Goal: Task Accomplishment & Management: Manage account settings

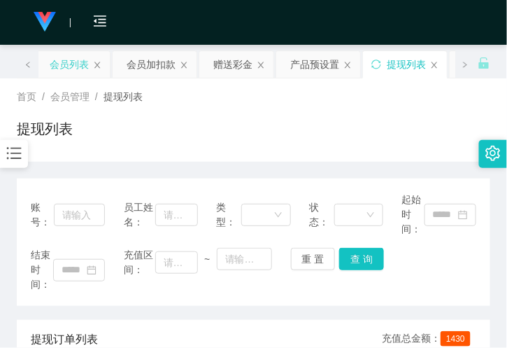
click at [71, 61] on div "会员列表" at bounding box center [69, 64] width 39 height 27
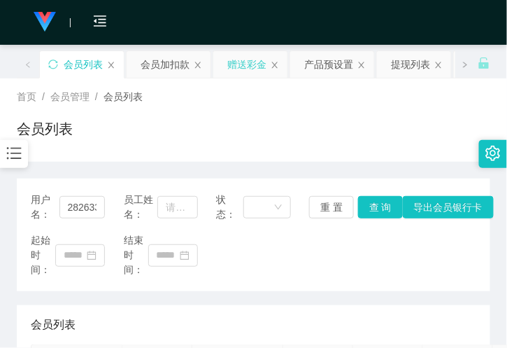
click at [261, 69] on div "赠送彩金" at bounding box center [246, 64] width 39 height 27
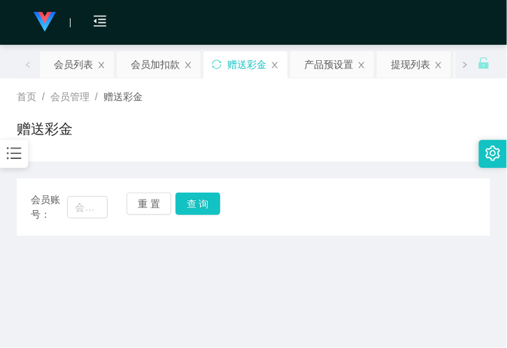
click at [59, 207] on span "会员账号：" at bounding box center [49, 206] width 36 height 29
drag, startPoint x: 80, startPoint y: 207, endPoint x: 143, endPoint y: 207, distance: 62.3
click at [80, 207] on input "text" at bounding box center [87, 207] width 41 height 22
paste input "Huanghhhwa09"
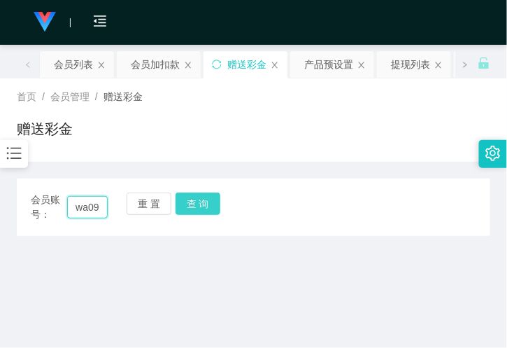
type input "Huanghhhwa09"
click at [214, 207] on button "查 询" at bounding box center [198, 203] width 45 height 22
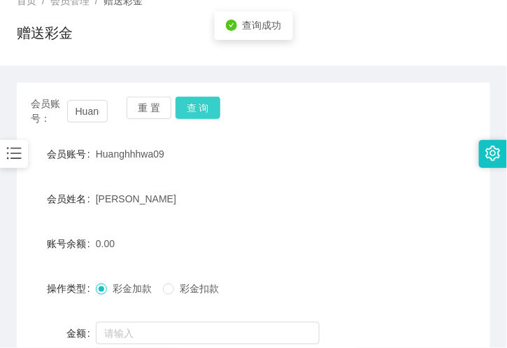
scroll to position [233, 0]
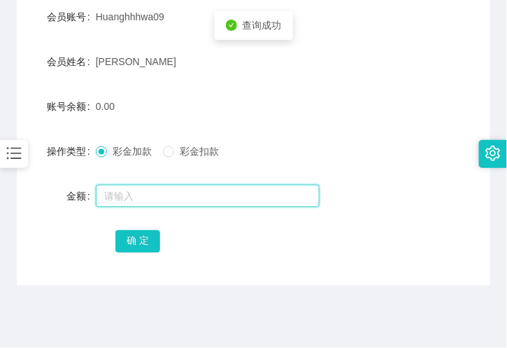
click at [138, 204] on input "text" at bounding box center [208, 196] width 224 height 22
type input "40"
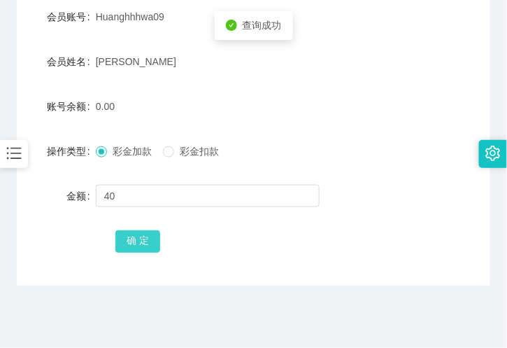
click at [147, 252] on button "确 定" at bounding box center [137, 241] width 45 height 22
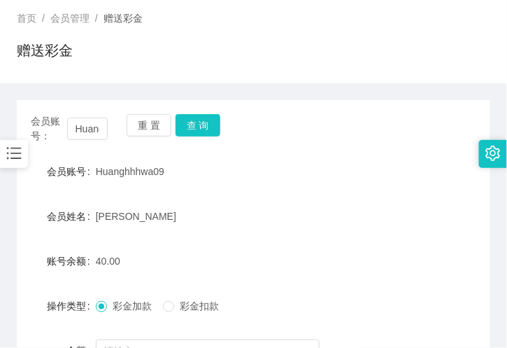
scroll to position [78, 0]
click at [189, 129] on button "查 询" at bounding box center [198, 126] width 45 height 22
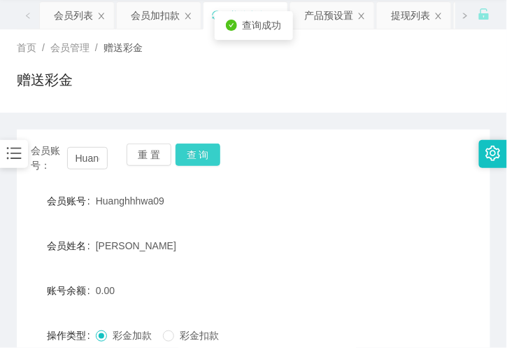
scroll to position [0, 0]
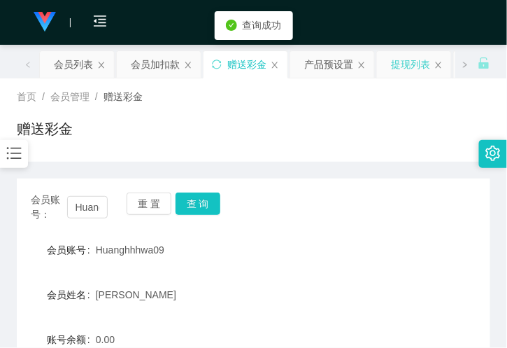
drag, startPoint x: 407, startPoint y: 66, endPoint x: 409, endPoint y: 59, distance: 7.1
click at [408, 66] on div "提现列表" at bounding box center [410, 64] width 39 height 27
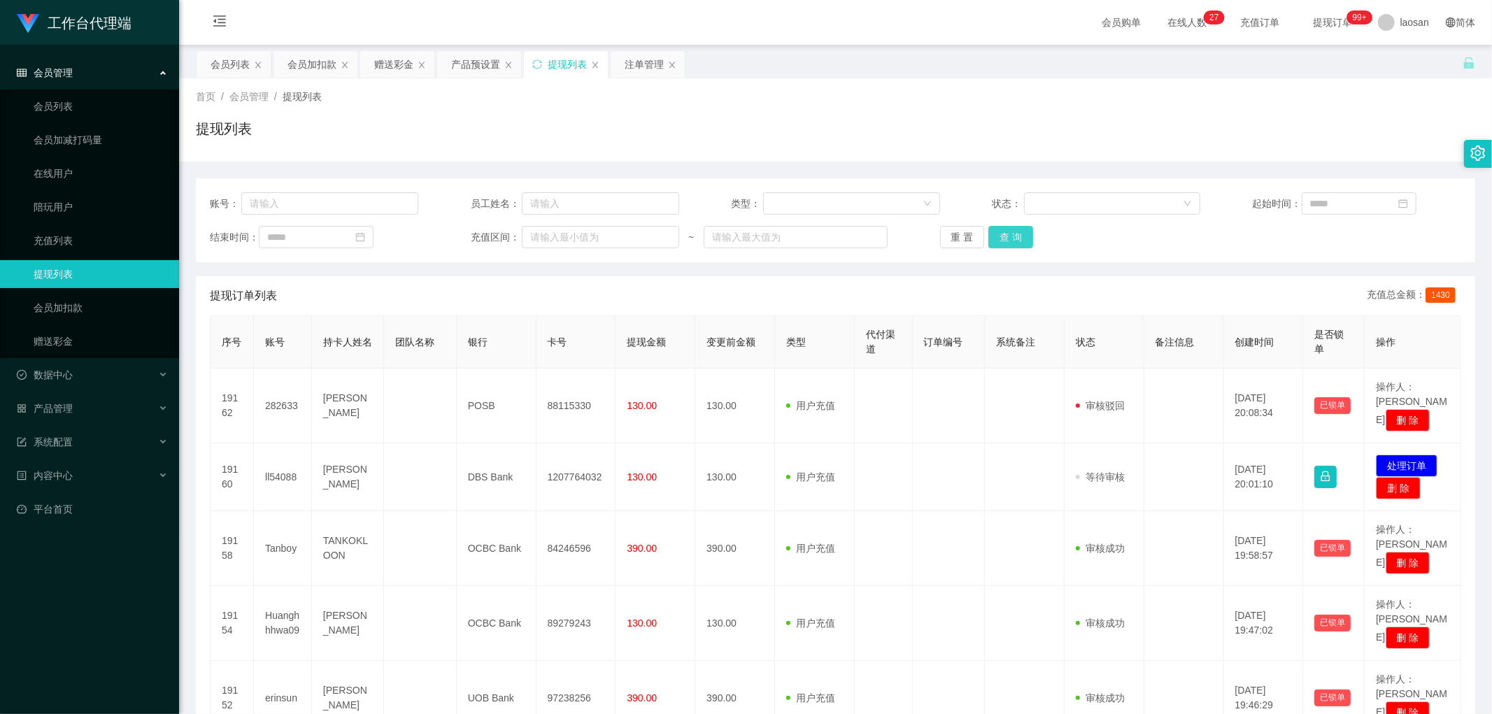
click at [507, 239] on button "查 询" at bounding box center [1011, 237] width 45 height 22
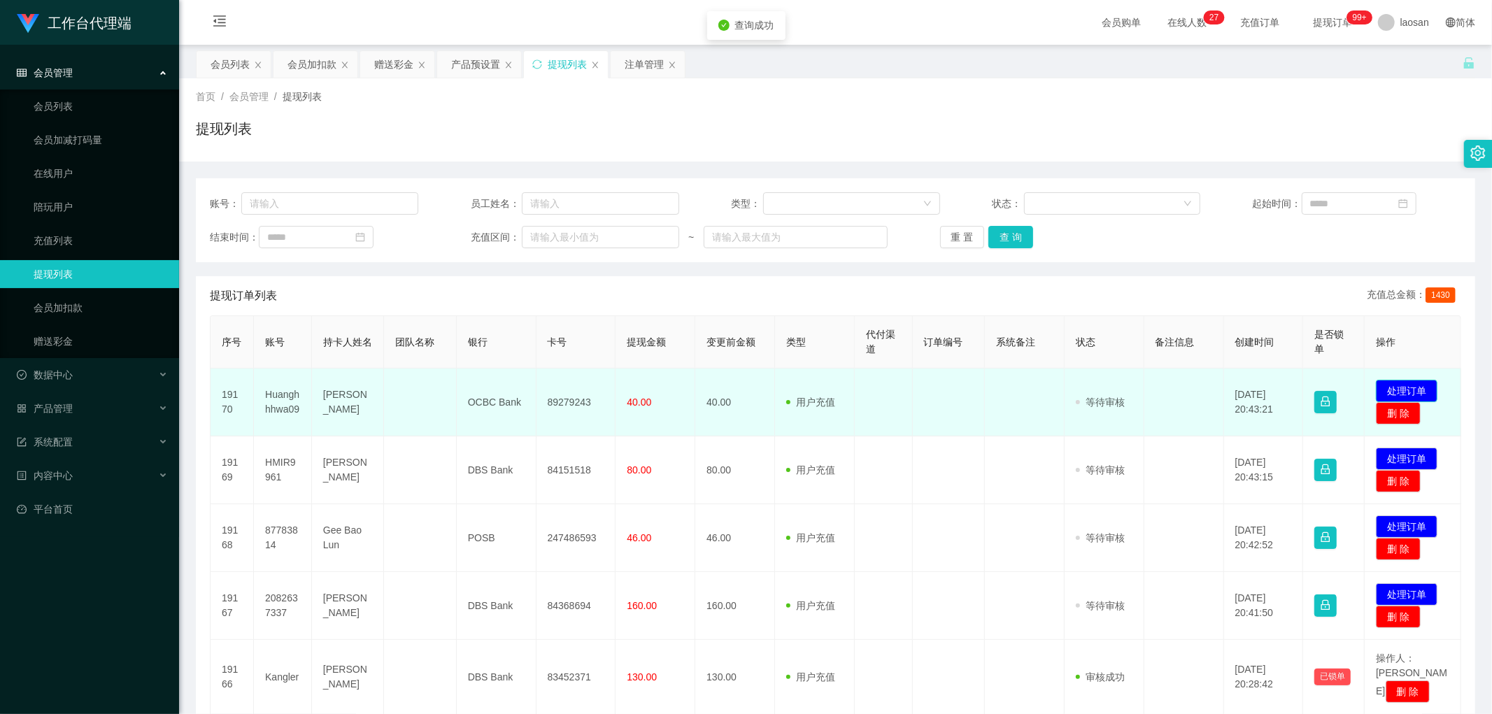
click at [507, 347] on button "处理订单" at bounding box center [1407, 391] width 62 height 22
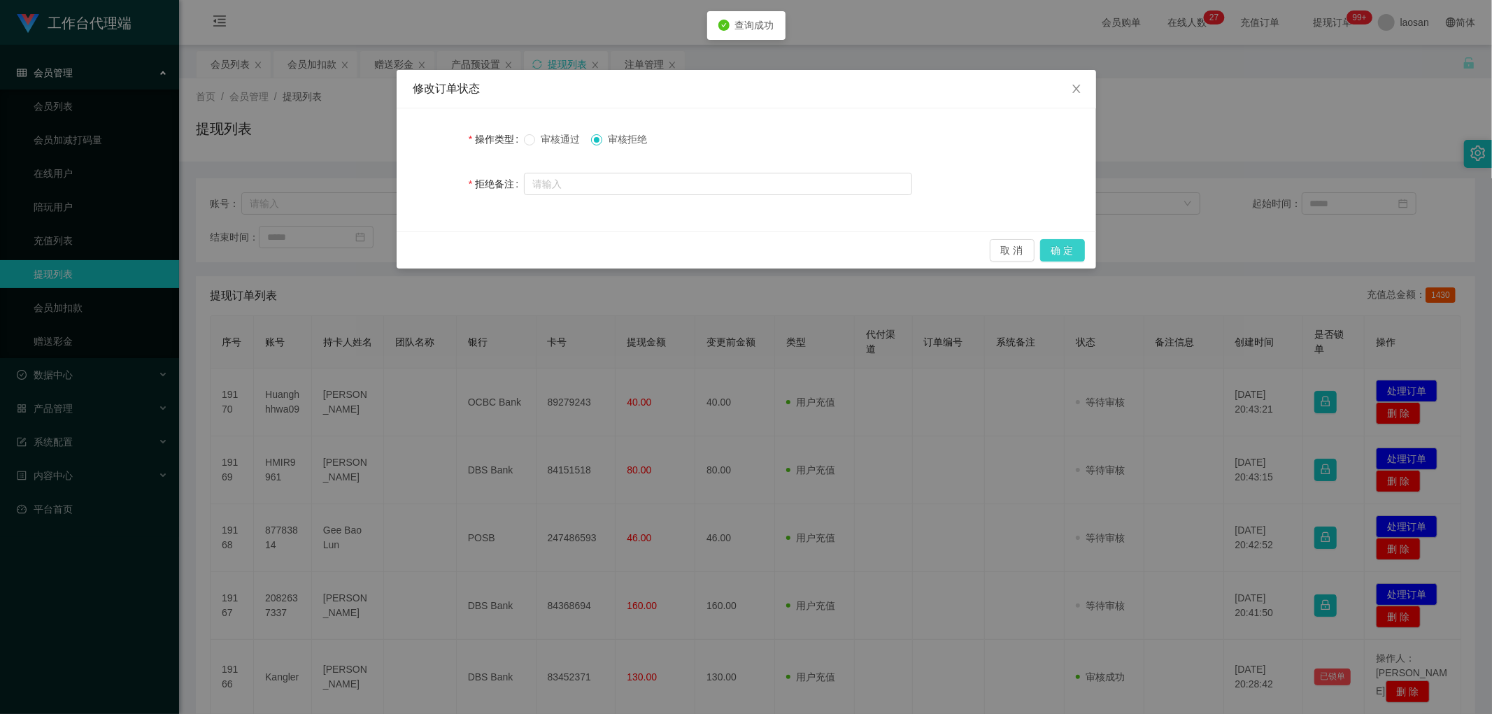
click at [507, 253] on button "确 定" at bounding box center [1062, 250] width 45 height 22
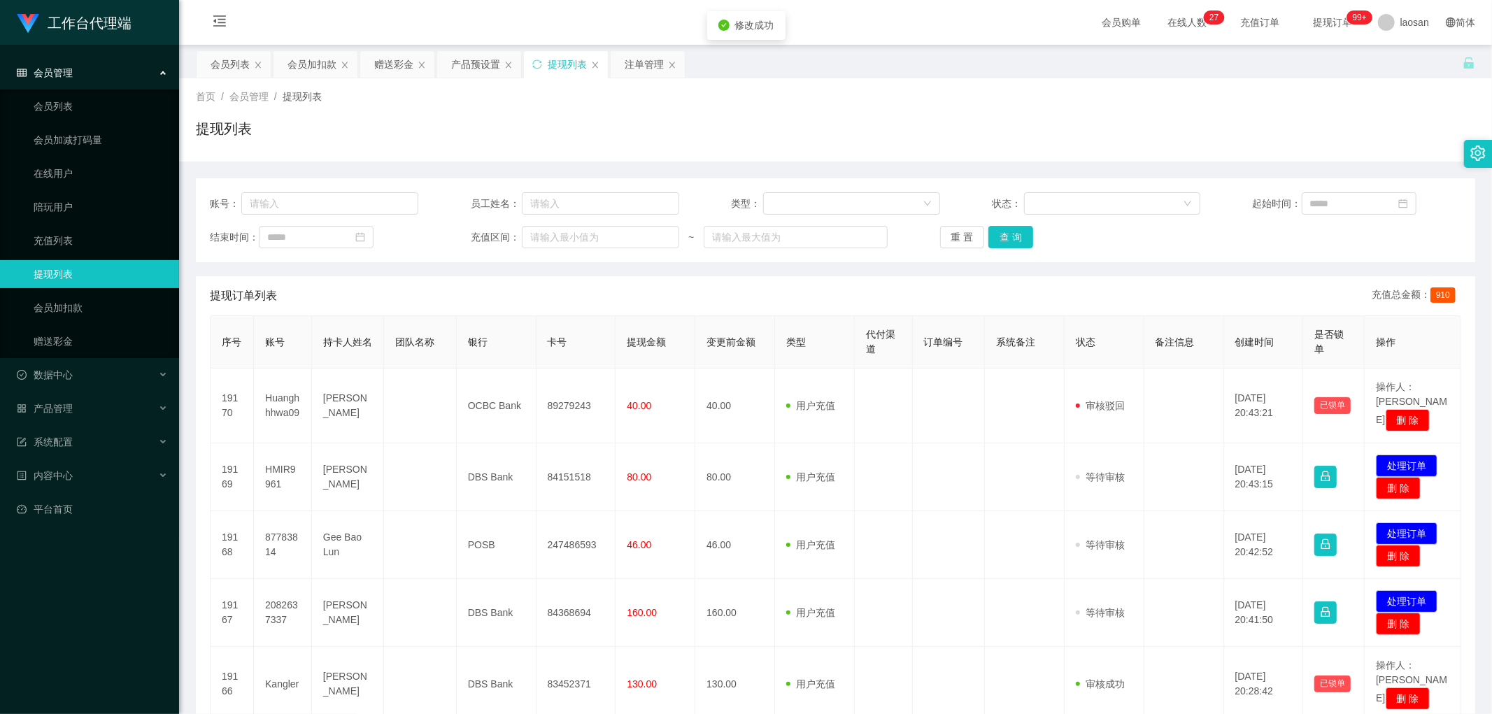
drag, startPoint x: 1077, startPoint y: 253, endPoint x: 1187, endPoint y: 309, distance: 123.6
click at [507, 262] on div "工作台代理端 会员管理 会员列表 会员加减打码量 在线用户 陪玩用户 充值列表 提现列表 会员加扣款 赠送彩金 数据中心 产品管理 系统配置 内容中心 平台首…" at bounding box center [746, 357] width 1492 height 714
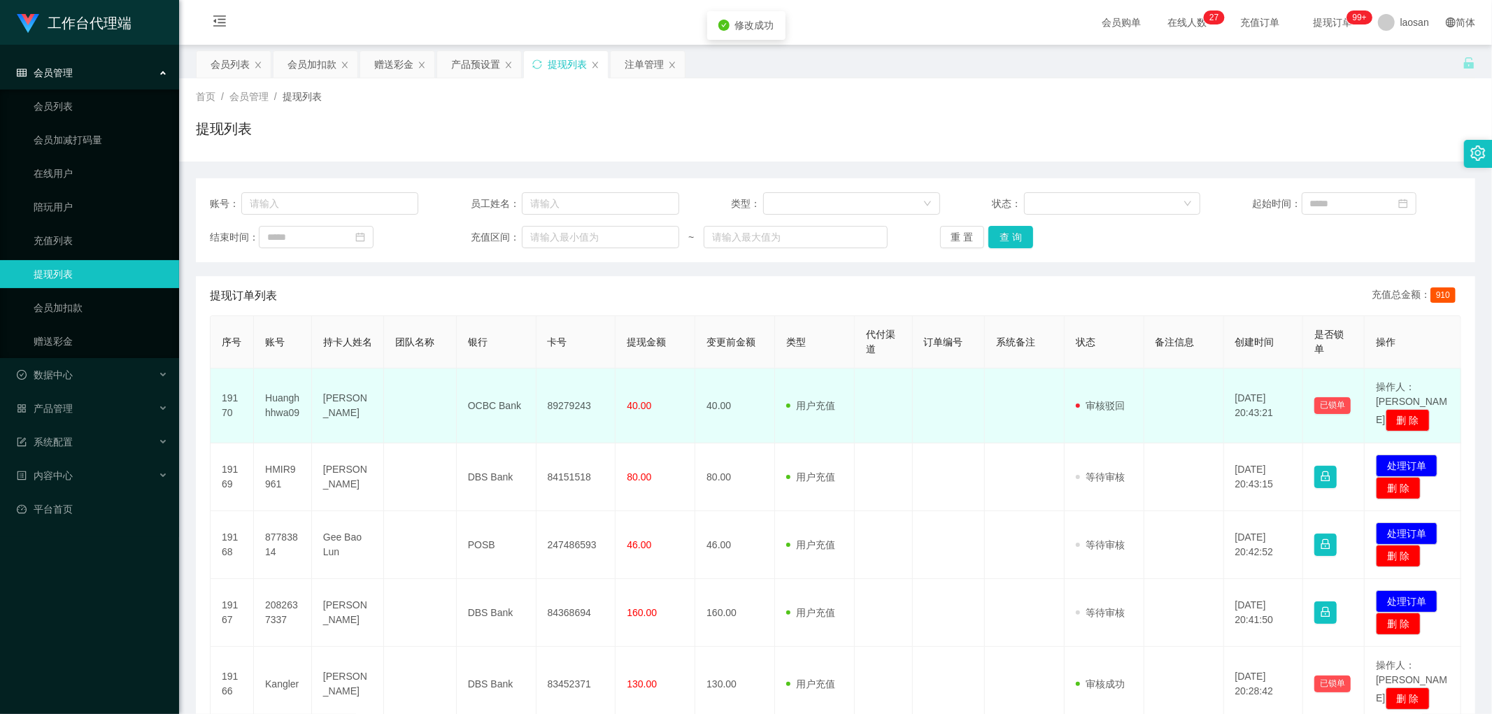
click at [507, 347] on span "40.00" at bounding box center [639, 405] width 24 height 11
click at [507, 347] on td "OCBC Bank" at bounding box center [497, 406] width 80 height 75
click at [507, 347] on td "89279243" at bounding box center [577, 406] width 80 height 75
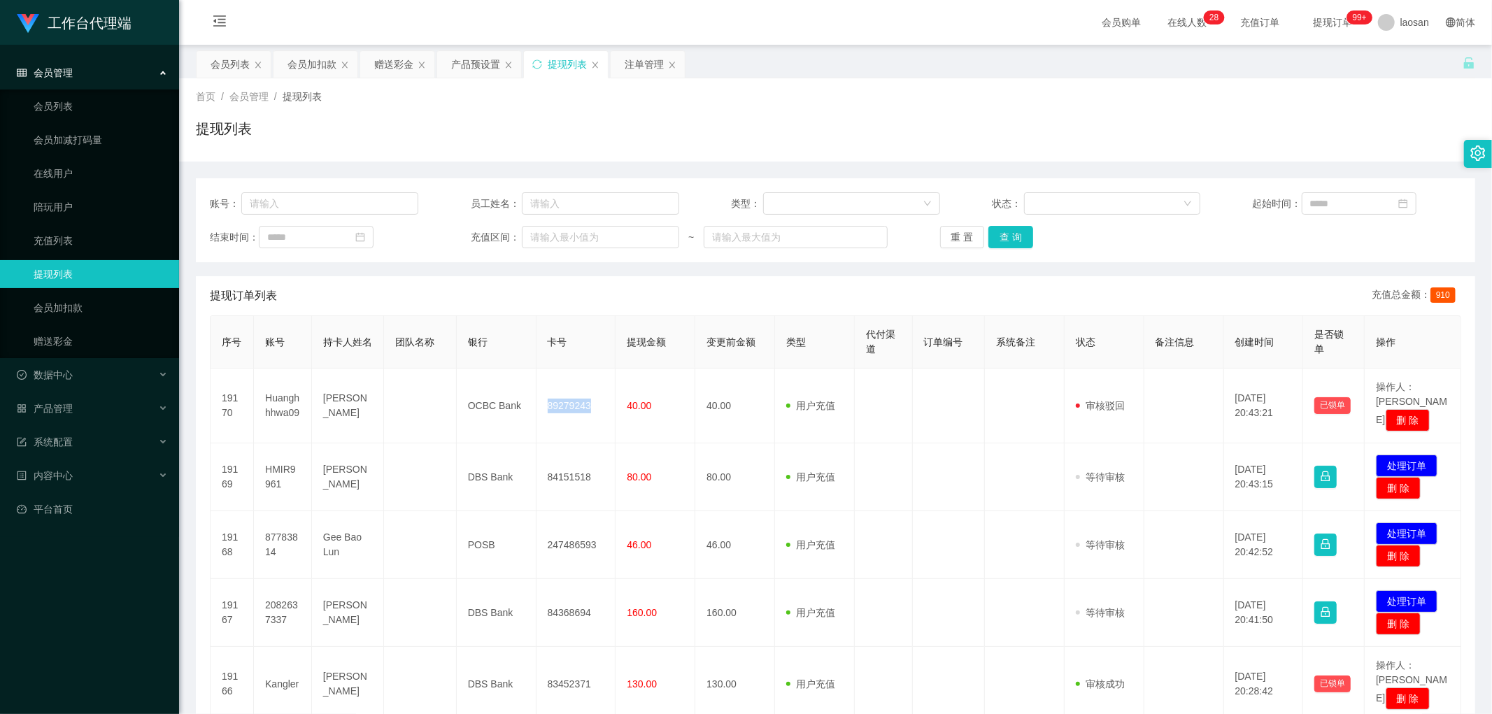
copy td "89279243"
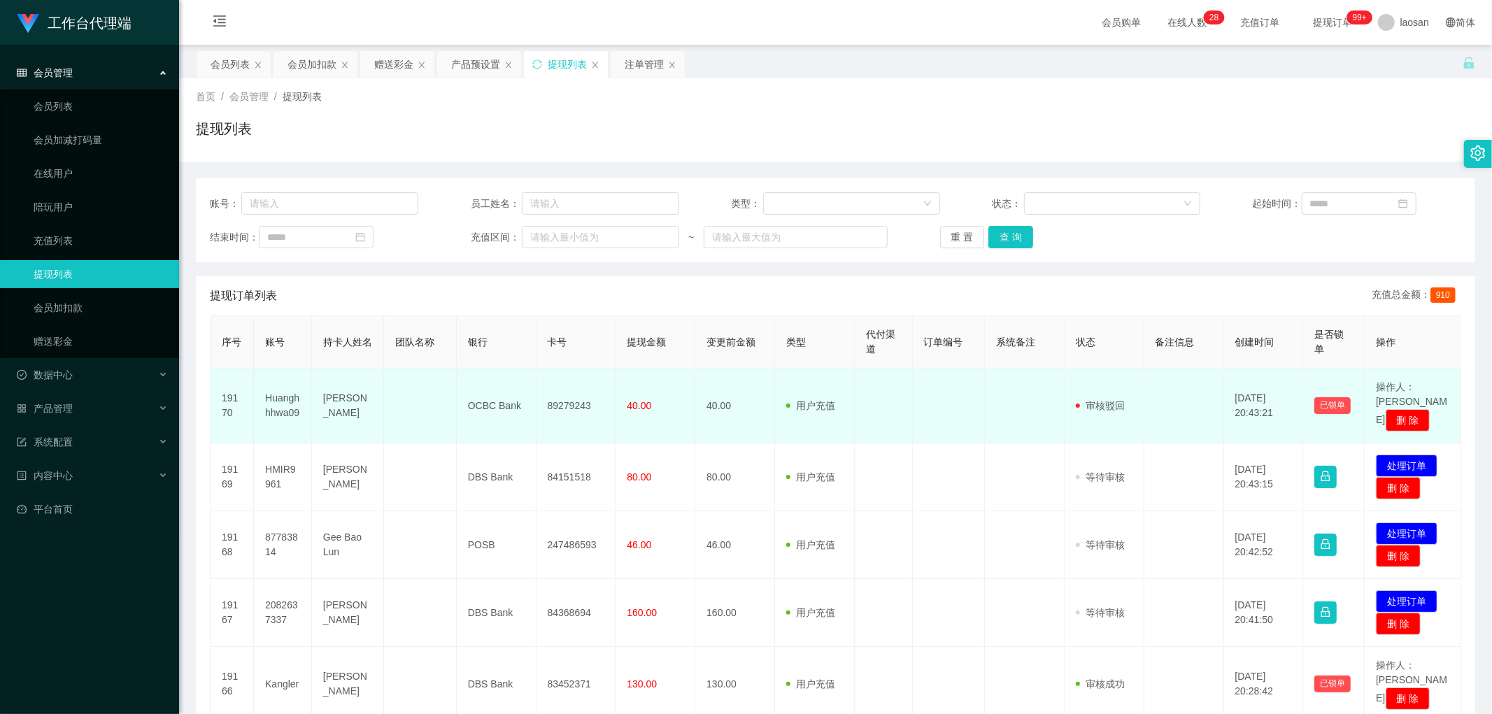
click at [281, 347] on td "Huanghhhwa09" at bounding box center [283, 406] width 58 height 75
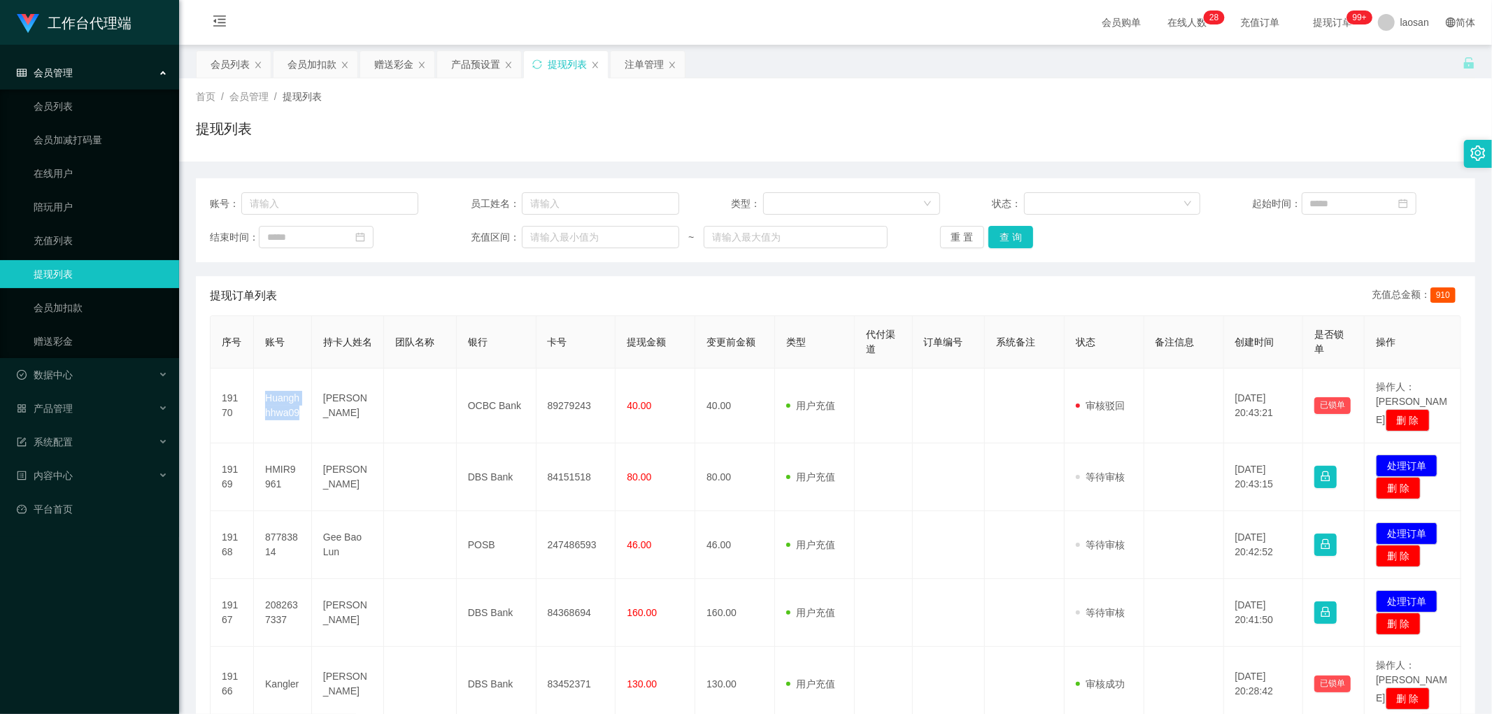
copy td "Huanghhhwa09"
click at [378, 63] on div "赠送彩金" at bounding box center [393, 64] width 39 height 27
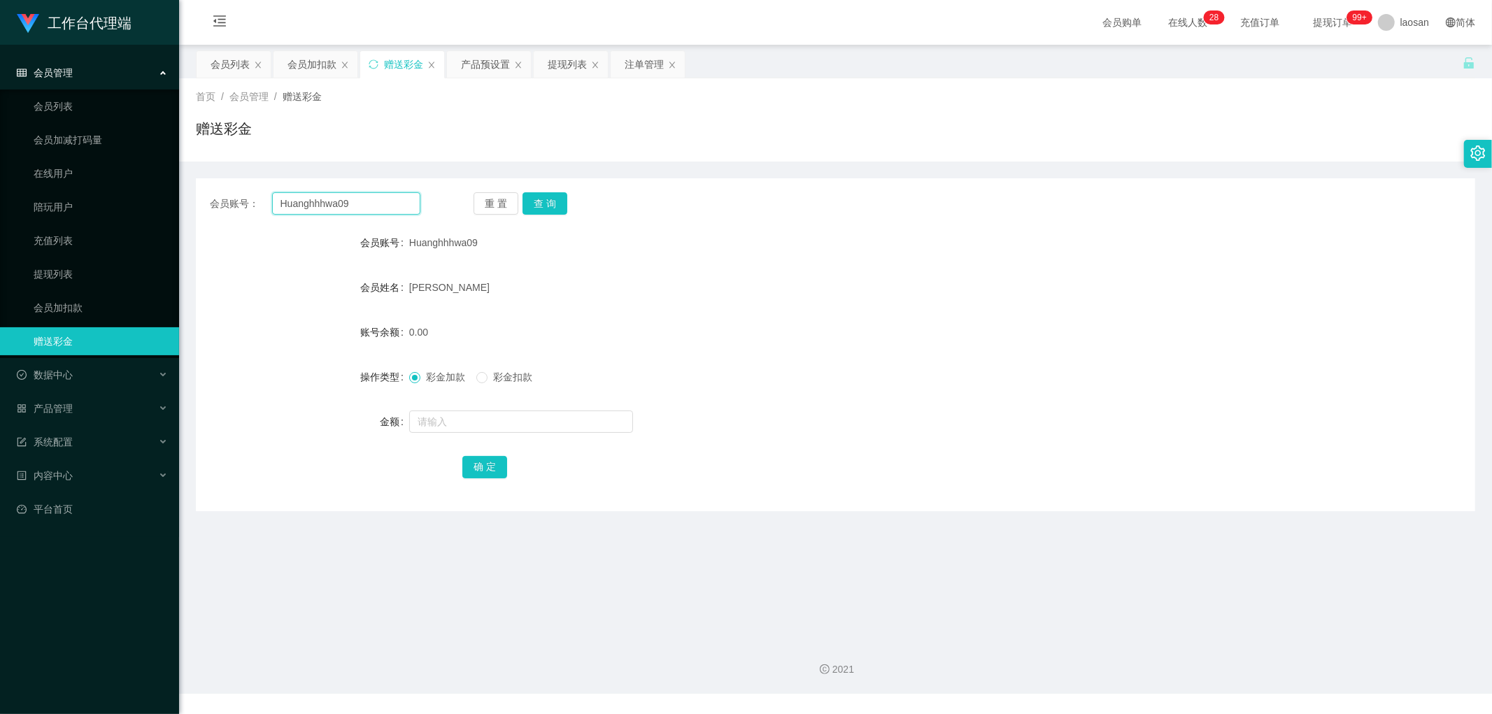
click at [316, 211] on input "Huanghhhwa09" at bounding box center [346, 203] width 149 height 22
click at [507, 208] on button "查 询" at bounding box center [545, 203] width 45 height 22
click at [490, 347] on span "彩金扣款" at bounding box center [513, 377] width 50 height 11
click at [483, 347] on input "text" at bounding box center [521, 422] width 224 height 22
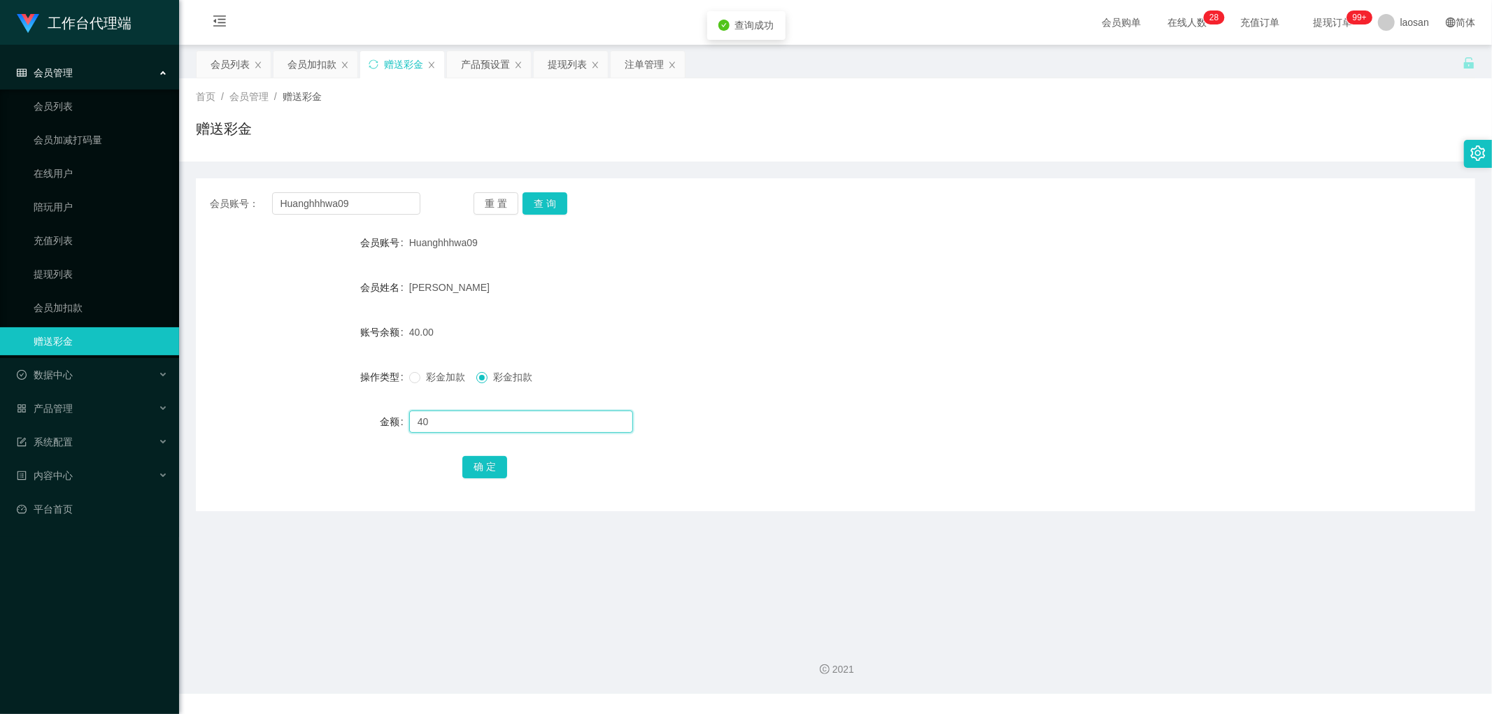
type input "40"
click at [472, 347] on div "会员账号： Huanghhhwa09 重 置 查 询 会员账号 Huanghhhwa09 会员姓名 [PERSON_NAME] 账号余额 40.00 操作类型…" at bounding box center [836, 344] width 1280 height 333
click at [467, 347] on button "确 定" at bounding box center [484, 467] width 45 height 22
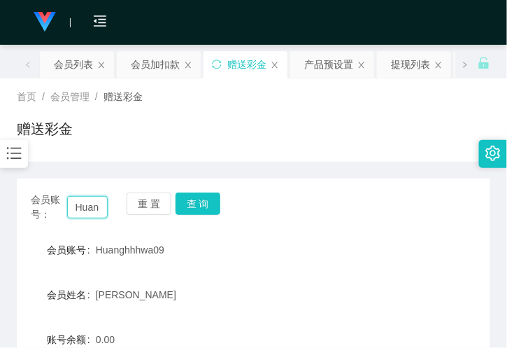
click at [88, 196] on input "Huanghhhwa09" at bounding box center [87, 207] width 41 height 22
paste input "erinsun"
type input "erinsun"
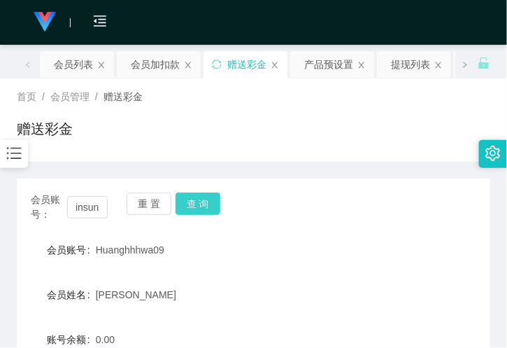
click at [197, 201] on button "查 询" at bounding box center [198, 203] width 45 height 22
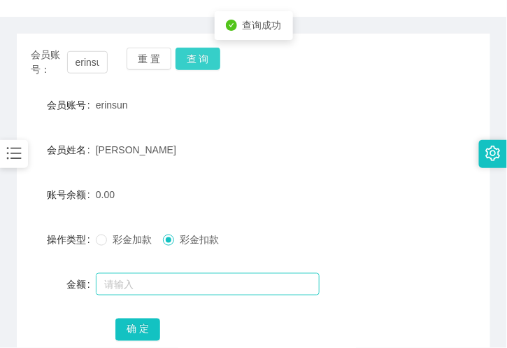
scroll to position [155, 0]
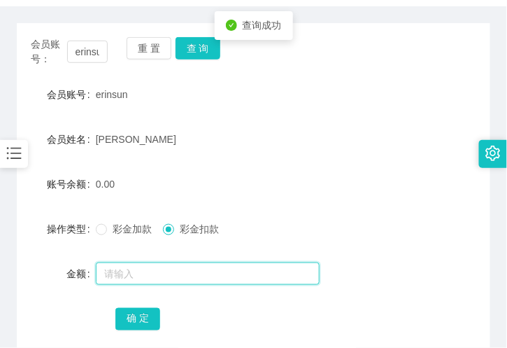
click at [152, 264] on input "text" at bounding box center [208, 273] width 224 height 22
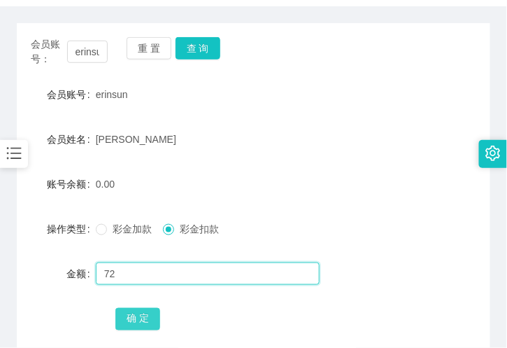
type input "72"
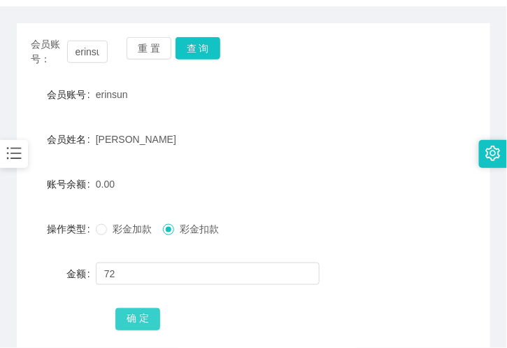
click at [124, 320] on button "确 定" at bounding box center [137, 319] width 45 height 22
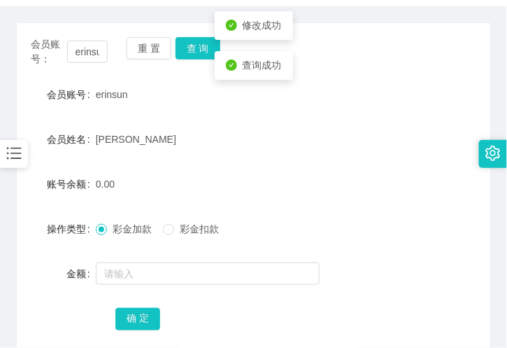
click at [131, 306] on div "确 定" at bounding box center [253, 318] width 276 height 28
click at [133, 317] on button "确 定" at bounding box center [137, 319] width 45 height 22
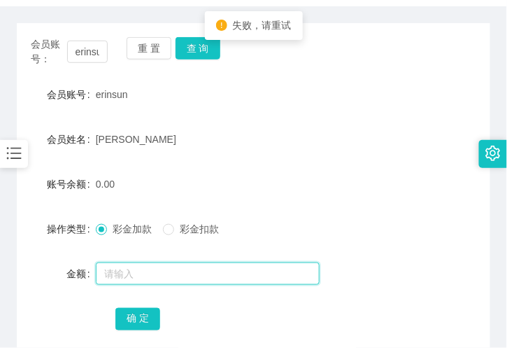
click at [137, 278] on input "text" at bounding box center [208, 273] width 224 height 22
type input "72"
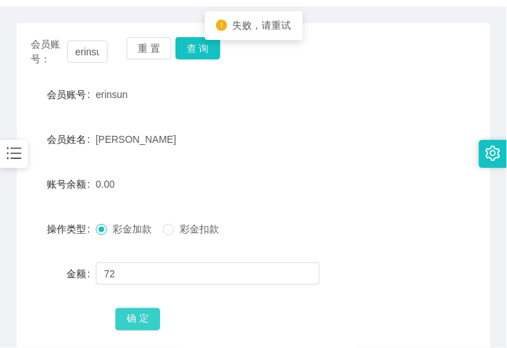
click at [135, 308] on button "确 定" at bounding box center [137, 319] width 45 height 22
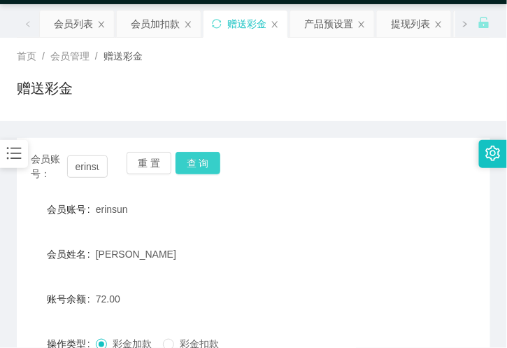
scroll to position [78, 0]
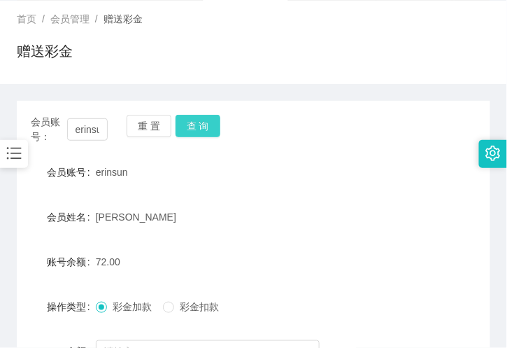
click at [197, 122] on button "查 询" at bounding box center [198, 126] width 45 height 22
click at [90, 127] on input "erinsun" at bounding box center [87, 129] width 41 height 22
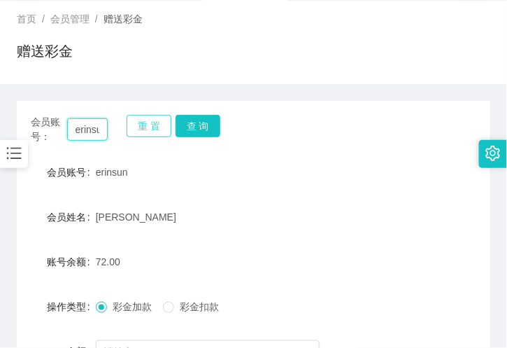
drag, startPoint x: 90, startPoint y: 127, endPoint x: 124, endPoint y: 127, distance: 34.3
click at [90, 127] on input "erinsun" at bounding box center [87, 129] width 41 height 22
paste input "84361359"
type input "84361359"
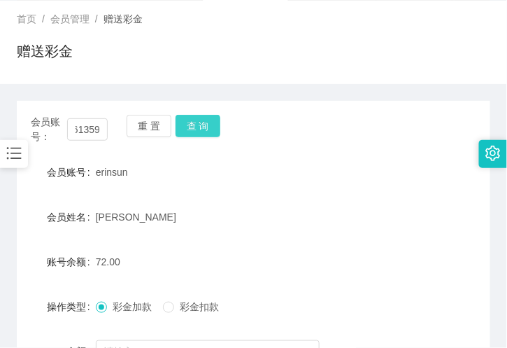
click at [193, 125] on button "查 询" at bounding box center [198, 126] width 45 height 22
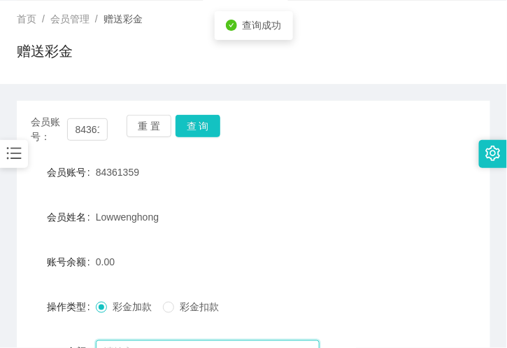
click at [120, 346] on input "text" at bounding box center [208, 351] width 224 height 22
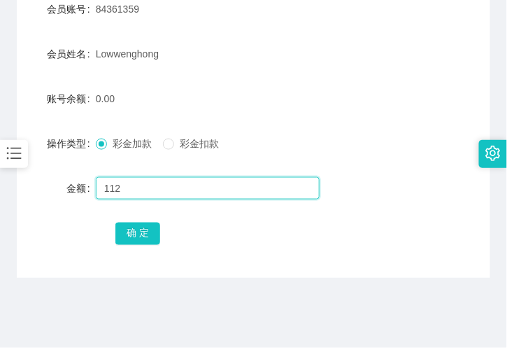
scroll to position [242, 0]
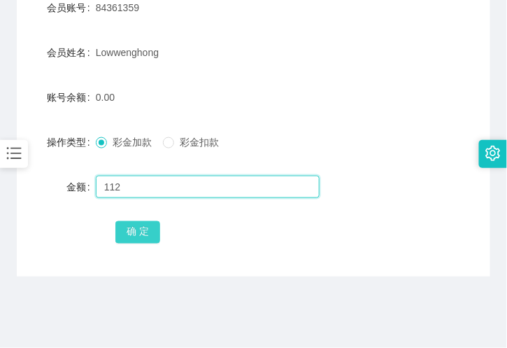
type input "112"
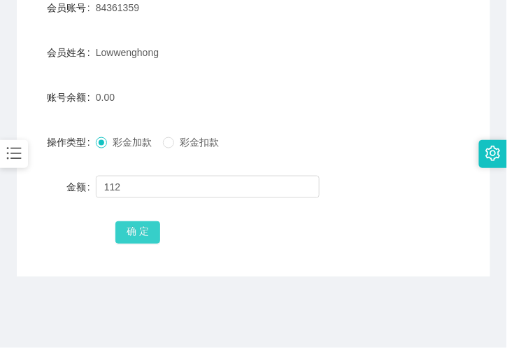
click at [124, 239] on button "确 定" at bounding box center [137, 232] width 45 height 22
click at [150, 95] on div "112.00" at bounding box center [234, 97] width 276 height 28
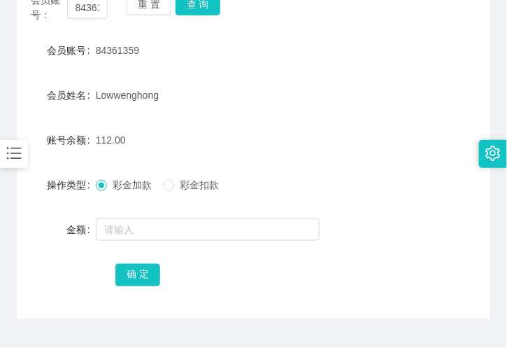
scroll to position [164, 0]
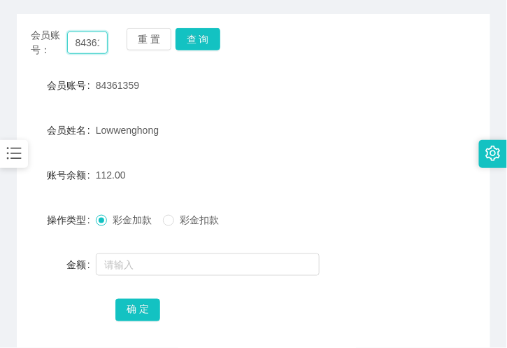
click at [92, 32] on input "84361359" at bounding box center [87, 42] width 41 height 22
paste input "tantan"
type input "tantan"
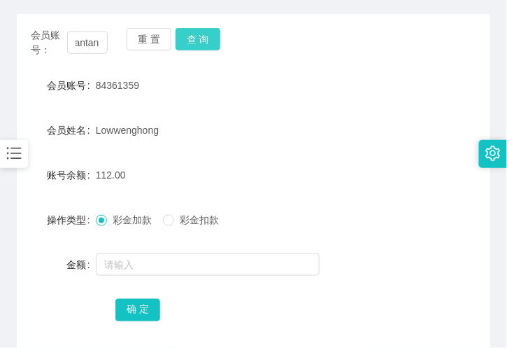
scroll to position [0, 0]
click at [199, 38] on button "查 询" at bounding box center [198, 39] width 45 height 22
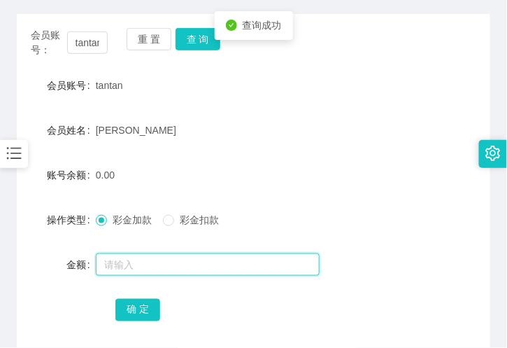
click at [136, 257] on input "text" at bounding box center [208, 264] width 224 height 22
type input "104"
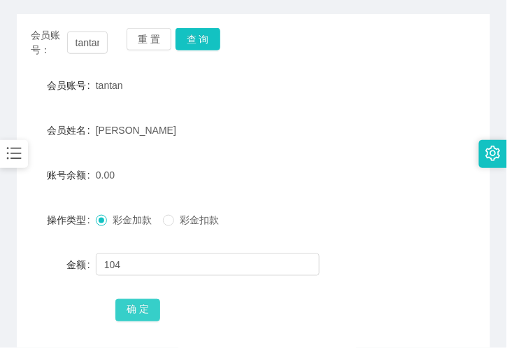
click at [136, 313] on button "确 定" at bounding box center [137, 310] width 45 height 22
click at [341, 171] on div "104.00" at bounding box center [234, 175] width 276 height 28
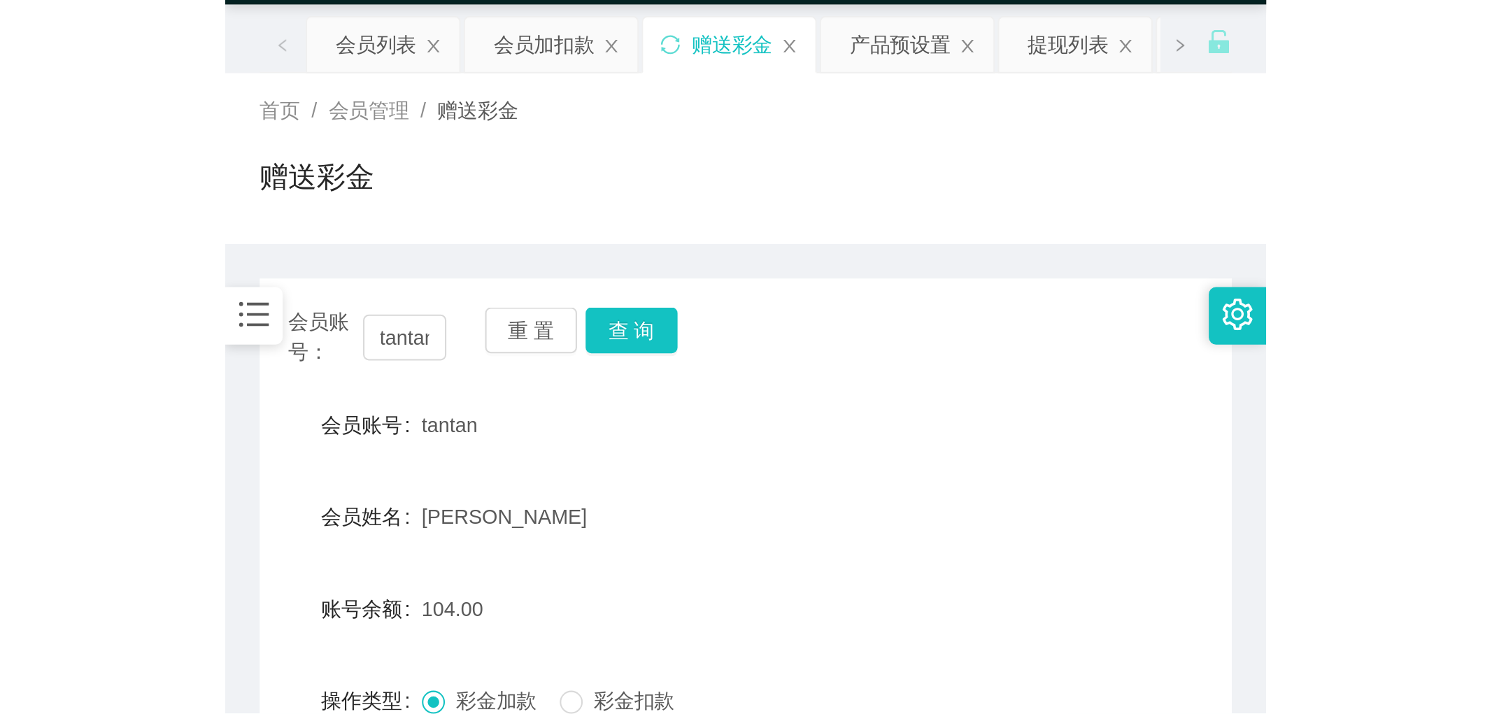
scroll to position [9, 0]
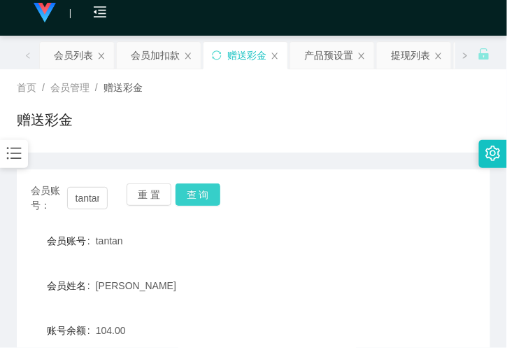
click at [185, 183] on button "查 询" at bounding box center [198, 194] width 45 height 22
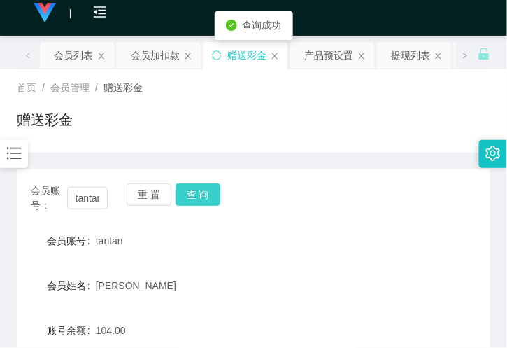
click at [197, 197] on button "查 询" at bounding box center [198, 194] width 45 height 22
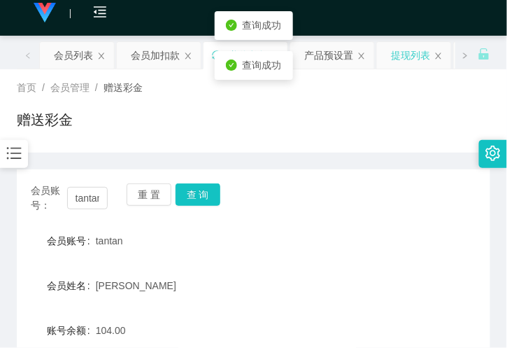
click at [399, 43] on div "提现列表" at bounding box center [410, 55] width 39 height 27
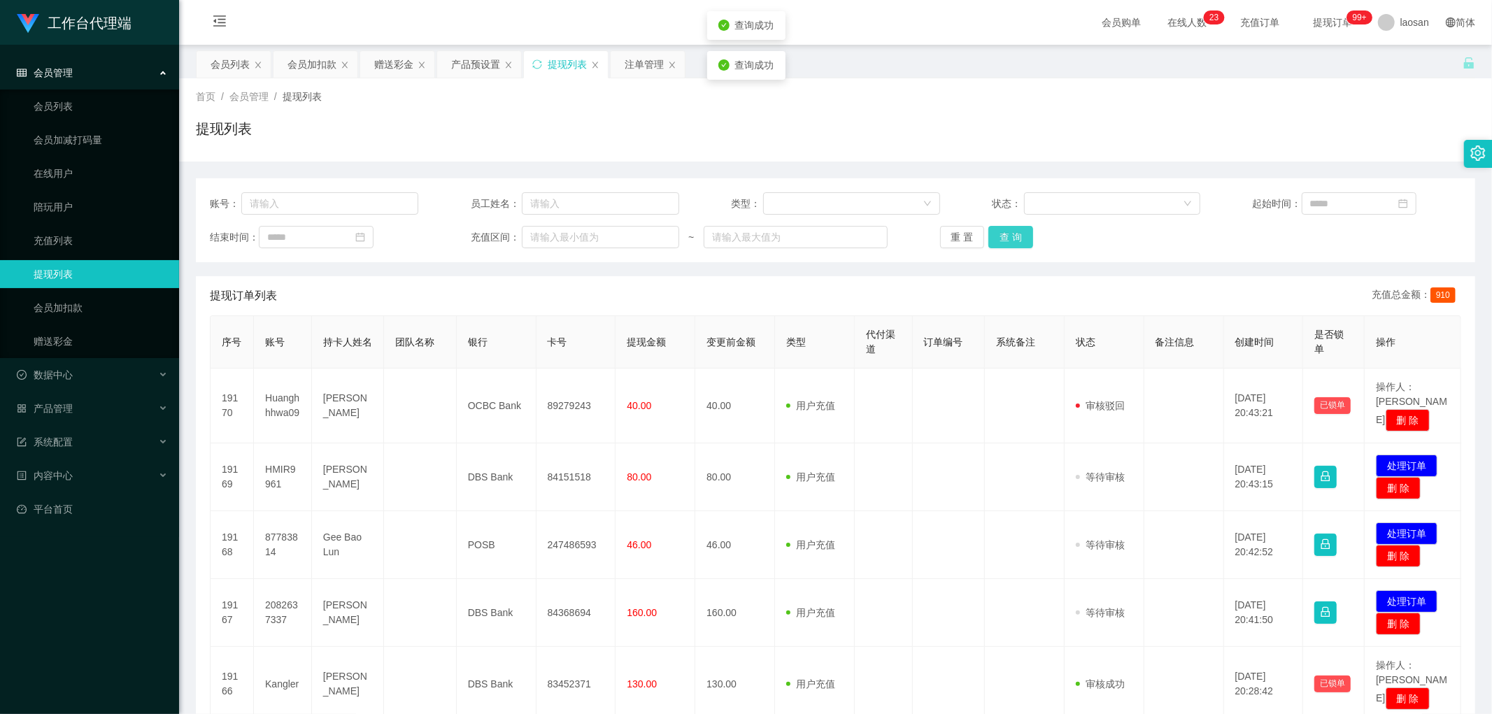
click at [507, 234] on button "查 询" at bounding box center [1011, 237] width 45 height 22
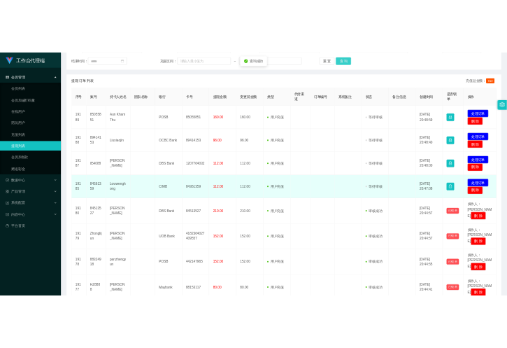
scroll to position [233, 0]
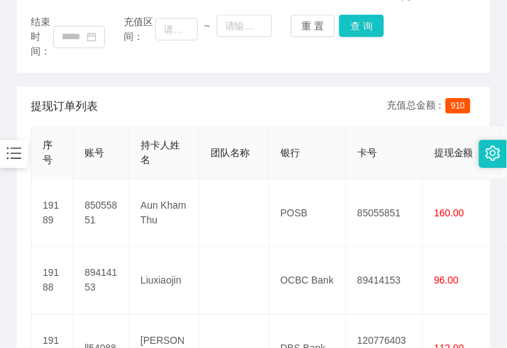
click at [192, 108] on div "提现订单列表 充值总金额： 910" at bounding box center [254, 106] width 446 height 39
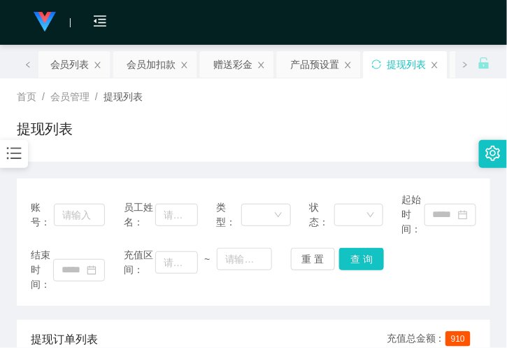
scroll to position [78, 0]
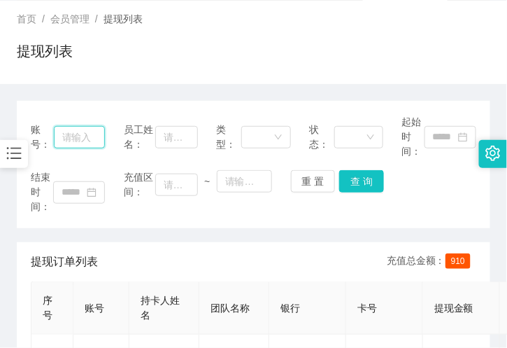
click at [68, 127] on input "text" at bounding box center [80, 137] width 52 height 22
paste input "84361359"
click at [332, 184] on div "重 置 查 询" at bounding box center [328, 181] width 74 height 22
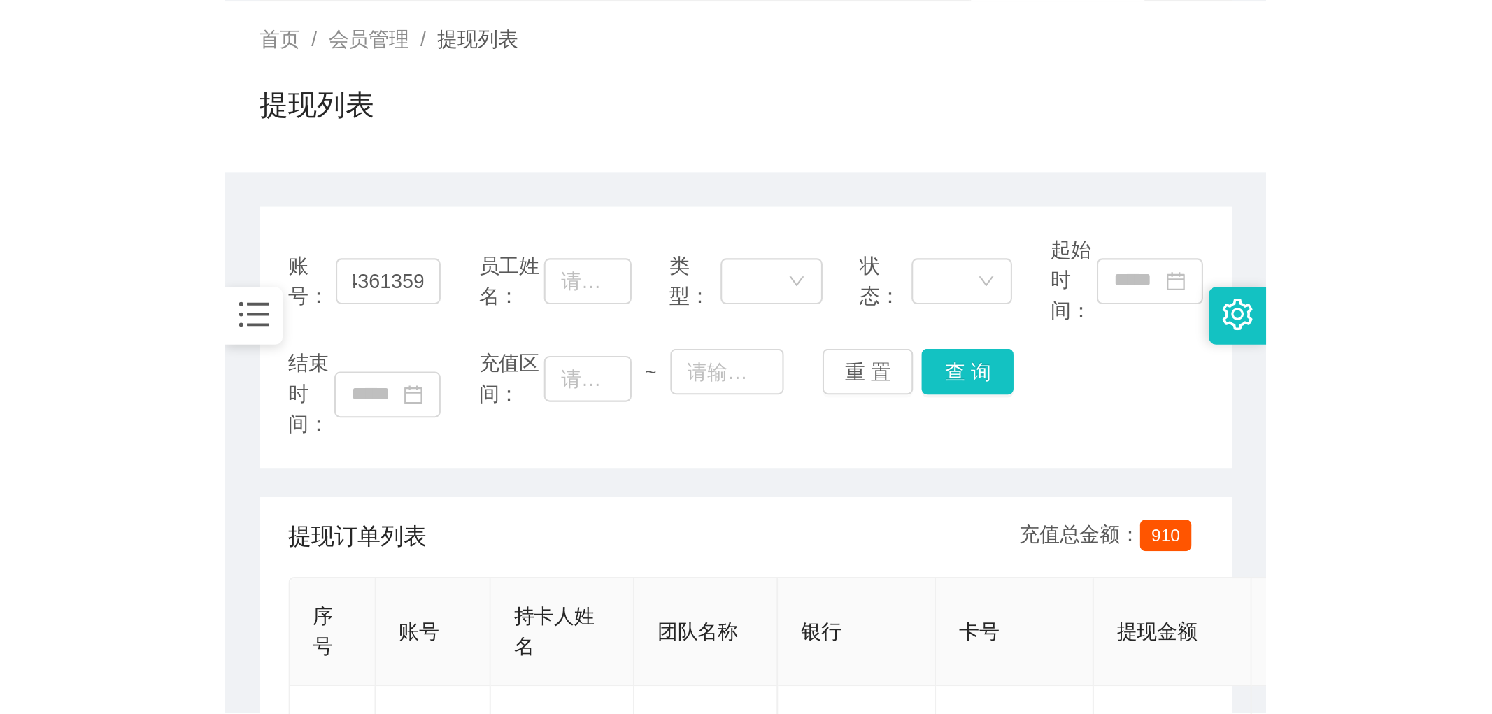
scroll to position [0, 0]
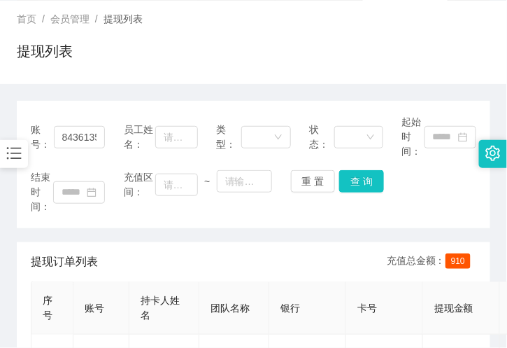
click at [368, 168] on div "账号： 84361359 员工姓名： 类型： 状态： 起始时间： 结束时间： 充值区间： ~ 重 置 查 询" at bounding box center [254, 164] width 474 height 127
click at [369, 188] on button "查 询" at bounding box center [361, 181] width 45 height 22
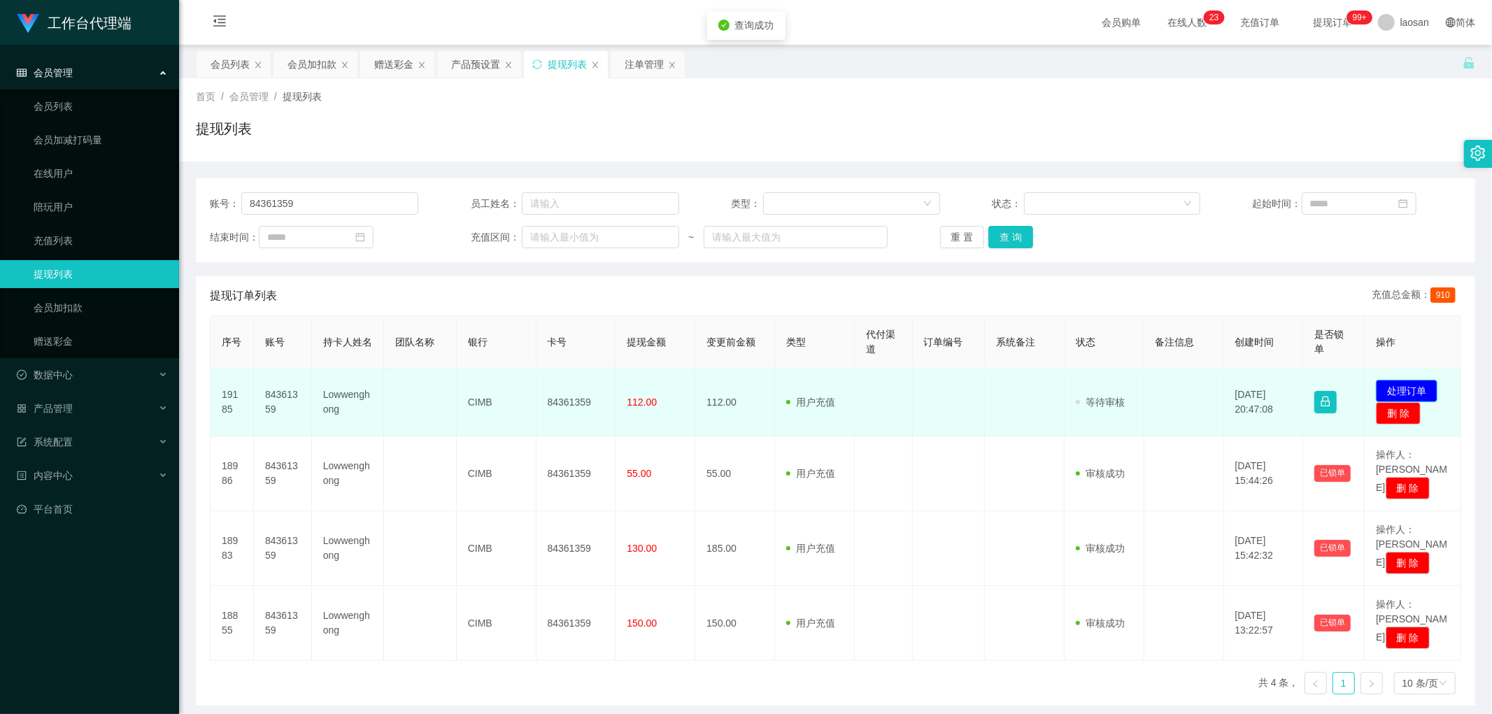
click at [507, 347] on button "处理订单" at bounding box center [1407, 391] width 62 height 22
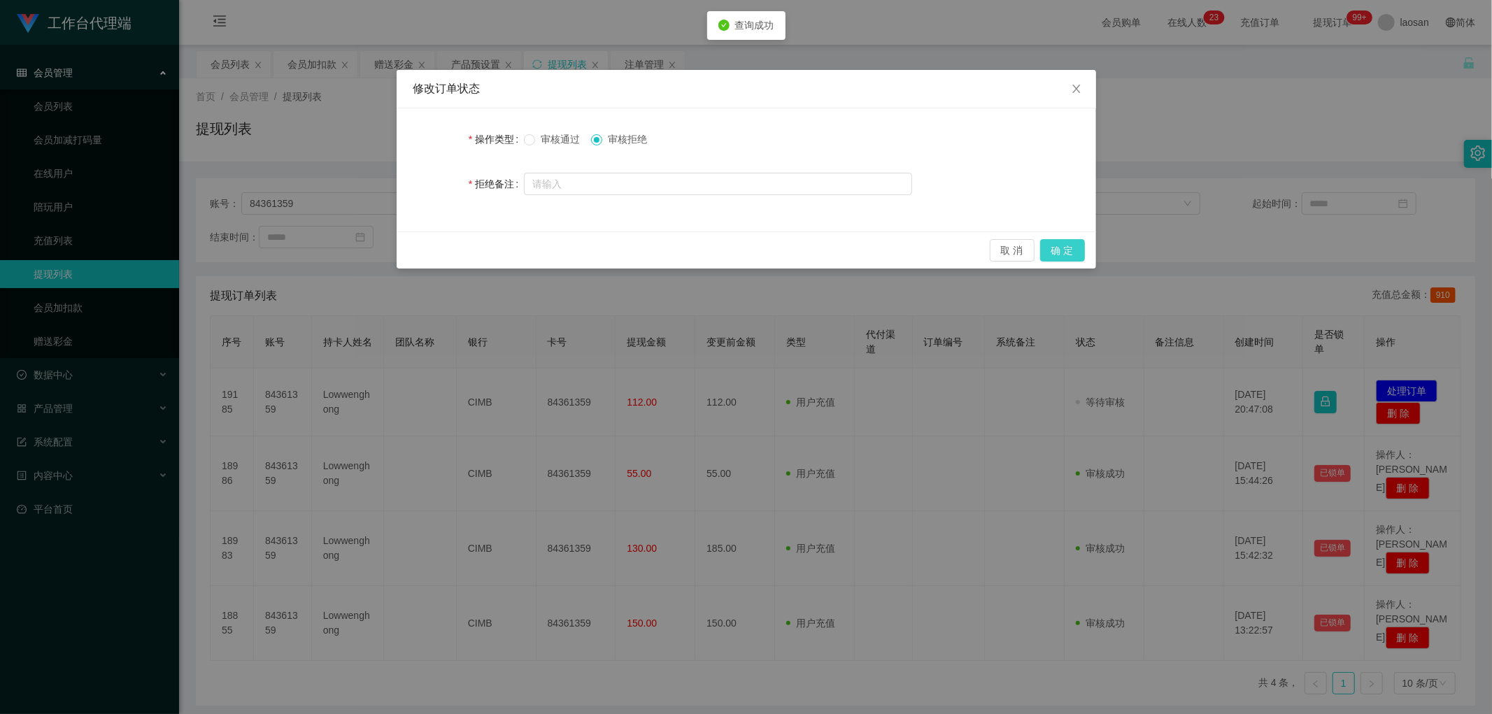
click at [507, 249] on button "确 定" at bounding box center [1062, 250] width 45 height 22
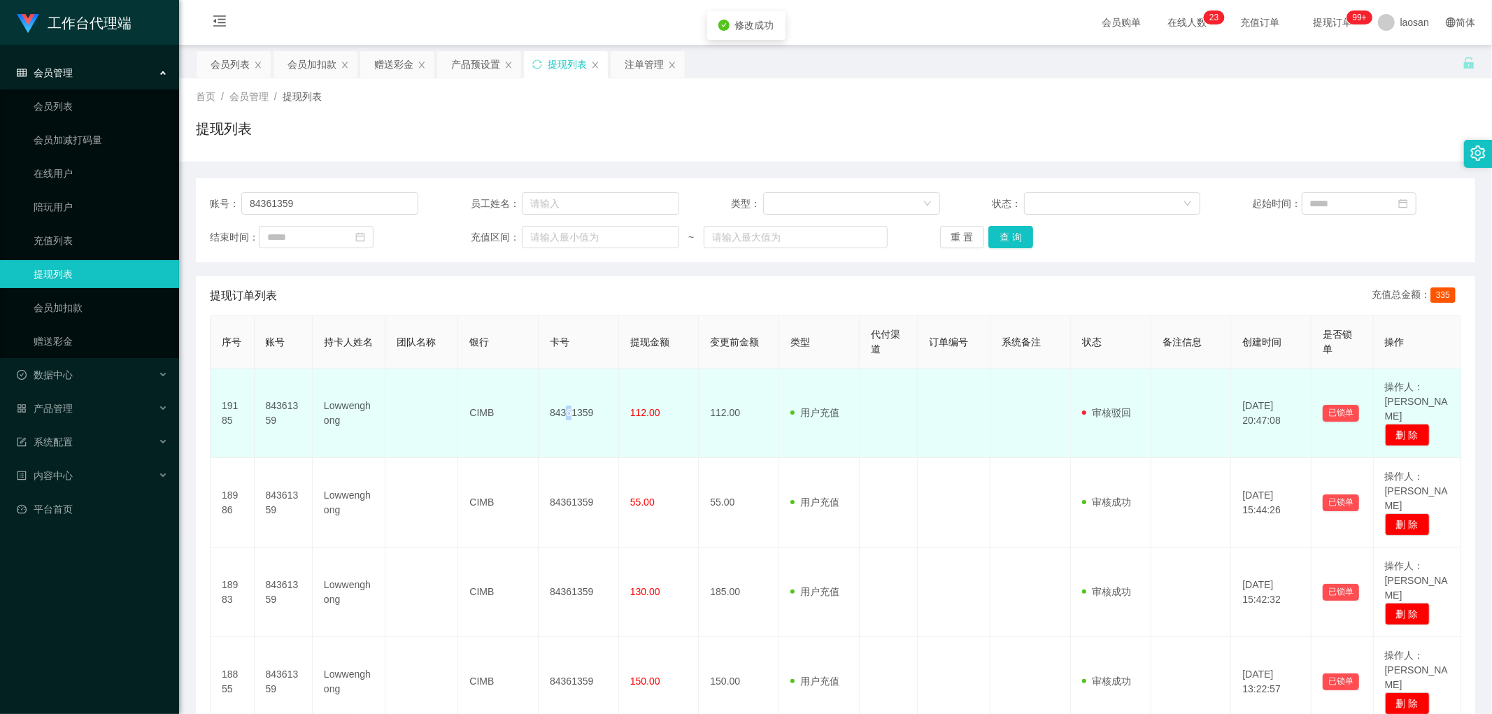
click at [507, 347] on td "84361359" at bounding box center [579, 414] width 80 height 90
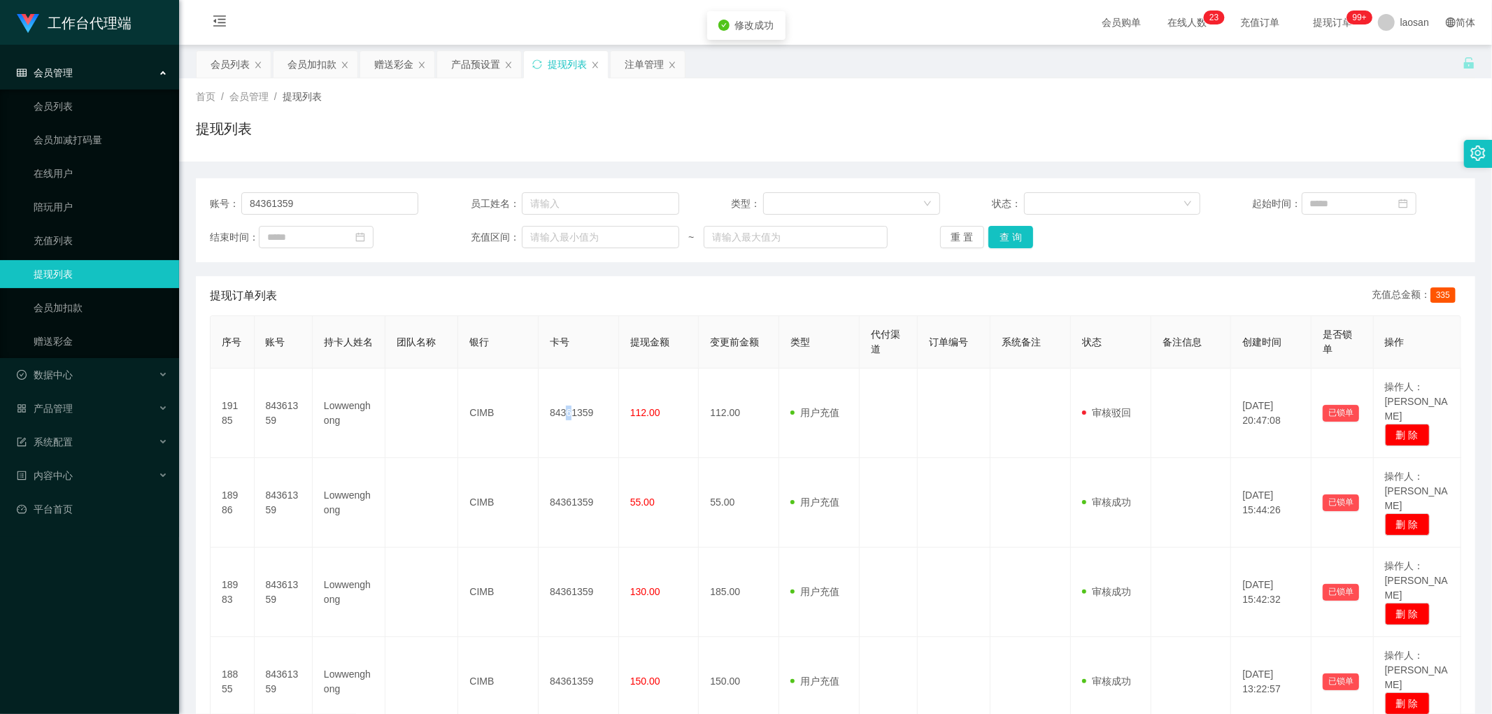
copy td "6"
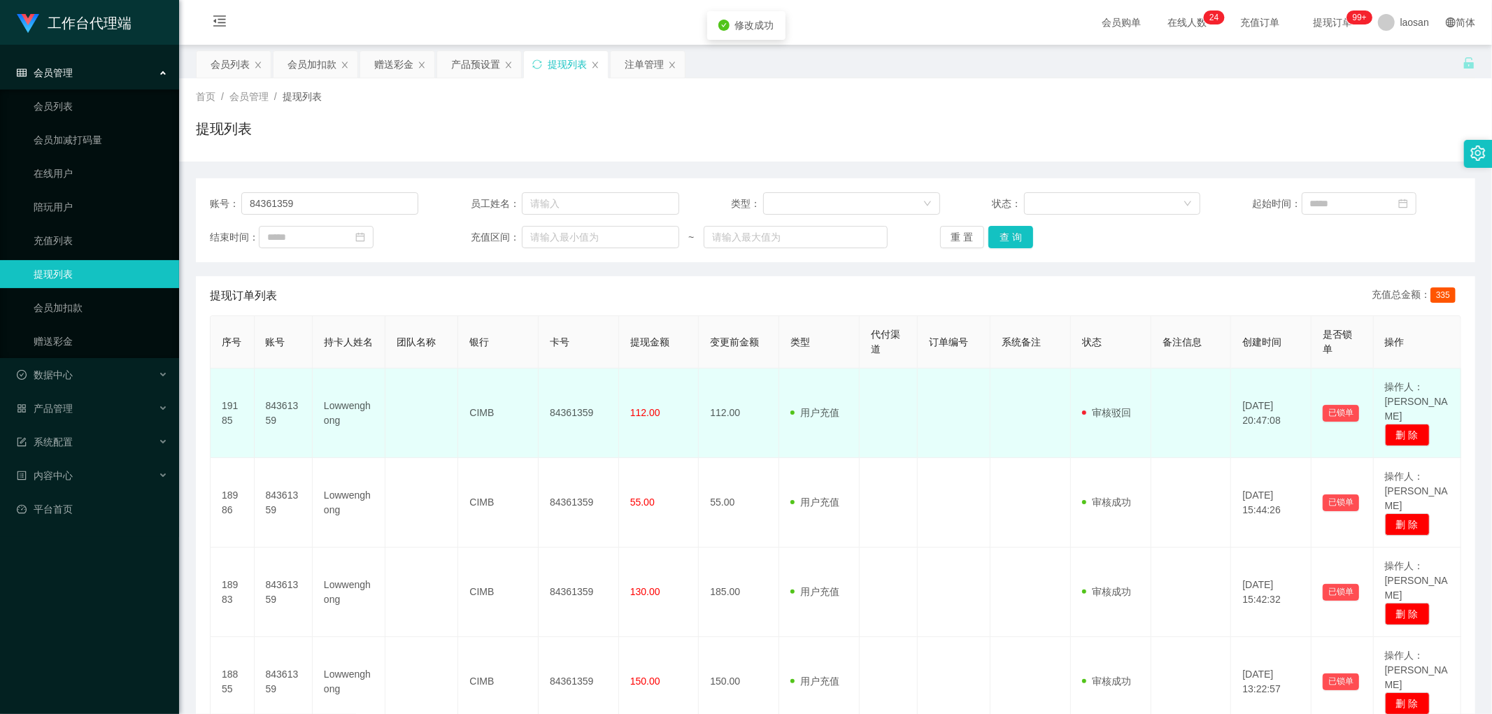
click at [507, 347] on td "84361359" at bounding box center [579, 414] width 80 height 90
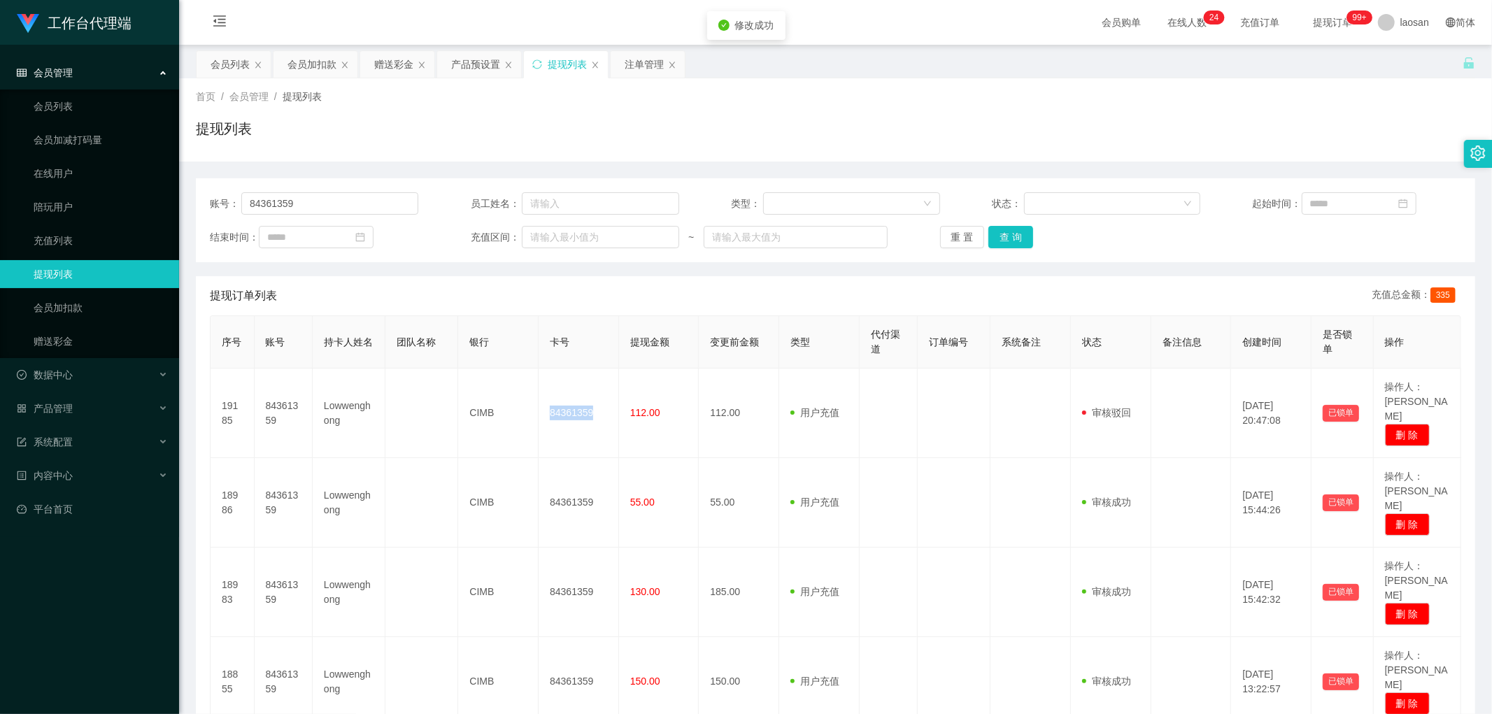
copy td "84361359"
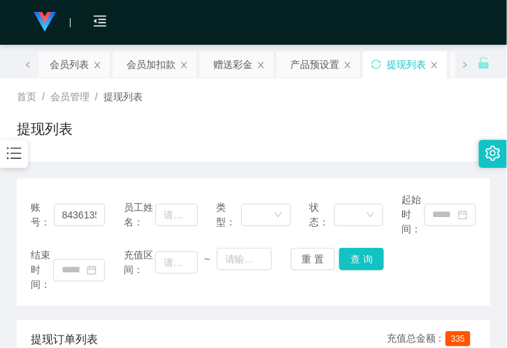
click at [320, 81] on div "首页 / 会员管理 / 提现列表 / 提现列表" at bounding box center [253, 119] width 507 height 83
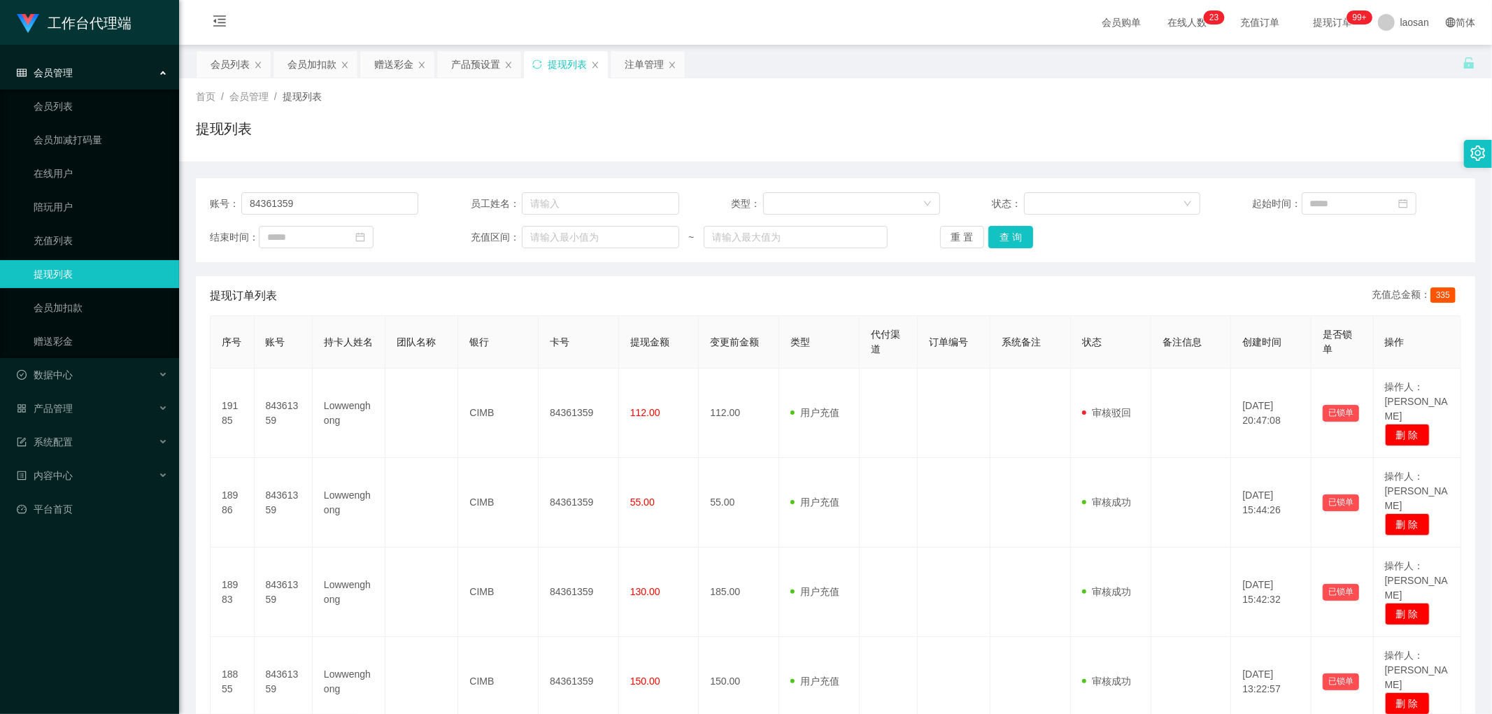
click at [327, 215] on div "账号： 84361359 员工姓名： 类型： 状态： 起始时间： 结束时间： 充值区间： ~ 重 置 查 询" at bounding box center [836, 220] width 1280 height 84
click at [326, 204] on input "84361359" at bounding box center [329, 203] width 177 height 22
paste input "tantan"
click at [507, 242] on button "查 询" at bounding box center [1011, 237] width 45 height 22
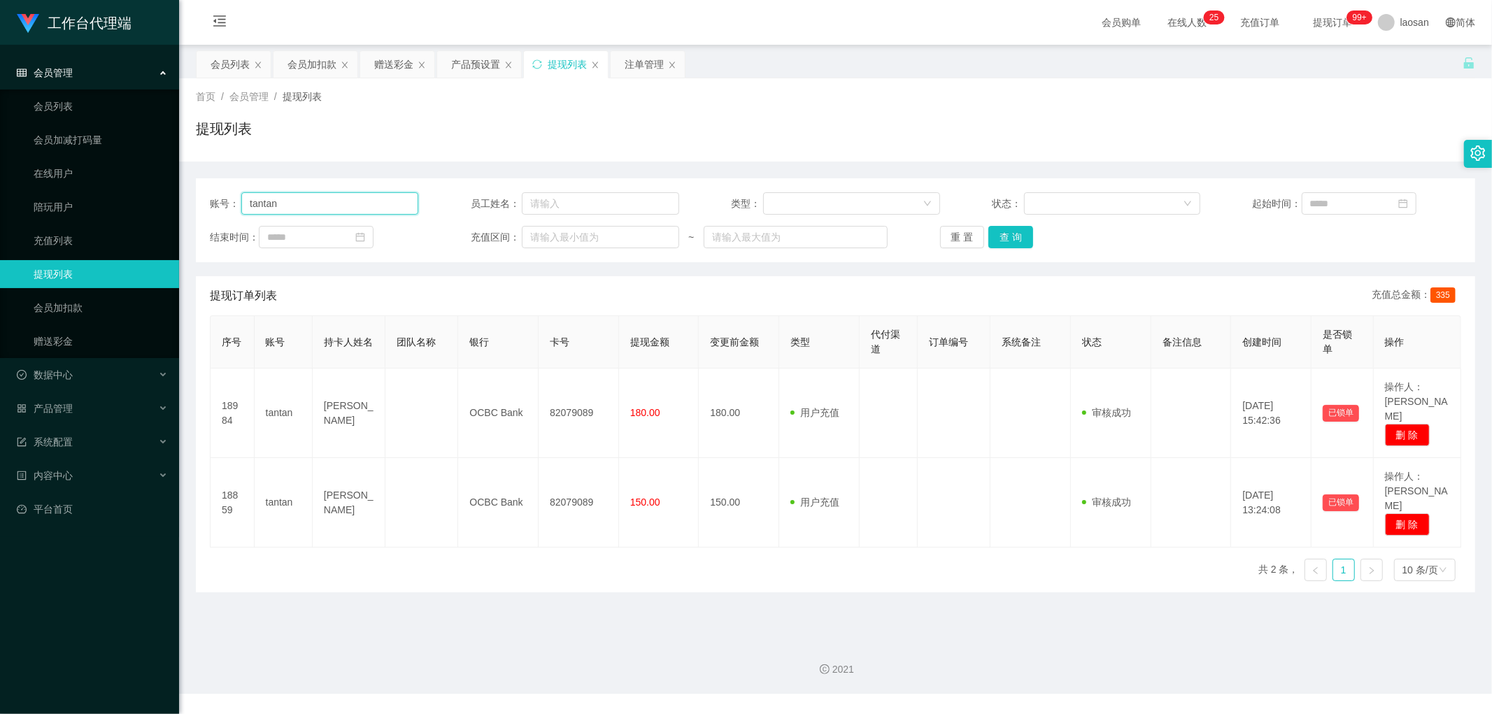
click at [359, 198] on input "tantan" at bounding box center [329, 203] width 177 height 22
paste input "erinsu"
click at [507, 234] on button "查 询" at bounding box center [1011, 237] width 45 height 22
click at [507, 236] on button "查 询" at bounding box center [1011, 237] width 45 height 22
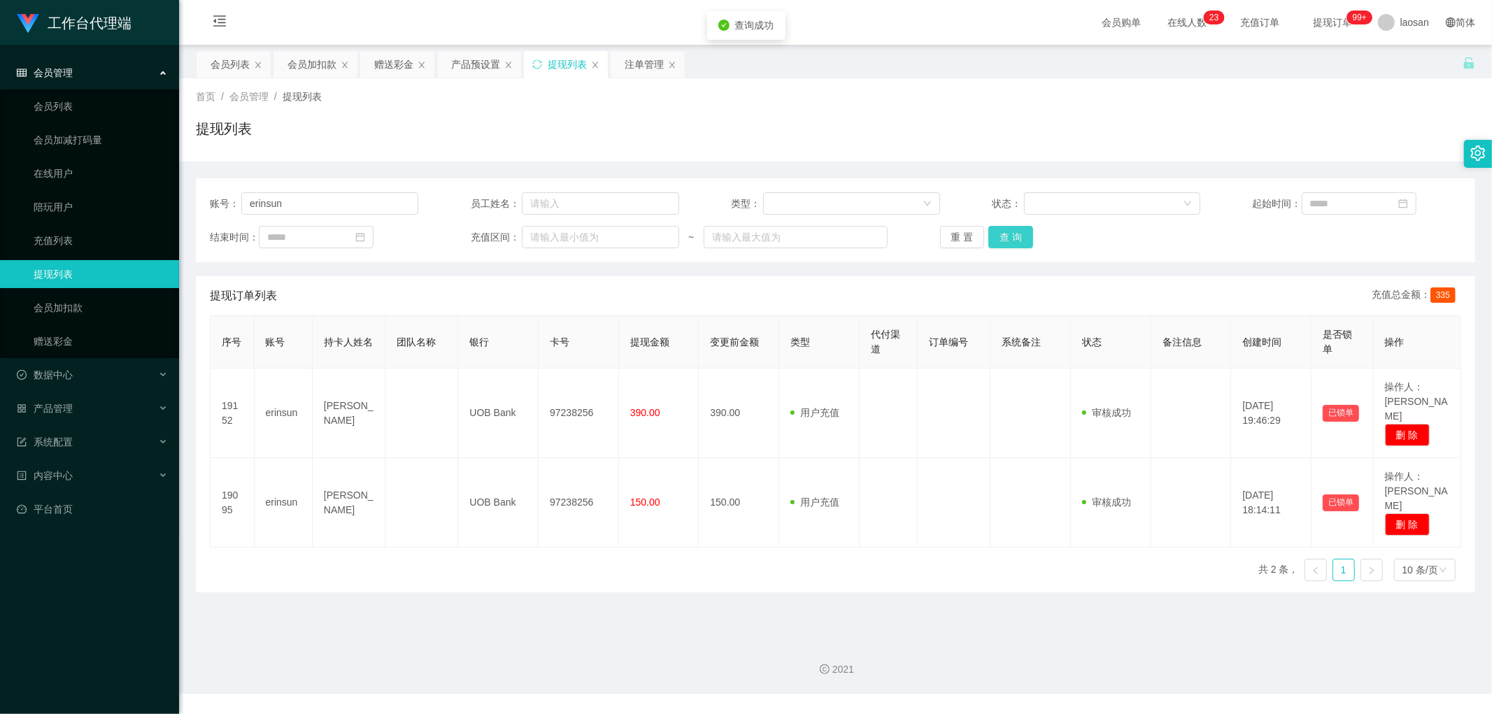
click at [507, 236] on button "查 询" at bounding box center [1011, 237] width 45 height 22
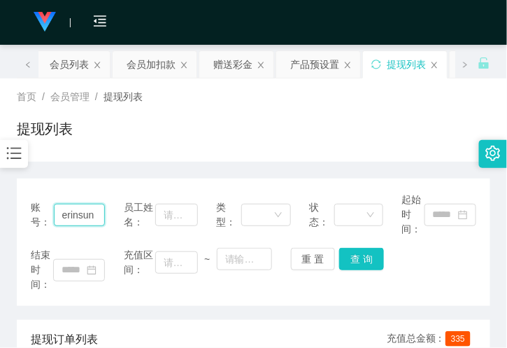
click at [89, 211] on input "erinsun" at bounding box center [80, 215] width 52 height 22
paste input "tanta"
click at [353, 252] on button "查 询" at bounding box center [361, 259] width 45 height 22
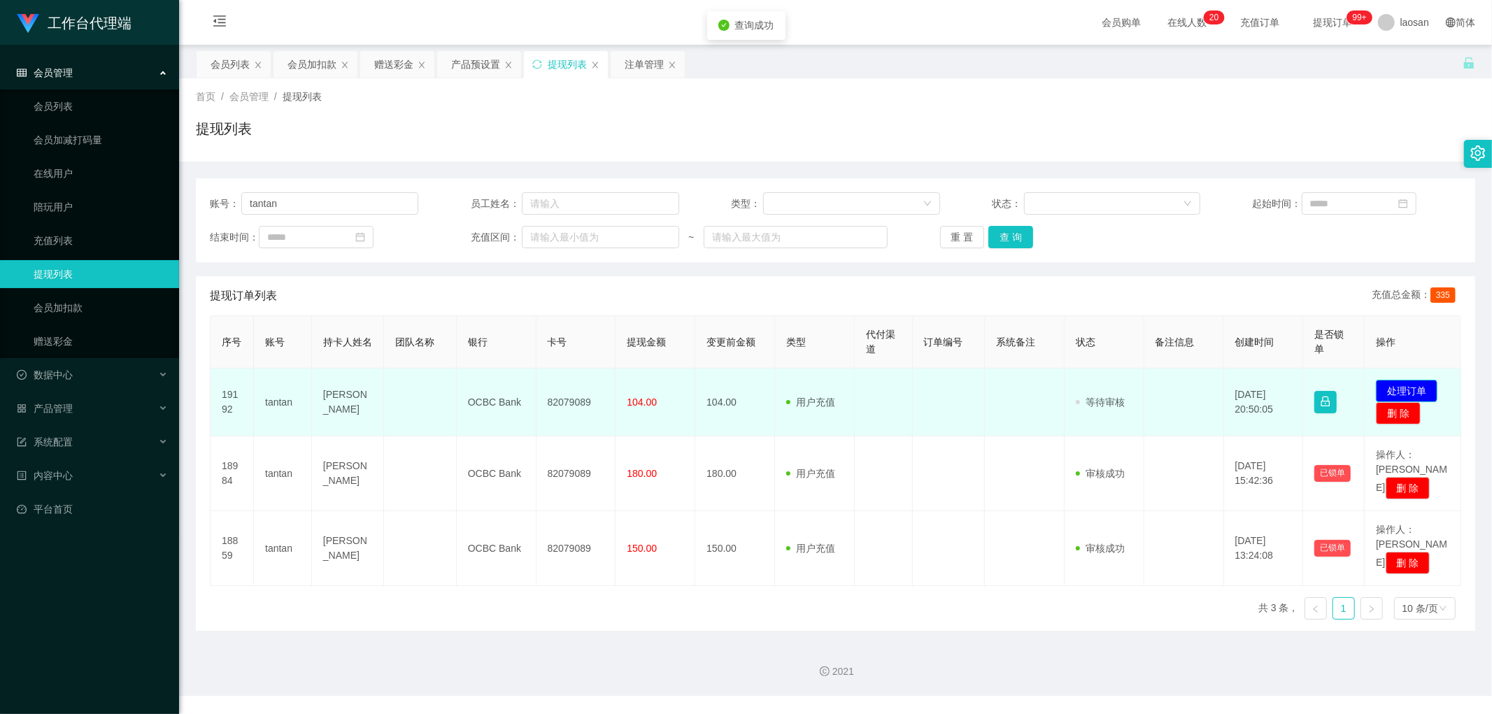
click at [507, 347] on button "处理订单" at bounding box center [1407, 391] width 62 height 22
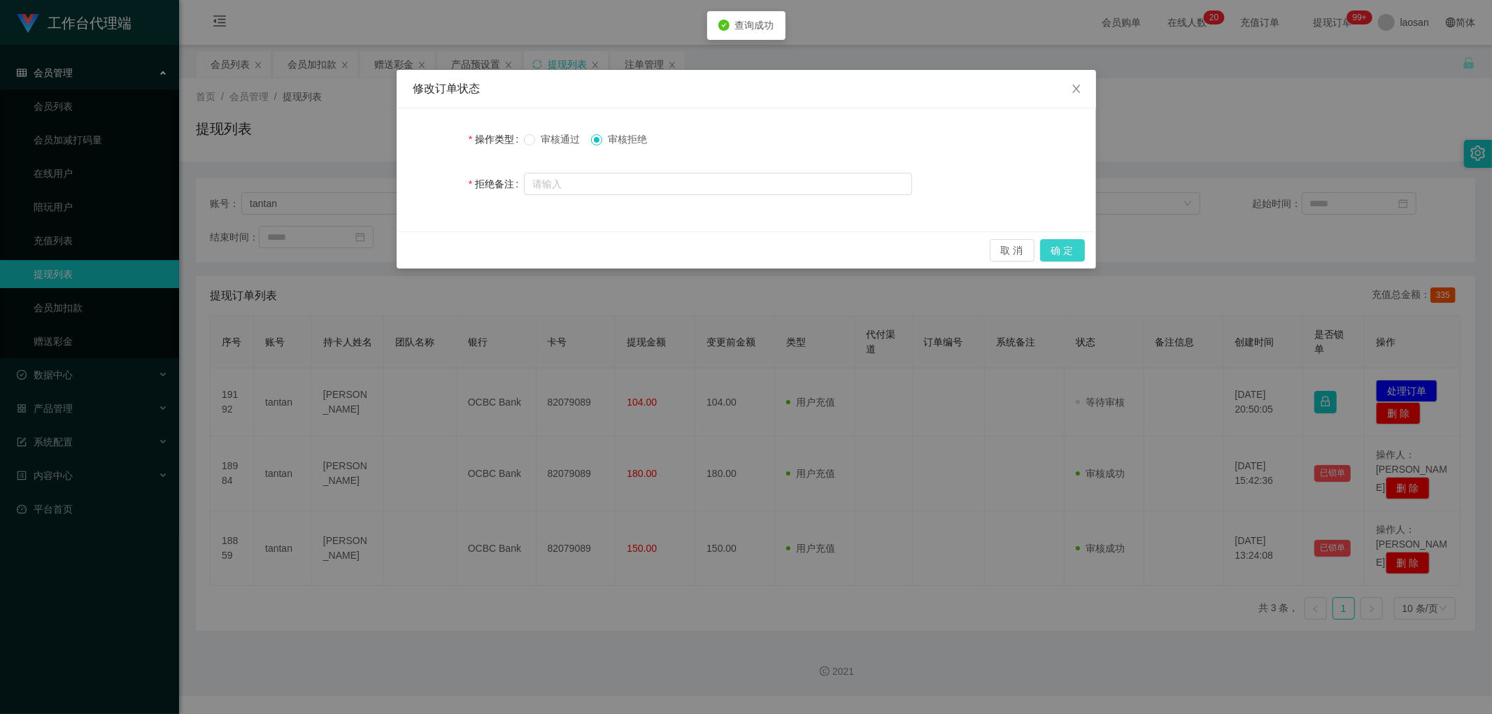
click at [507, 246] on button "确 定" at bounding box center [1062, 250] width 45 height 22
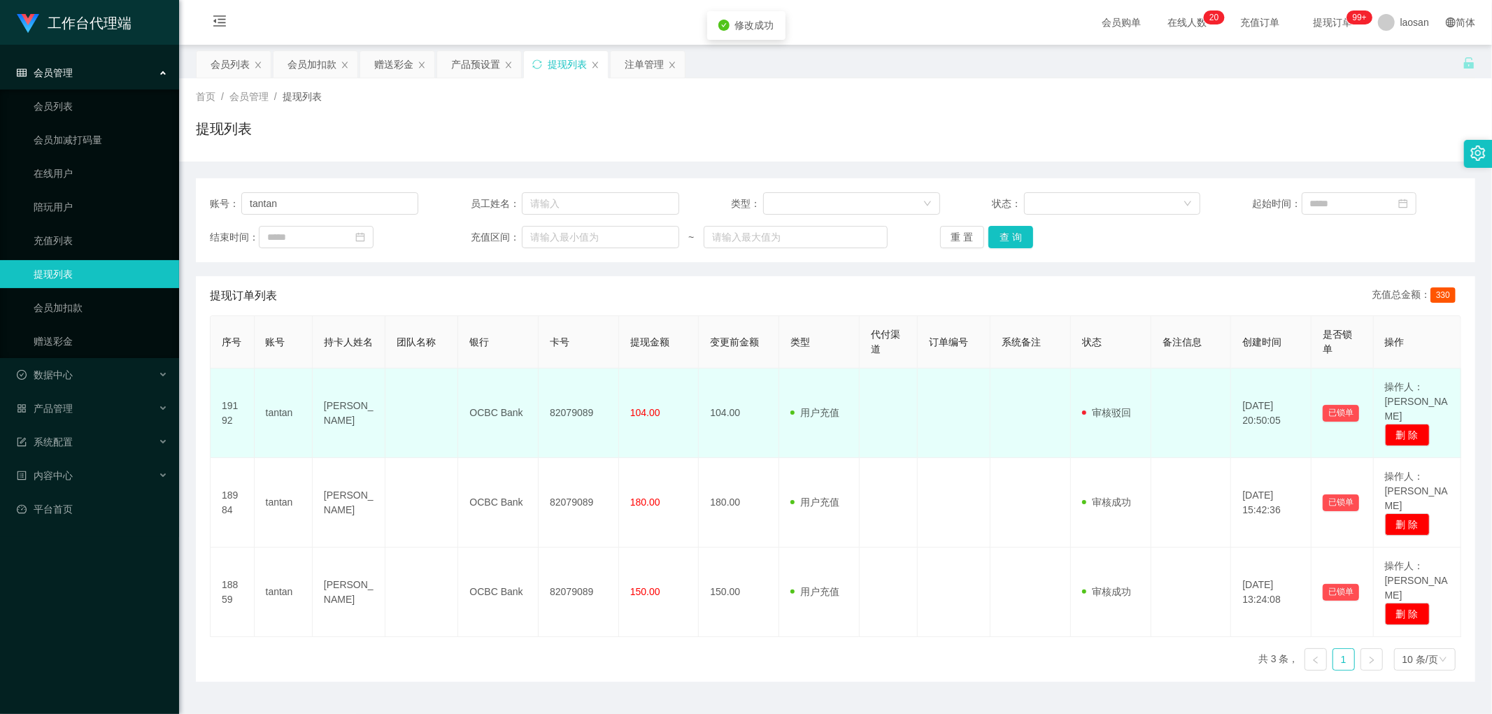
click at [507, 347] on td "82079089" at bounding box center [579, 414] width 80 height 90
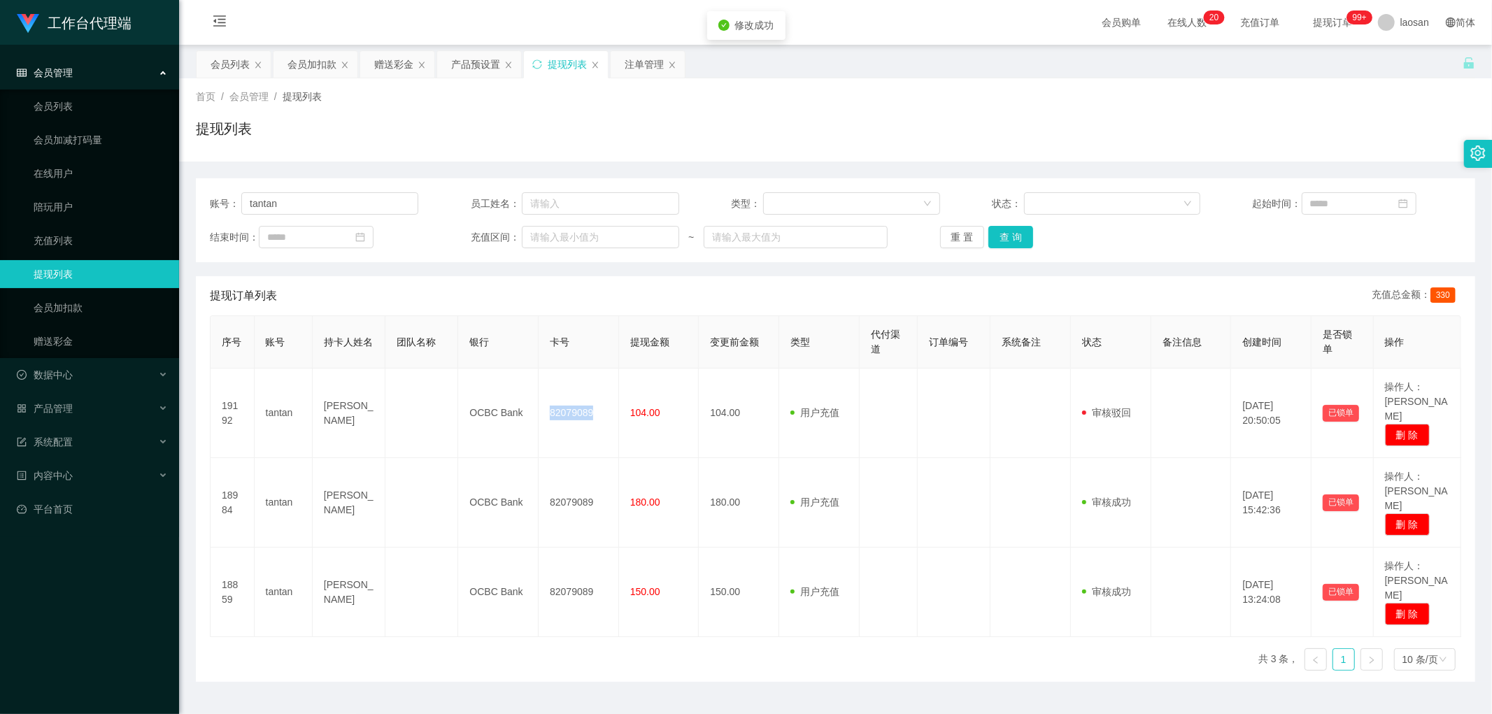
copy td "82079089"
click at [360, 204] on input "tantan" at bounding box center [329, 203] width 177 height 22
paste input "84361359"
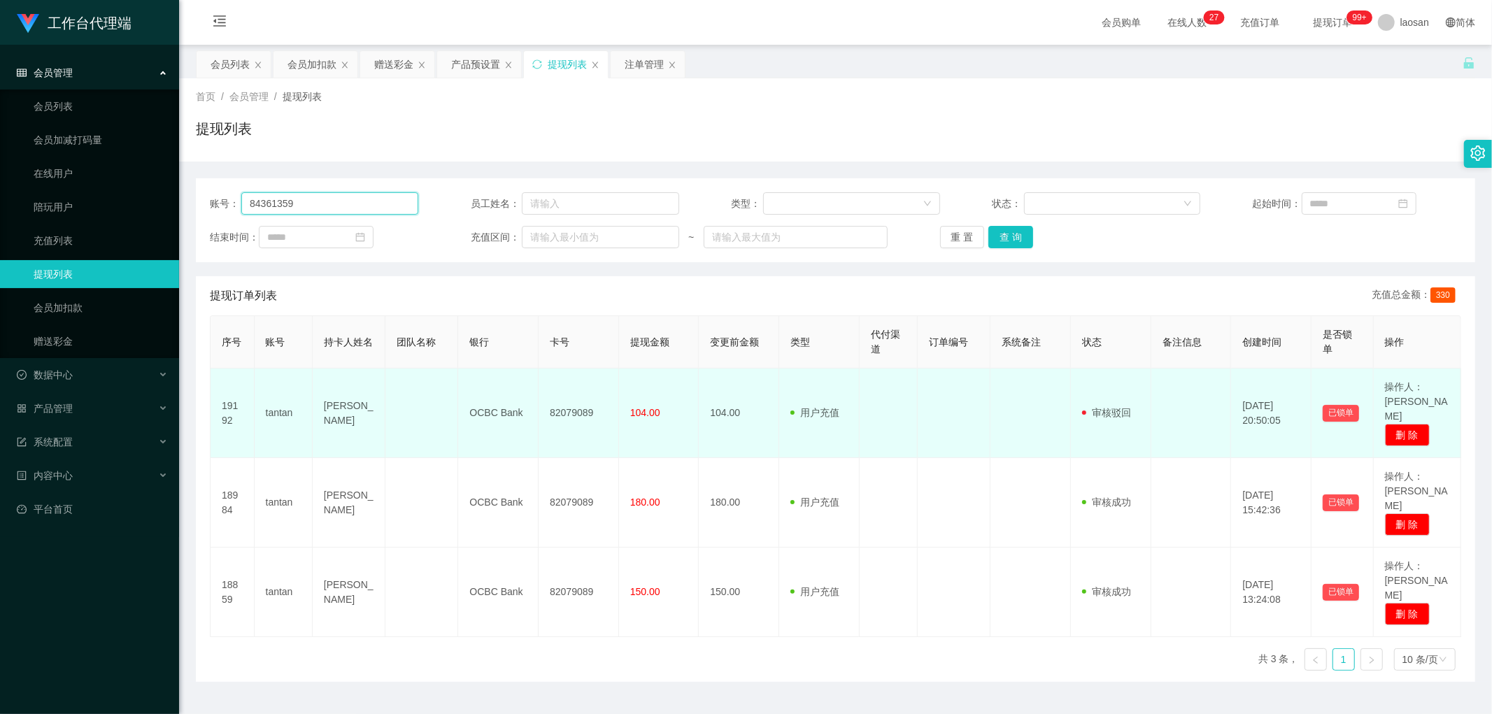
type input "84361359"
click at [274, 347] on td "tantan" at bounding box center [284, 414] width 58 height 90
click at [278, 347] on td "tantan" at bounding box center [284, 414] width 58 height 90
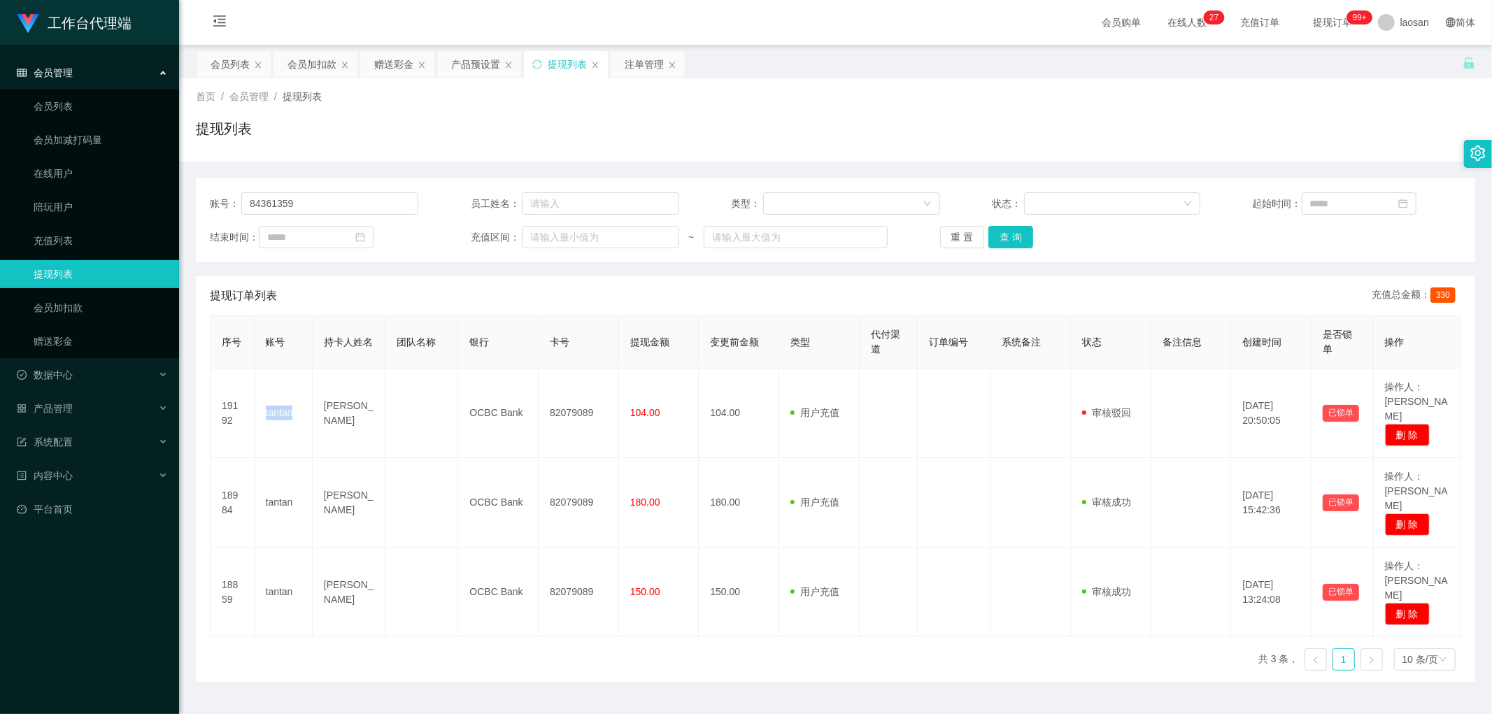
copy td "tantan"
click at [318, 210] on input "84361359" at bounding box center [329, 203] width 177 height 22
click at [240, 64] on div "会员列表" at bounding box center [230, 64] width 39 height 27
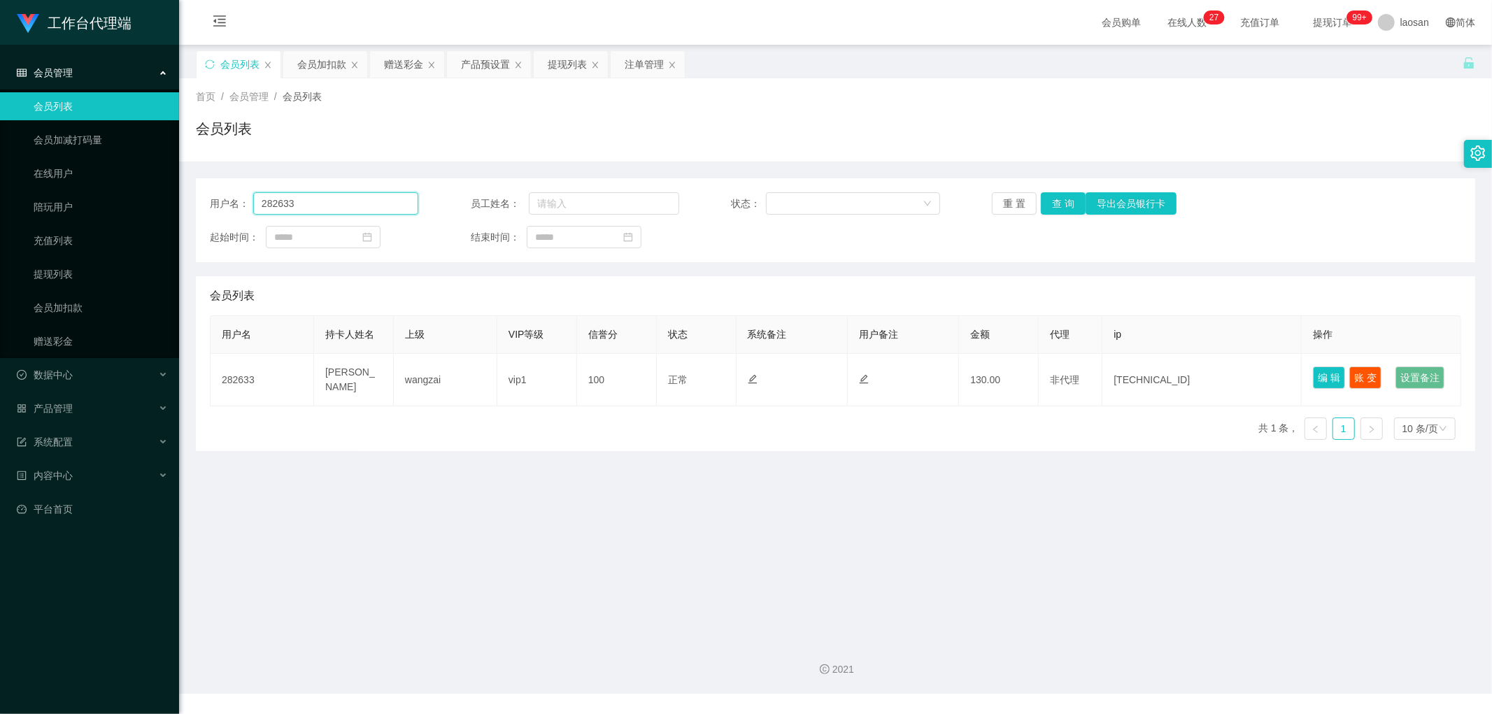
click at [336, 207] on input "282633" at bounding box center [335, 203] width 165 height 22
click at [334, 206] on input "282633" at bounding box center [335, 203] width 165 height 22
paste input "tantan"
type input "tantan"
click at [507, 197] on button "查 询" at bounding box center [1063, 203] width 45 height 22
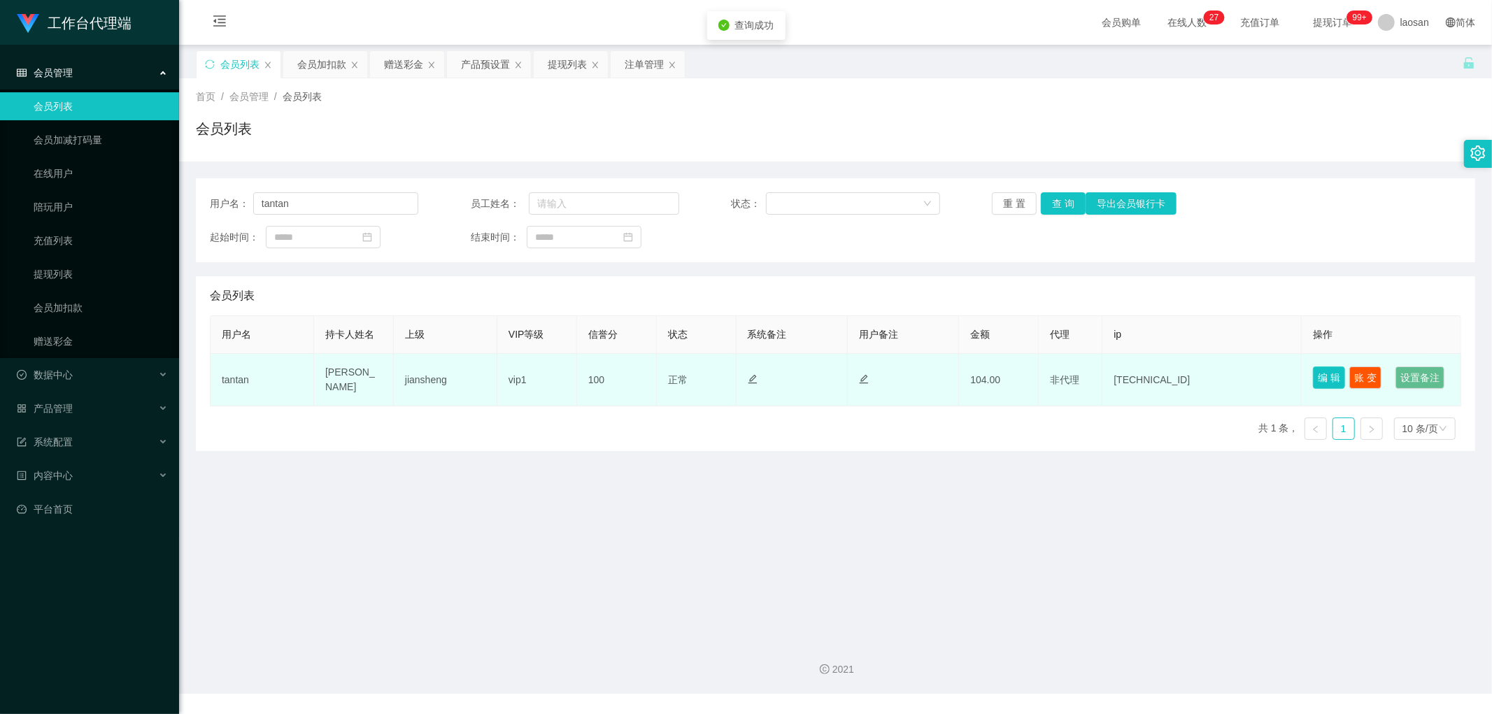
click at [507, 347] on button "编 辑" at bounding box center [1329, 378] width 32 height 22
type input "tantan"
type input "[PERSON_NAME]"
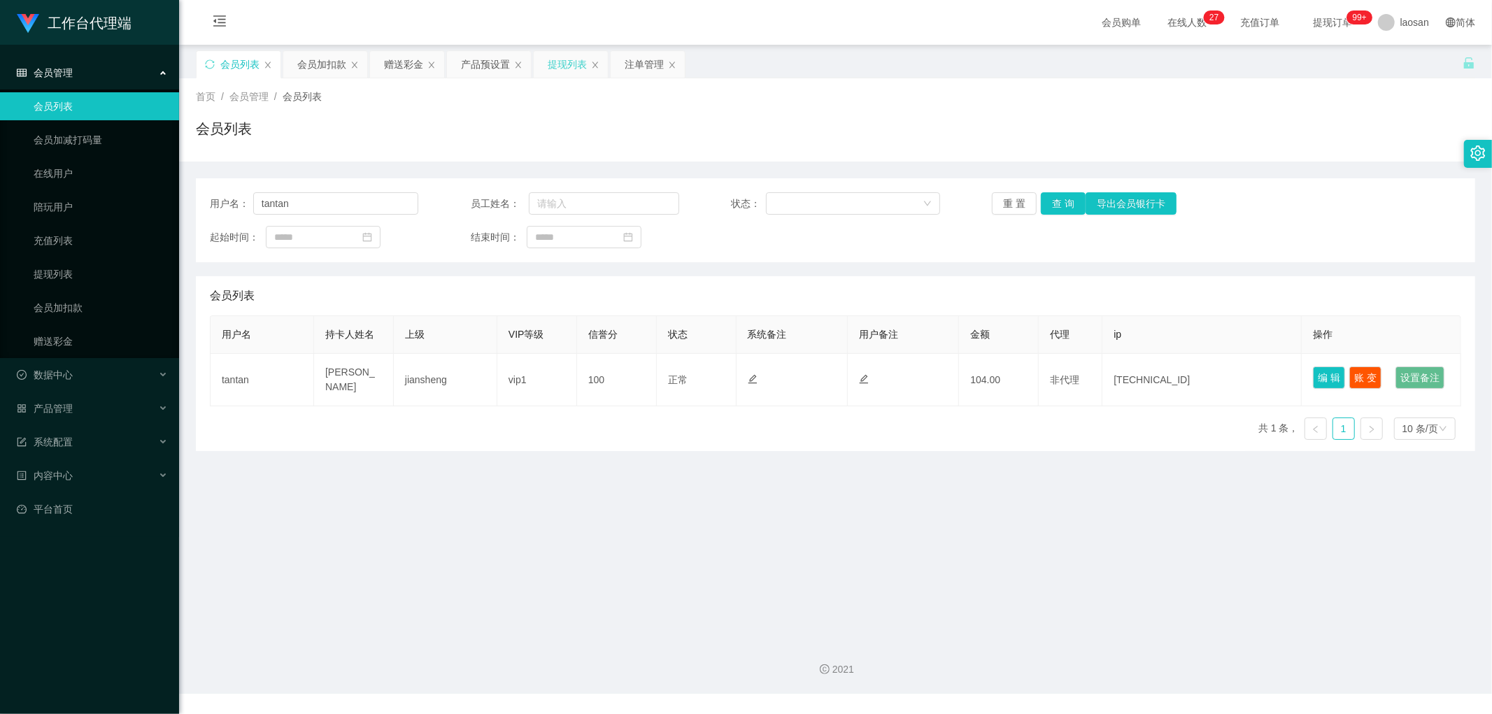
click at [507, 59] on div "提现列表" at bounding box center [567, 64] width 39 height 27
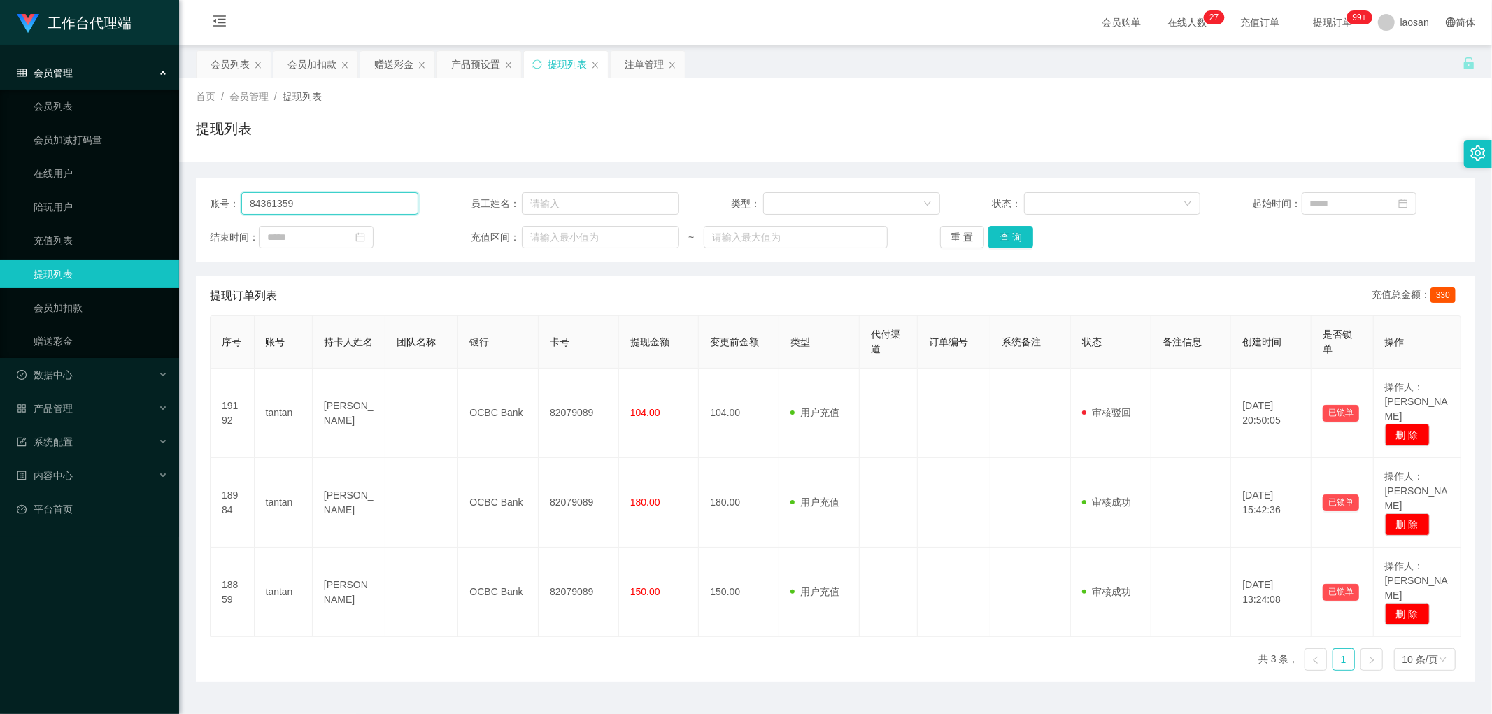
click at [330, 197] on input "84361359" at bounding box center [329, 203] width 177 height 22
click at [311, 58] on div "会员加扣款" at bounding box center [312, 64] width 49 height 27
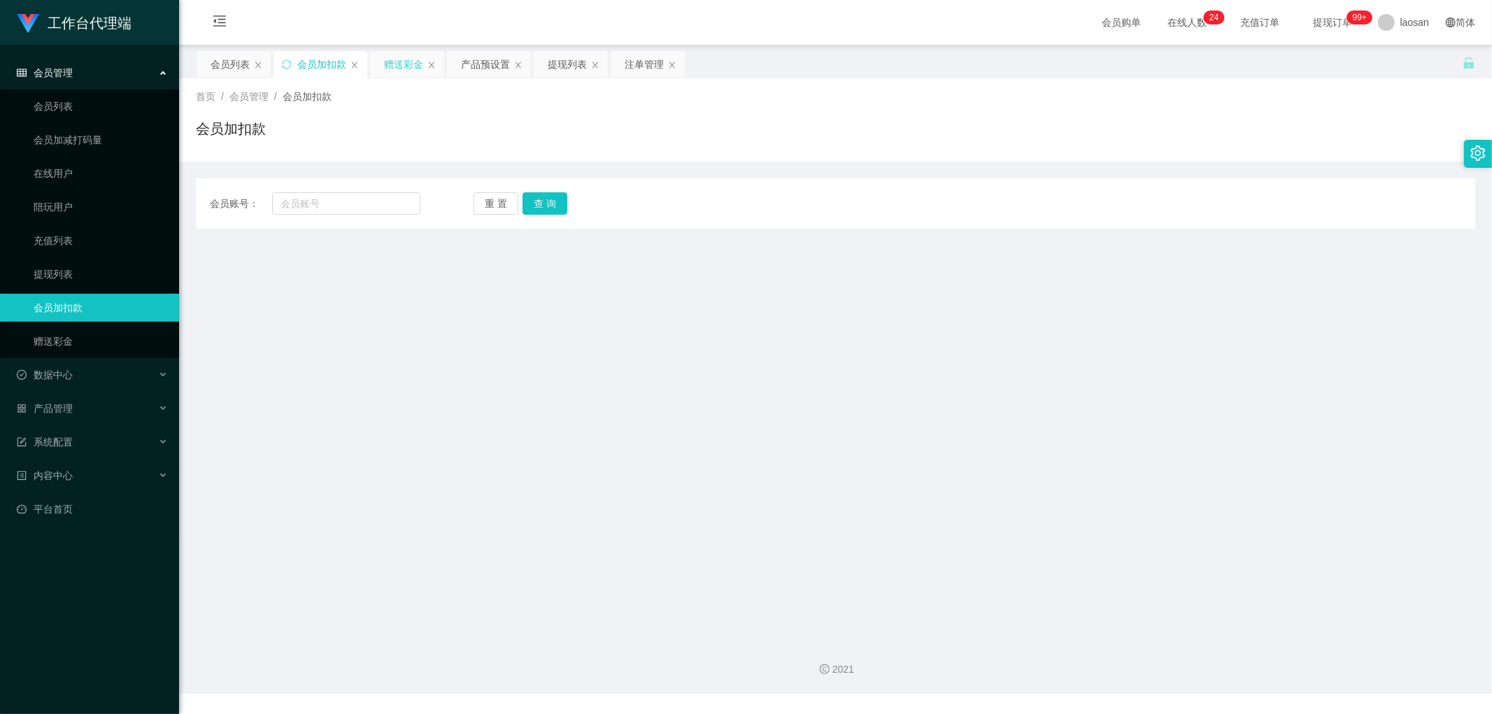
click at [404, 64] on div "赠送彩金" at bounding box center [403, 64] width 39 height 27
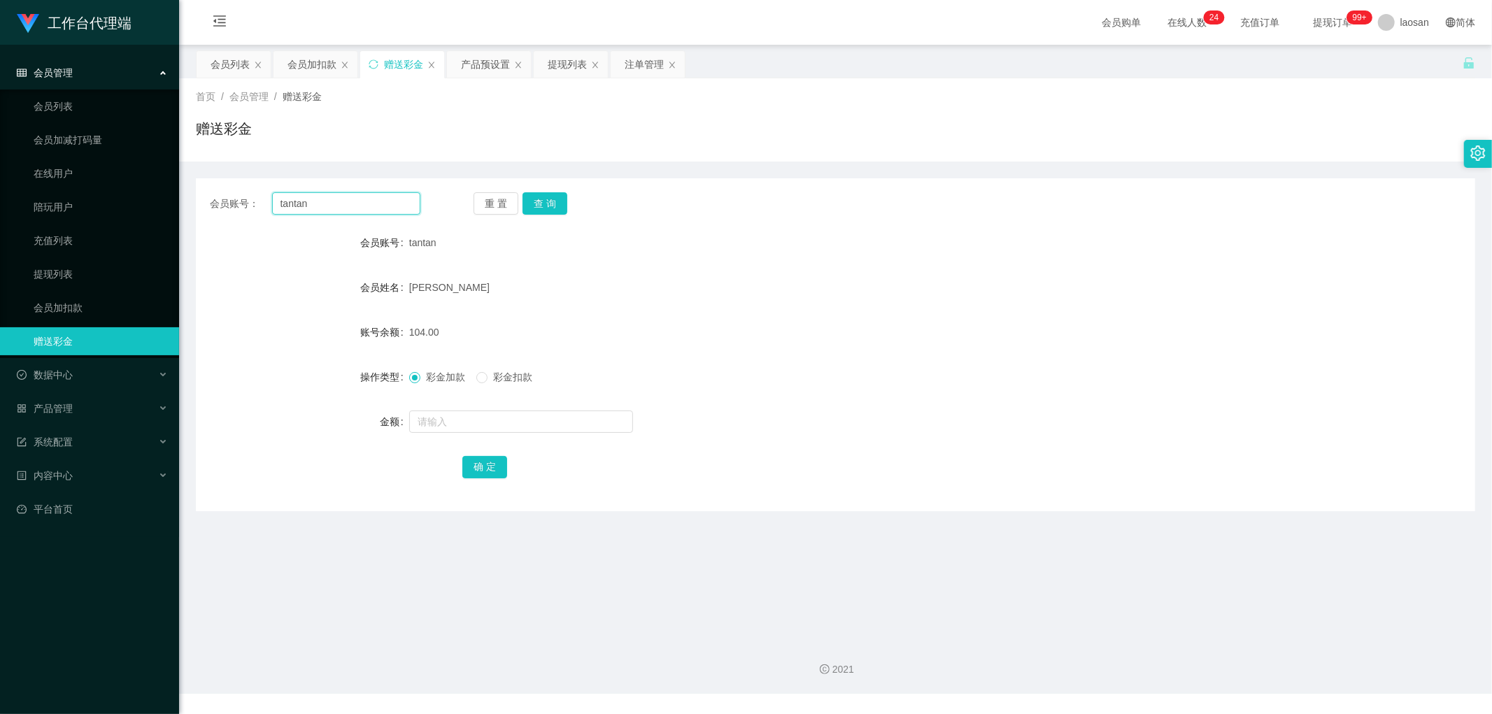
click at [315, 202] on input "tantan" at bounding box center [346, 203] width 149 height 22
click at [486, 347] on label "彩金扣款" at bounding box center [507, 377] width 62 height 15
click at [479, 347] on input "text" at bounding box center [521, 422] width 224 height 22
type input "104"
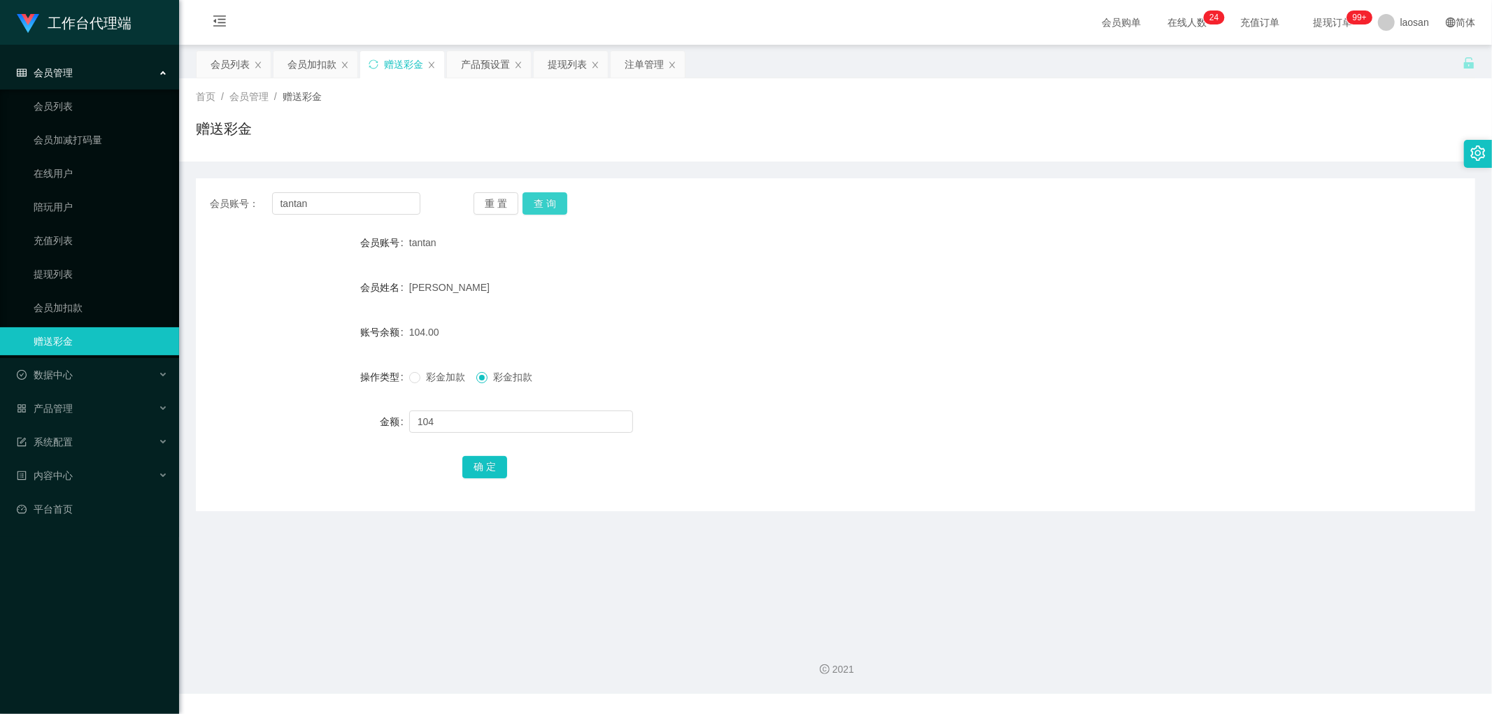
click at [507, 204] on button "查 询" at bounding box center [545, 203] width 45 height 22
click at [474, 347] on input "text" at bounding box center [521, 422] width 224 height 22
type input "104"
click at [476, 347] on button "确 定" at bounding box center [484, 467] width 45 height 22
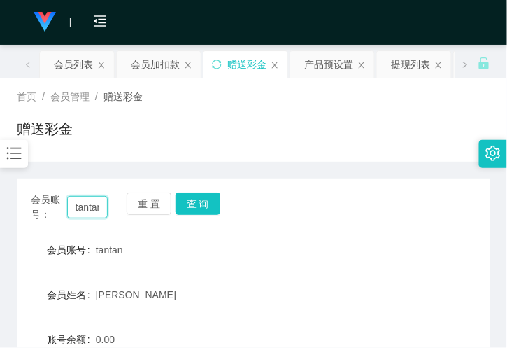
click at [101, 213] on input "tantan" at bounding box center [87, 207] width 41 height 22
click at [99, 213] on input "tantan" at bounding box center [87, 207] width 41 height 22
click at [101, 206] on input "tantan" at bounding box center [87, 207] width 41 height 22
click at [99, 205] on input "tantan" at bounding box center [87, 207] width 41 height 22
drag, startPoint x: 99, startPoint y: 205, endPoint x: 140, endPoint y: 205, distance: 41.3
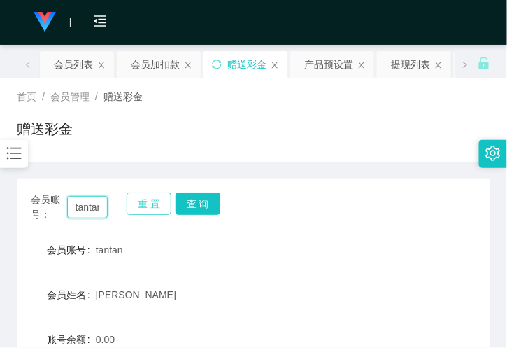
click at [99, 205] on input "tantan" at bounding box center [87, 207] width 41 height 22
paste input "erinsu"
type input "erinsun"
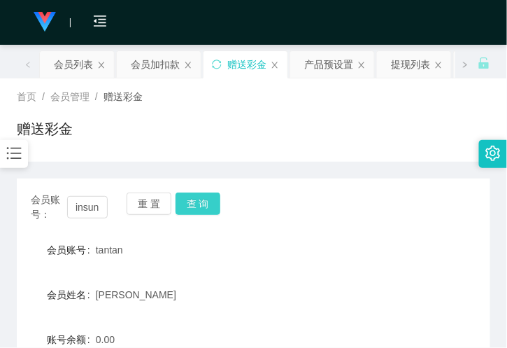
click at [214, 206] on button "查 询" at bounding box center [198, 203] width 45 height 22
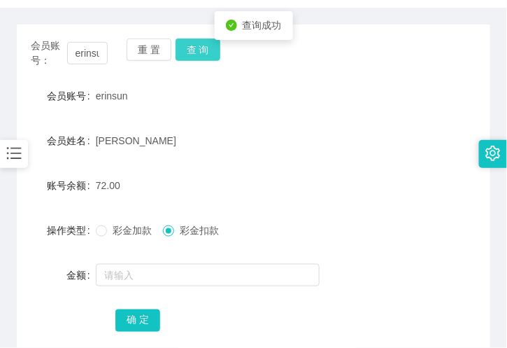
scroll to position [155, 0]
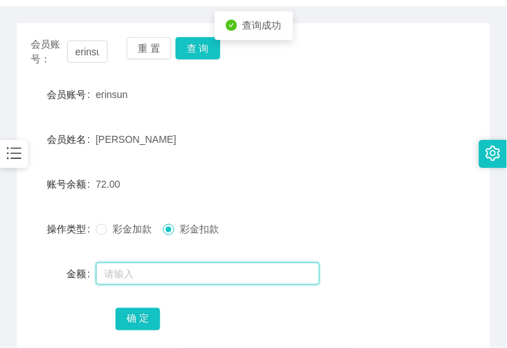
click at [165, 274] on input "text" at bounding box center [208, 273] width 224 height 22
type input "72"
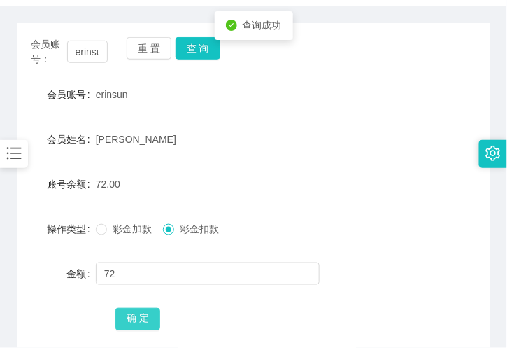
click at [133, 327] on button "确 定" at bounding box center [137, 319] width 45 height 22
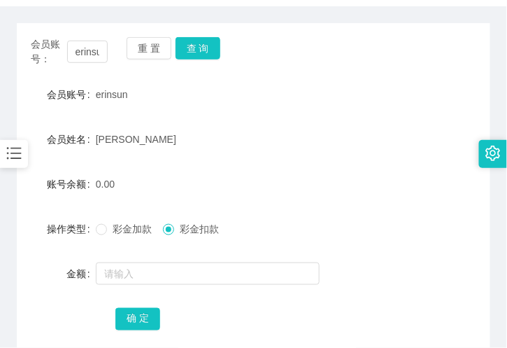
click at [130, 84] on div "erinsun" at bounding box center [234, 94] width 276 height 28
click at [90, 48] on input "erinsun" at bounding box center [87, 52] width 41 height 22
drag, startPoint x: 90, startPoint y: 48, endPoint x: 174, endPoint y: 48, distance: 84.0
click at [90, 48] on input "erinsun" at bounding box center [87, 52] width 41 height 22
paste input "84361359"
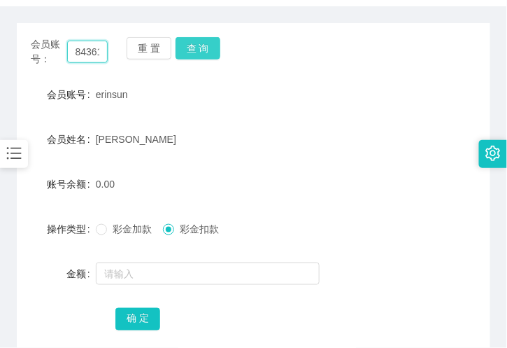
scroll to position [0, 19]
type input "84361359"
click at [198, 45] on button "查 询" at bounding box center [198, 48] width 45 height 22
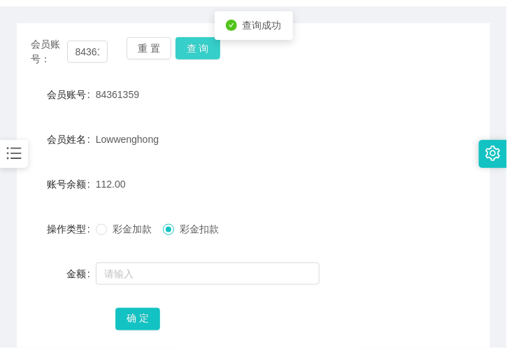
click at [198, 45] on button "查 询" at bounding box center [198, 48] width 45 height 22
click at [198, 45] on button "查 询" at bounding box center [206, 48] width 60 height 22
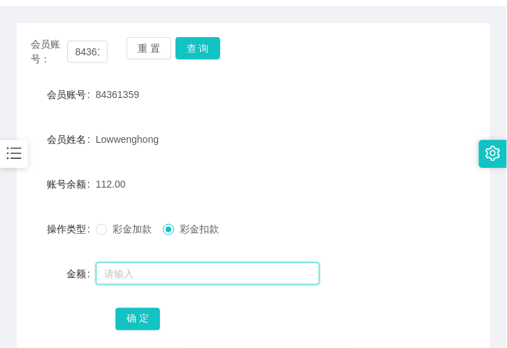
click at [150, 269] on input "text" at bounding box center [208, 273] width 224 height 22
type input "112"
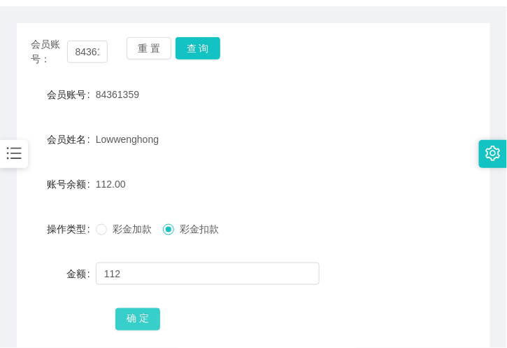
click at [144, 318] on button "确 定" at bounding box center [137, 319] width 45 height 22
click at [119, 115] on form "会员账号 84361359 会员姓名 [PERSON_NAME] 账号余额 0.00 操作类型 彩金加款 彩金扣款 金额 确 定" at bounding box center [254, 206] width 474 height 252
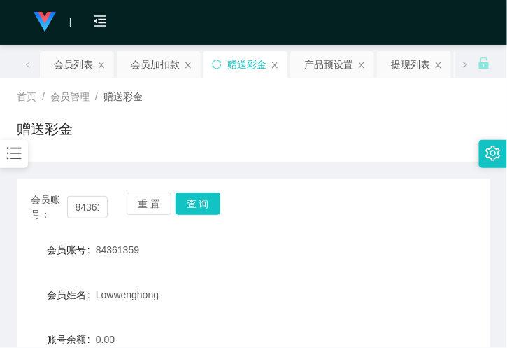
drag, startPoint x: 409, startPoint y: 64, endPoint x: 383, endPoint y: 82, distance: 31.2
click at [409, 64] on div "提现列表" at bounding box center [410, 64] width 39 height 27
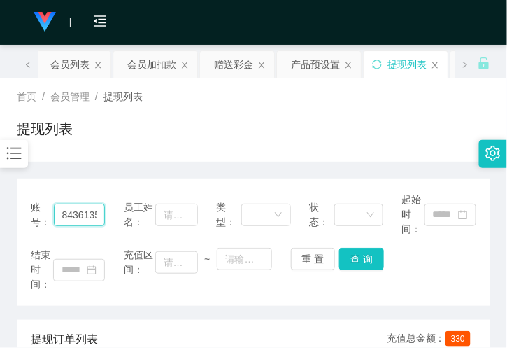
click at [85, 215] on input "84361359" at bounding box center [80, 215] width 52 height 22
paste input "207908"
click at [362, 263] on button "查 询" at bounding box center [361, 259] width 45 height 22
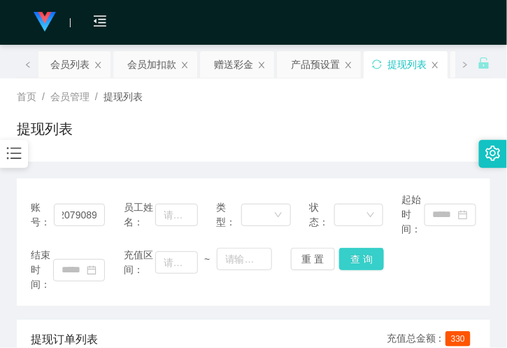
scroll to position [0, 0]
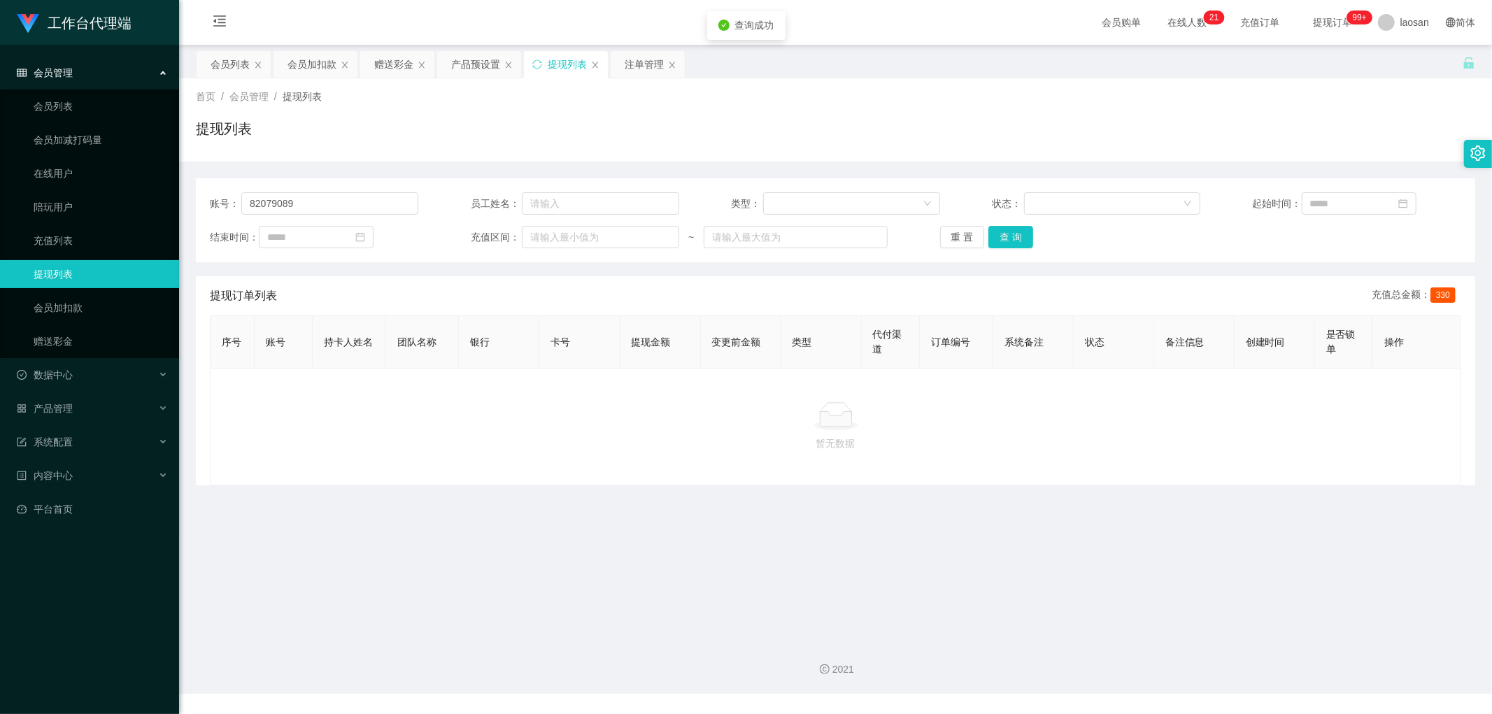
click at [507, 64] on div "提现列表" at bounding box center [567, 64] width 39 height 27
click at [299, 192] on input "82079089" at bounding box center [329, 203] width 177 height 22
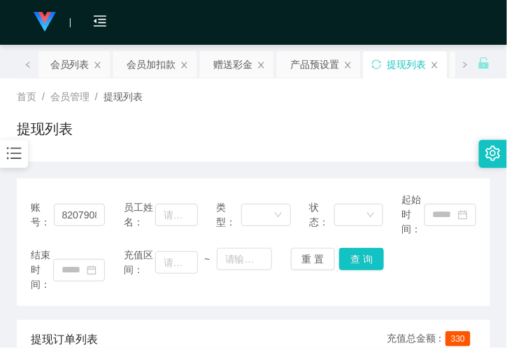
drag, startPoint x: 206, startPoint y: 128, endPoint x: 204, endPoint y: 135, distance: 7.1
click at [206, 128] on div "提现列表" at bounding box center [254, 134] width 474 height 32
click at [78, 211] on input "82079089" at bounding box center [80, 215] width 52 height 22
drag, startPoint x: 78, startPoint y: 211, endPoint x: 192, endPoint y: 229, distance: 115.5
click at [78, 211] on input "82079089" at bounding box center [80, 215] width 52 height 22
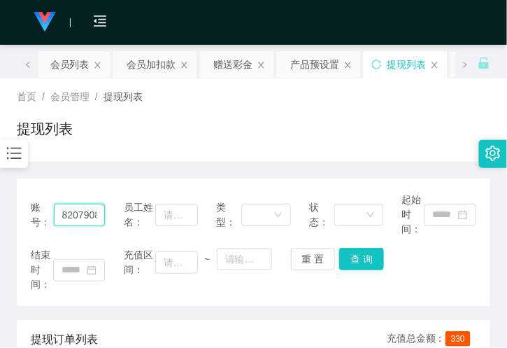
paste input "tantan"
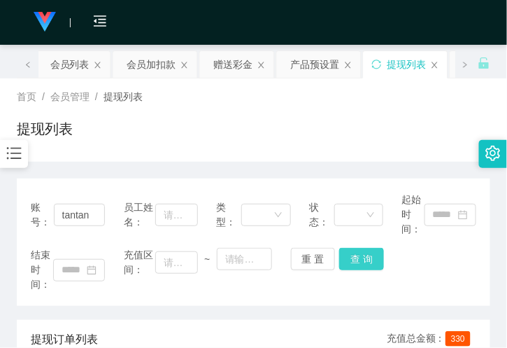
drag, startPoint x: 379, startPoint y: 255, endPoint x: 393, endPoint y: 218, distance: 39.0
click at [379, 255] on button "查 询" at bounding box center [361, 259] width 45 height 22
click at [95, 211] on input "tantan" at bounding box center [80, 215] width 52 height 22
click at [94, 208] on input "tantan" at bounding box center [80, 215] width 52 height 22
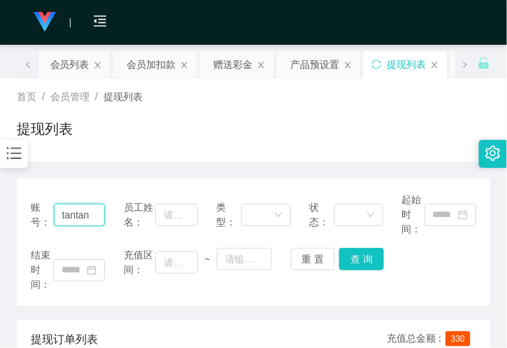
paste input "erinsu"
type input "erinsun"
click at [358, 256] on button "查 询" at bounding box center [361, 259] width 45 height 22
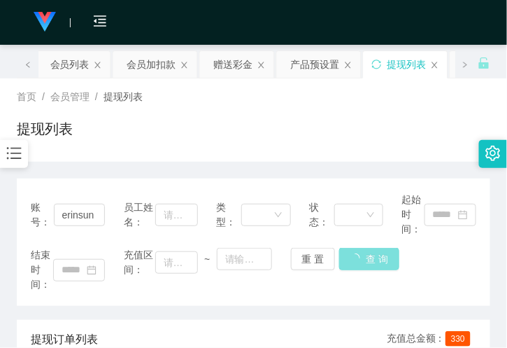
click at [358, 256] on button "查 询" at bounding box center [369, 259] width 60 height 22
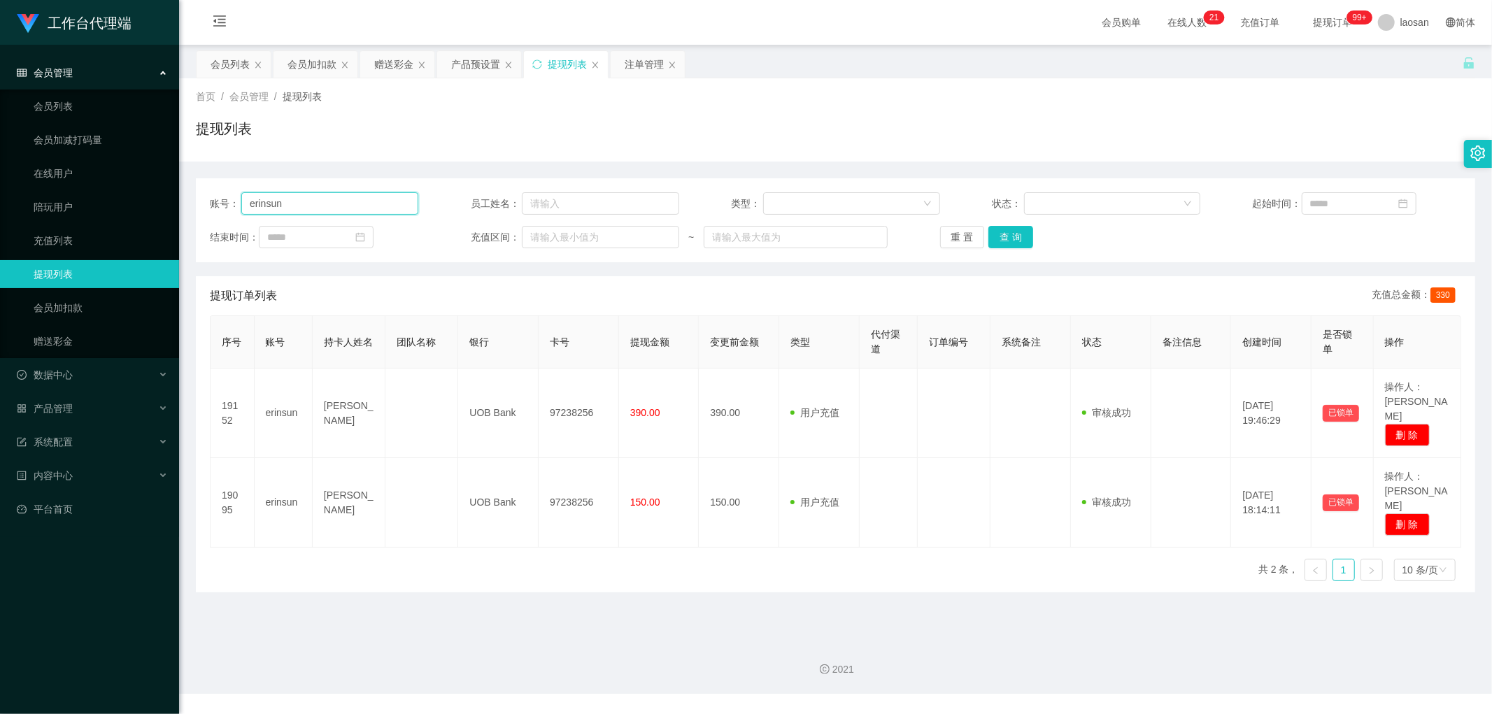
click at [302, 198] on input "erinsun" at bounding box center [329, 203] width 177 height 22
click at [507, 234] on button "查 询" at bounding box center [1011, 237] width 45 height 22
click at [507, 227] on button "查 询" at bounding box center [1011, 237] width 45 height 22
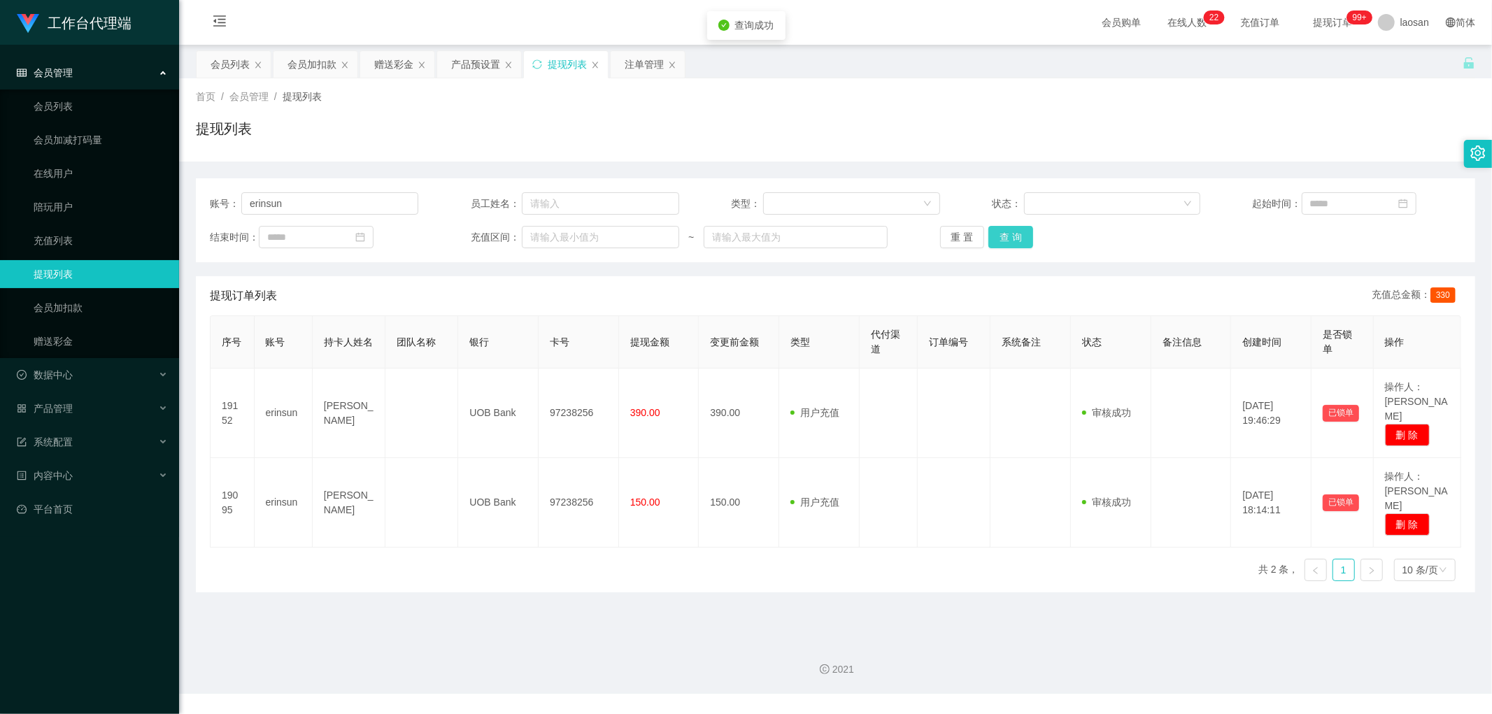
click at [507, 227] on button "查 询" at bounding box center [1011, 237] width 45 height 22
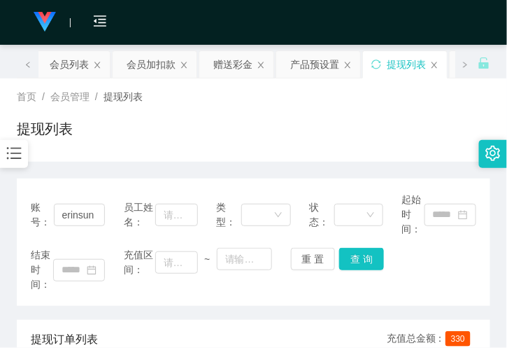
drag, startPoint x: 234, startPoint y: 65, endPoint x: 215, endPoint y: 94, distance: 34.9
click at [234, 65] on div "赠送彩金" at bounding box center [232, 64] width 39 height 27
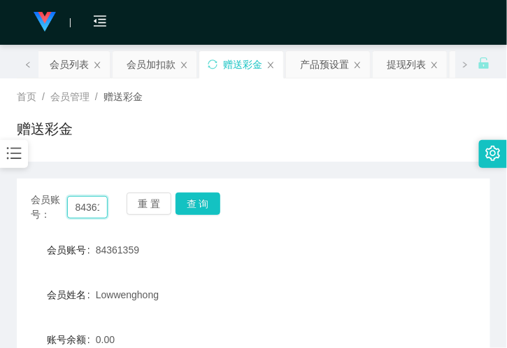
click at [102, 202] on input "84361359" at bounding box center [87, 207] width 41 height 22
click at [97, 203] on input "84361359" at bounding box center [87, 207] width 41 height 22
paste input "erinsun"
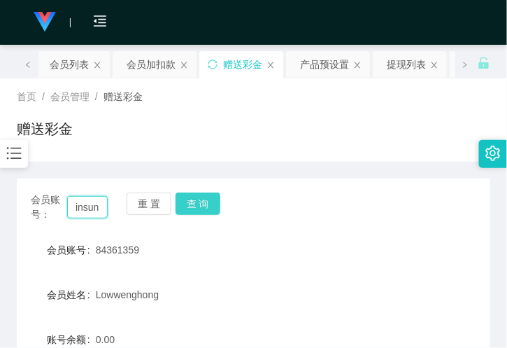
type input "erinsun"
click at [197, 207] on button "查 询" at bounding box center [198, 203] width 45 height 22
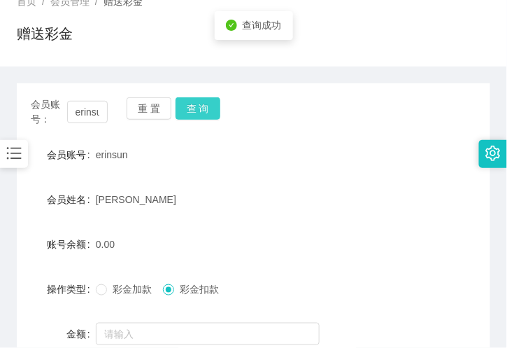
scroll to position [233, 0]
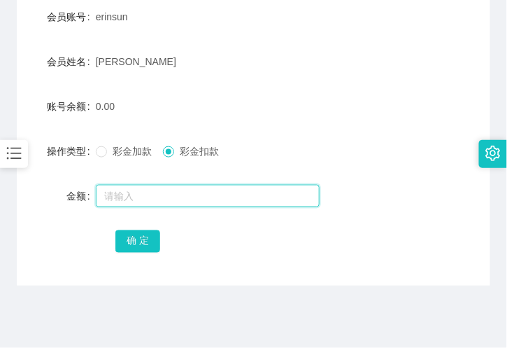
click at [129, 198] on input "text" at bounding box center [208, 196] width 224 height 22
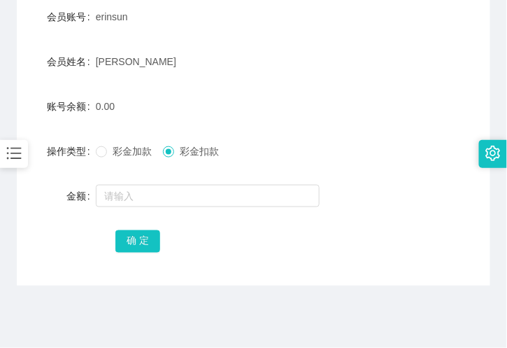
click at [113, 146] on span "彩金加款" at bounding box center [132, 151] width 50 height 11
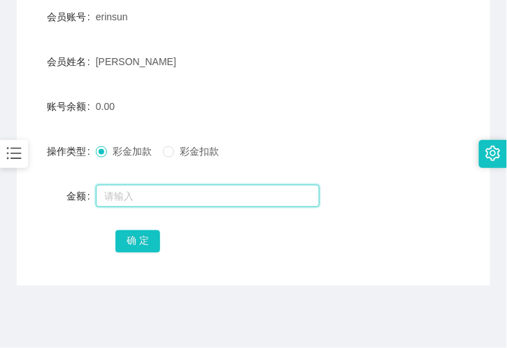
click at [136, 196] on input "text" at bounding box center [208, 196] width 224 height 22
type input "72"
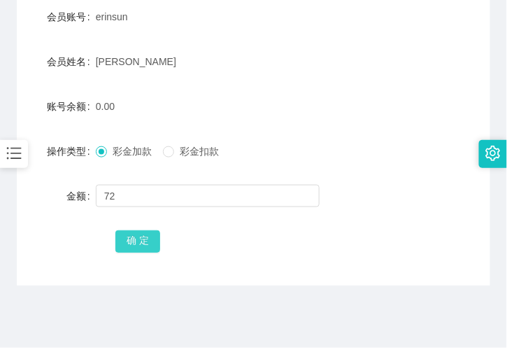
click at [137, 232] on button "确 定" at bounding box center [137, 241] width 45 height 22
click at [310, 115] on div "72.00" at bounding box center [234, 106] width 276 height 28
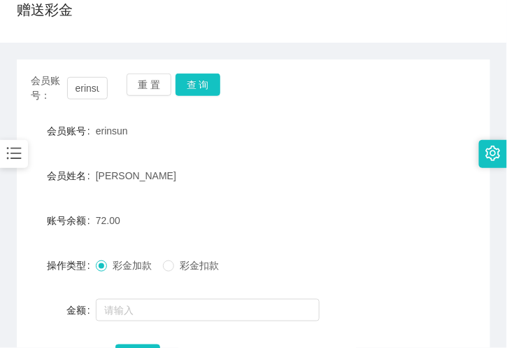
scroll to position [0, 0]
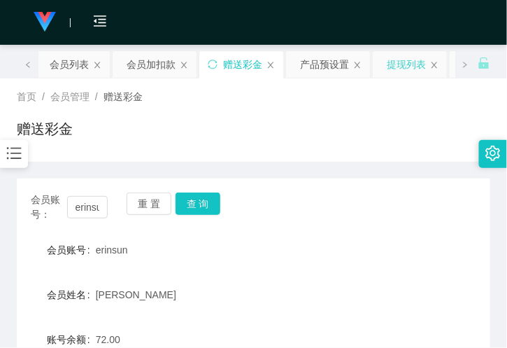
click at [402, 52] on div "提现列表" at bounding box center [406, 64] width 39 height 27
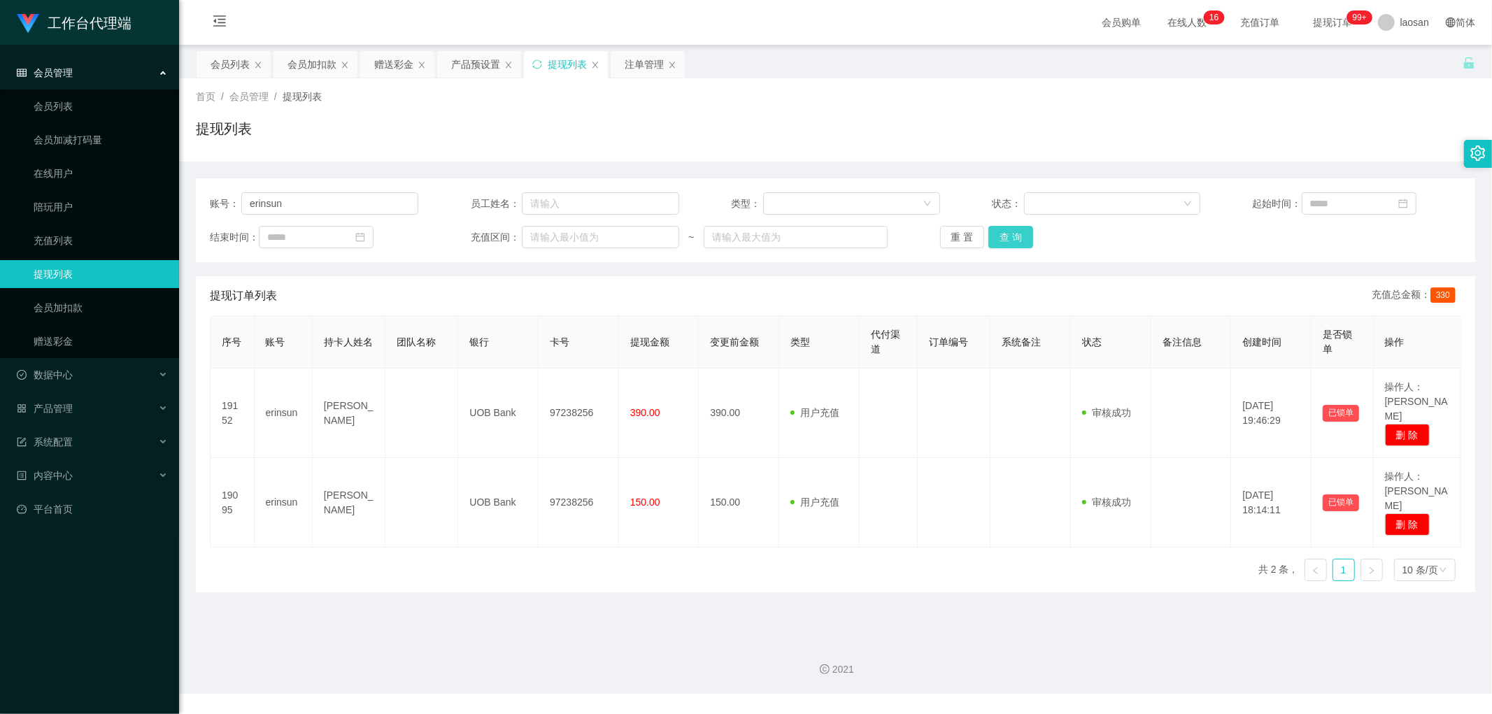
click at [507, 238] on button "查 询" at bounding box center [1011, 237] width 45 height 22
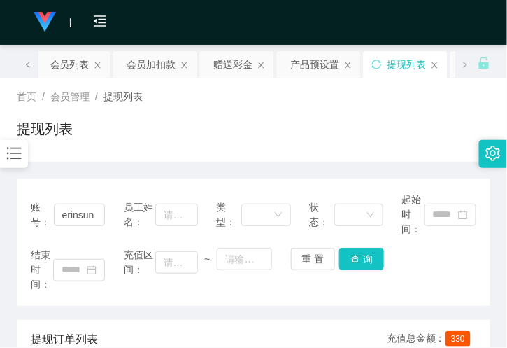
click at [329, 136] on div "提现列表" at bounding box center [254, 134] width 474 height 32
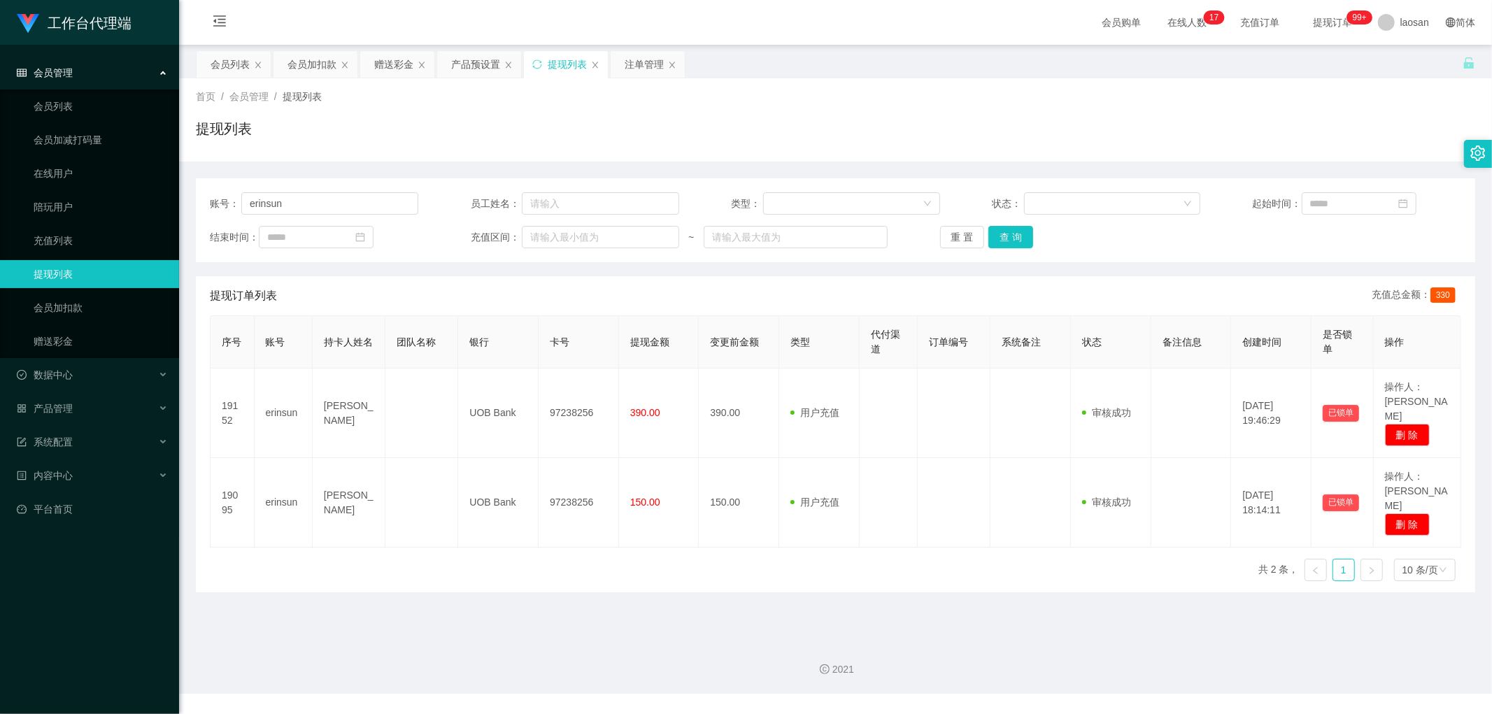
click at [507, 164] on div "账号： erinsun 员工姓名： 类型： 状态： 起始时间： 结束时间： 充值区间： ~ 重 置 查 询 提现订单列表 充值总金额： 330 序号 账号 持…" at bounding box center [836, 377] width 1280 height 431
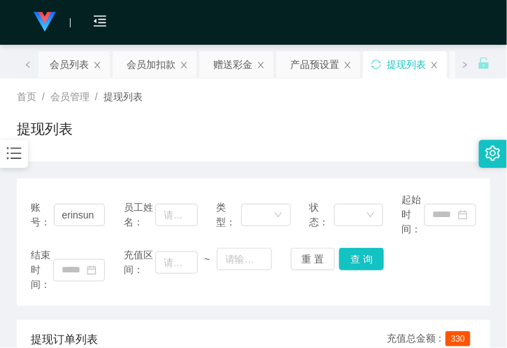
click at [208, 111] on div "首页 / 会员管理 / 提现列表 / 提现列表" at bounding box center [254, 120] width 474 height 61
click at [83, 215] on input "erinsun" at bounding box center [80, 215] width 52 height 22
paste input "97238256"
click at [203, 118] on div "提现列表" at bounding box center [254, 134] width 474 height 32
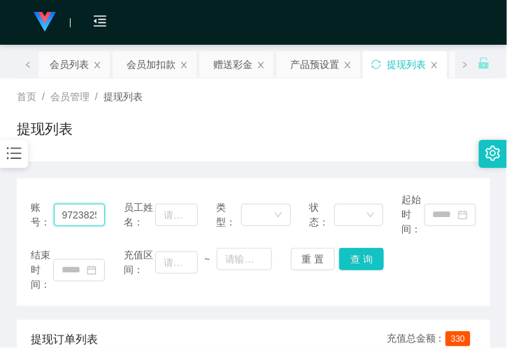
click at [82, 212] on input "97238256" at bounding box center [80, 215] width 52 height 22
paste input "erinsun"
type input "erinsun"
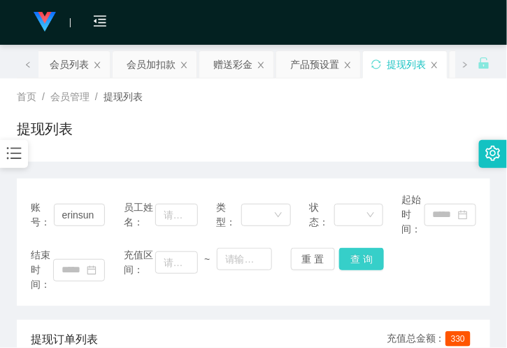
click at [365, 253] on button "查 询" at bounding box center [361, 259] width 45 height 22
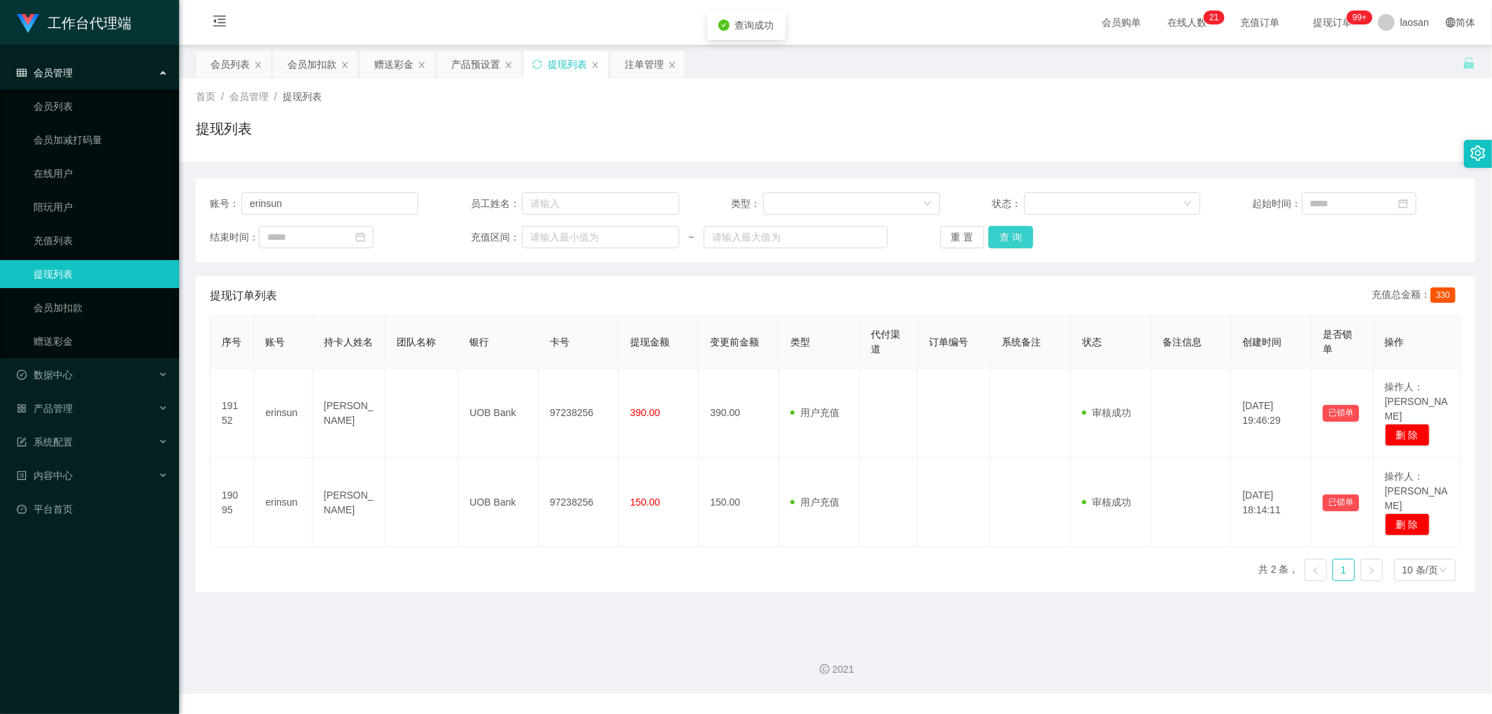
click at [507, 239] on button "查 询" at bounding box center [1011, 237] width 45 height 22
click at [507, 239] on div "重 置 查 询" at bounding box center [1044, 237] width 208 height 22
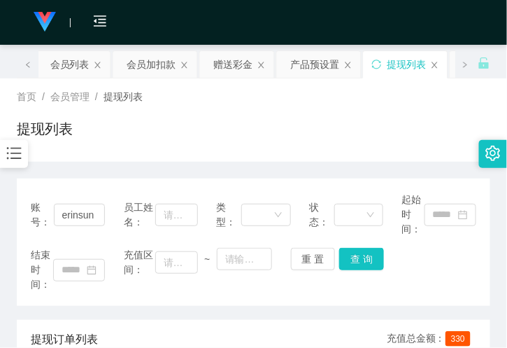
click at [177, 181] on div "账号： erinsun 员工姓名： 类型： 状态： 起始时间： 结束时间： 充值区间： ~ 重 置 查 询" at bounding box center [254, 241] width 474 height 127
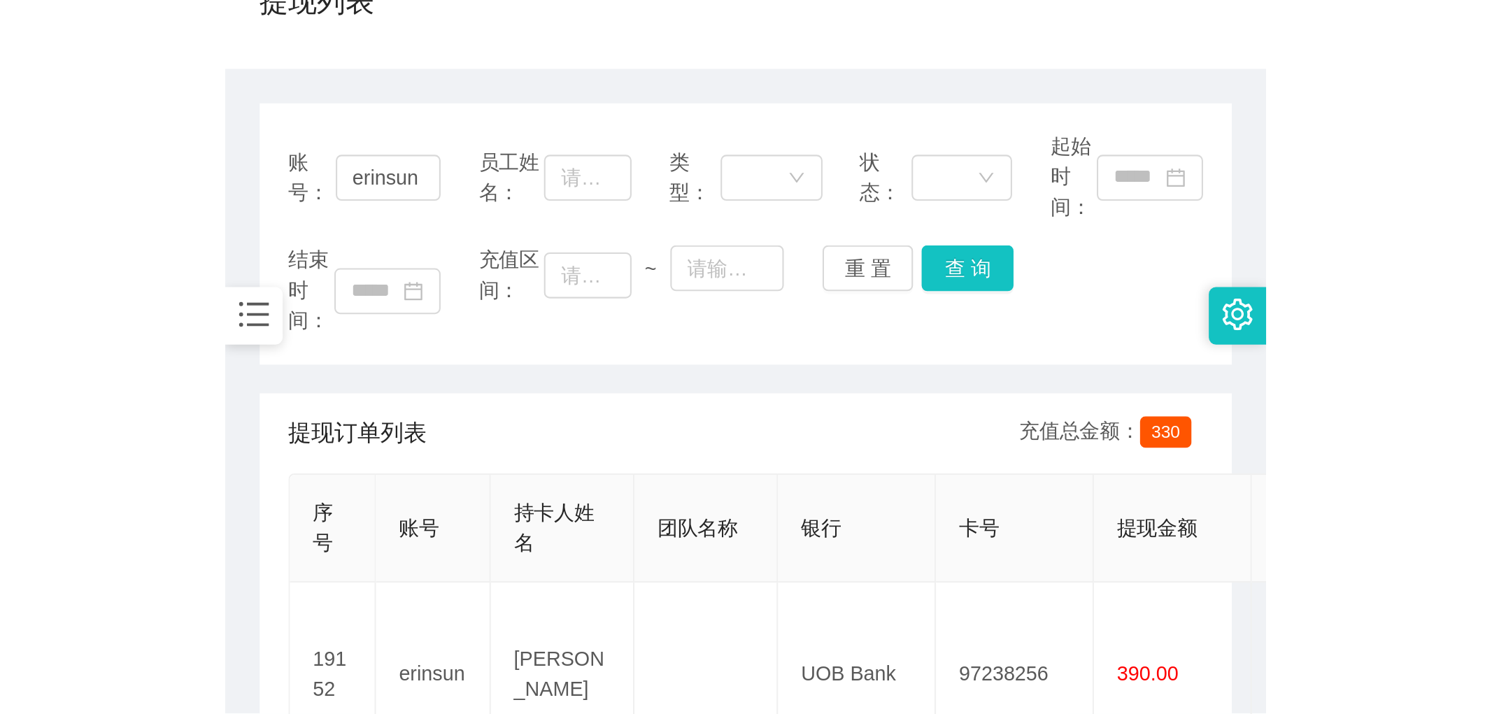
scroll to position [155, 0]
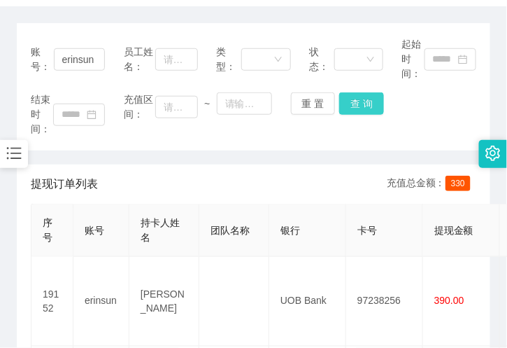
click at [372, 100] on button "查 询" at bounding box center [361, 103] width 45 height 22
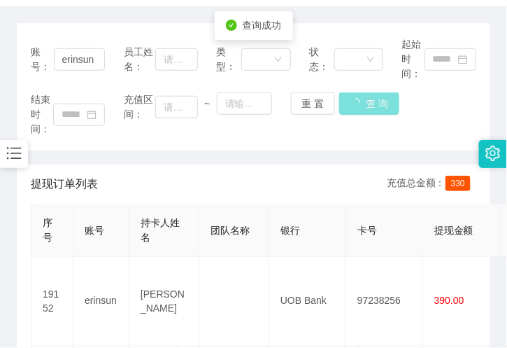
click at [372, 100] on button "查 询" at bounding box center [369, 103] width 60 height 22
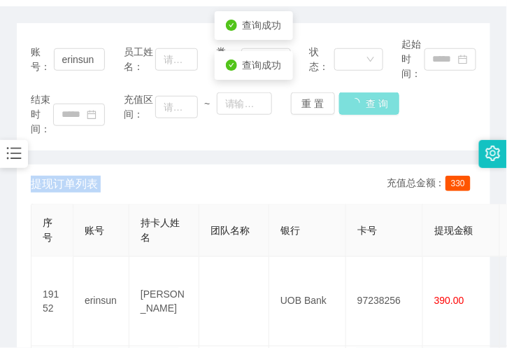
click at [372, 100] on div "结束时间： 充值区间： ~ 重 置 查 询" at bounding box center [254, 114] width 446 height 44
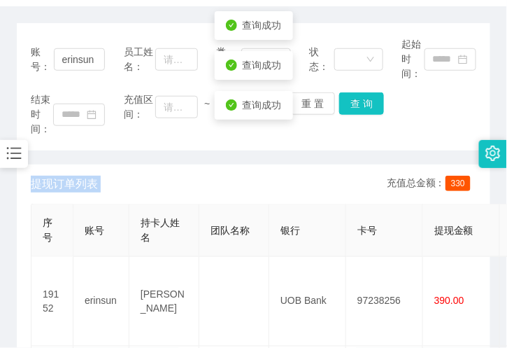
click at [165, 164] on div "提现订单列表 充值总金额： 330" at bounding box center [254, 183] width 446 height 39
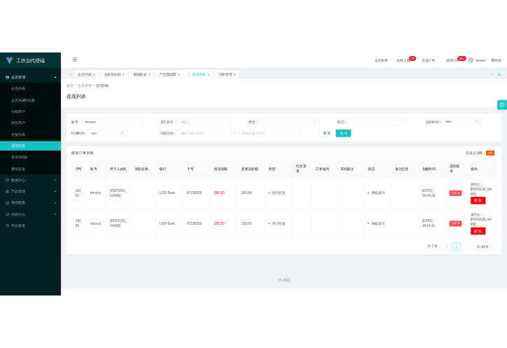
scroll to position [0, 0]
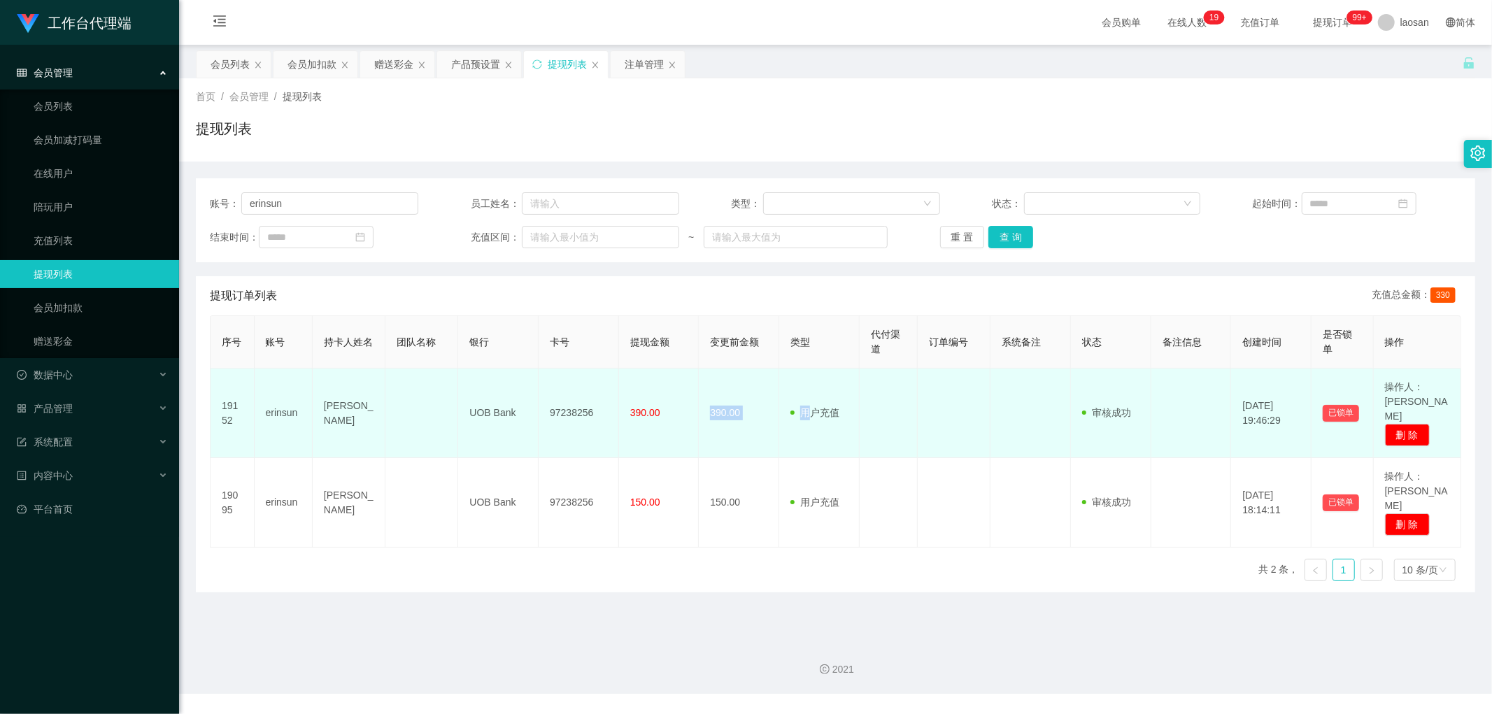
drag, startPoint x: 681, startPoint y: 413, endPoint x: 819, endPoint y: 404, distance: 138.1
click at [507, 347] on tr "19152 [PERSON_NAME] lijuan UOB Bank 97238256 390.00 390.00 用户充值 人工扣款 审核驳回 审核成功 …" at bounding box center [836, 414] width 1251 height 90
click at [507, 347] on td "用户充值 人工扣款" at bounding box center [819, 414] width 80 height 90
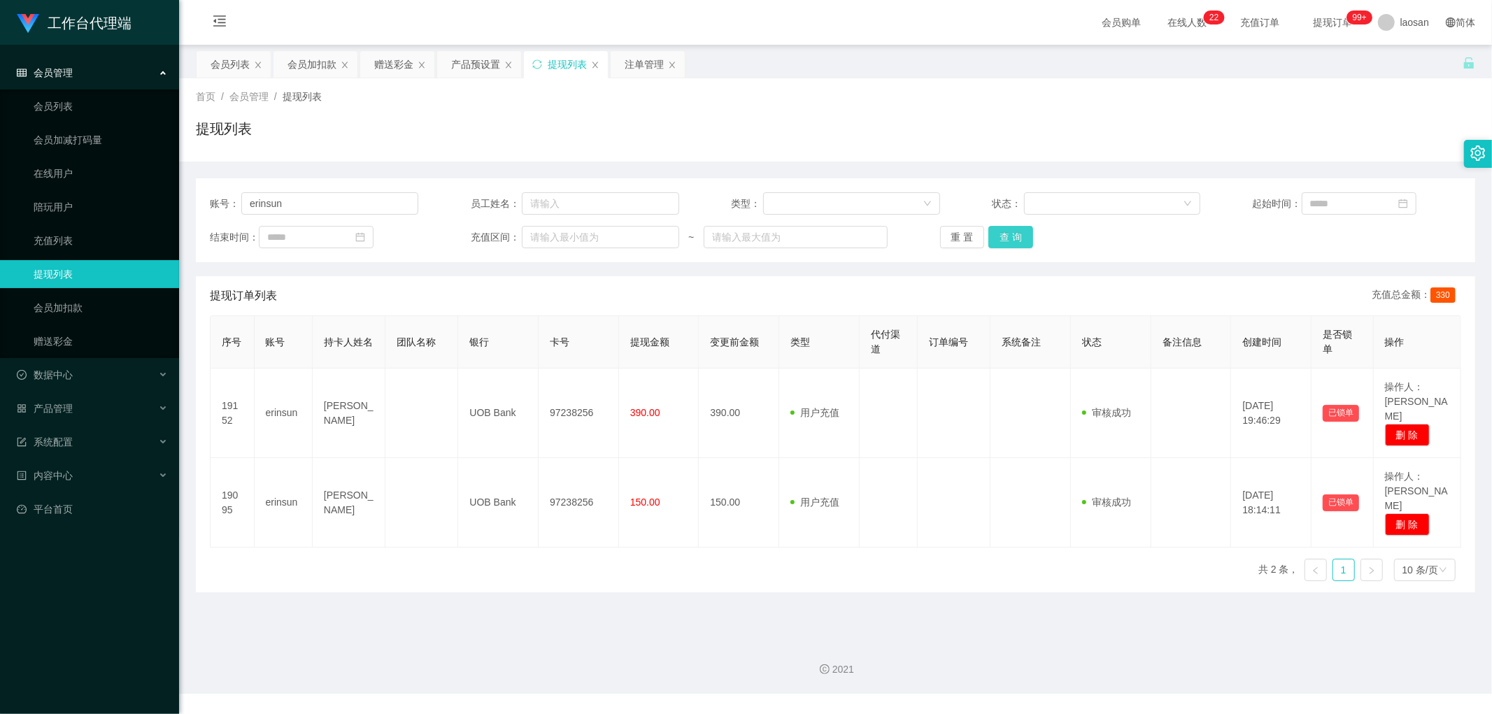
click at [507, 229] on button "查 询" at bounding box center [1011, 237] width 45 height 22
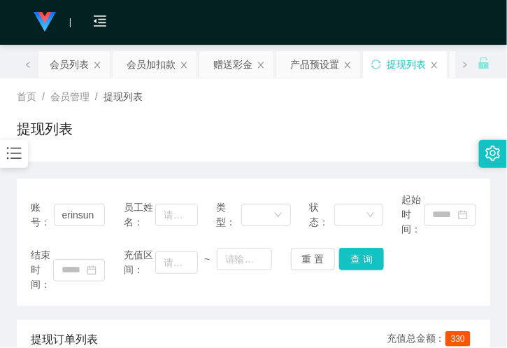
click at [326, 113] on div "首页 / 会员管理 / 提现列表 / 提现列表" at bounding box center [254, 120] width 474 height 61
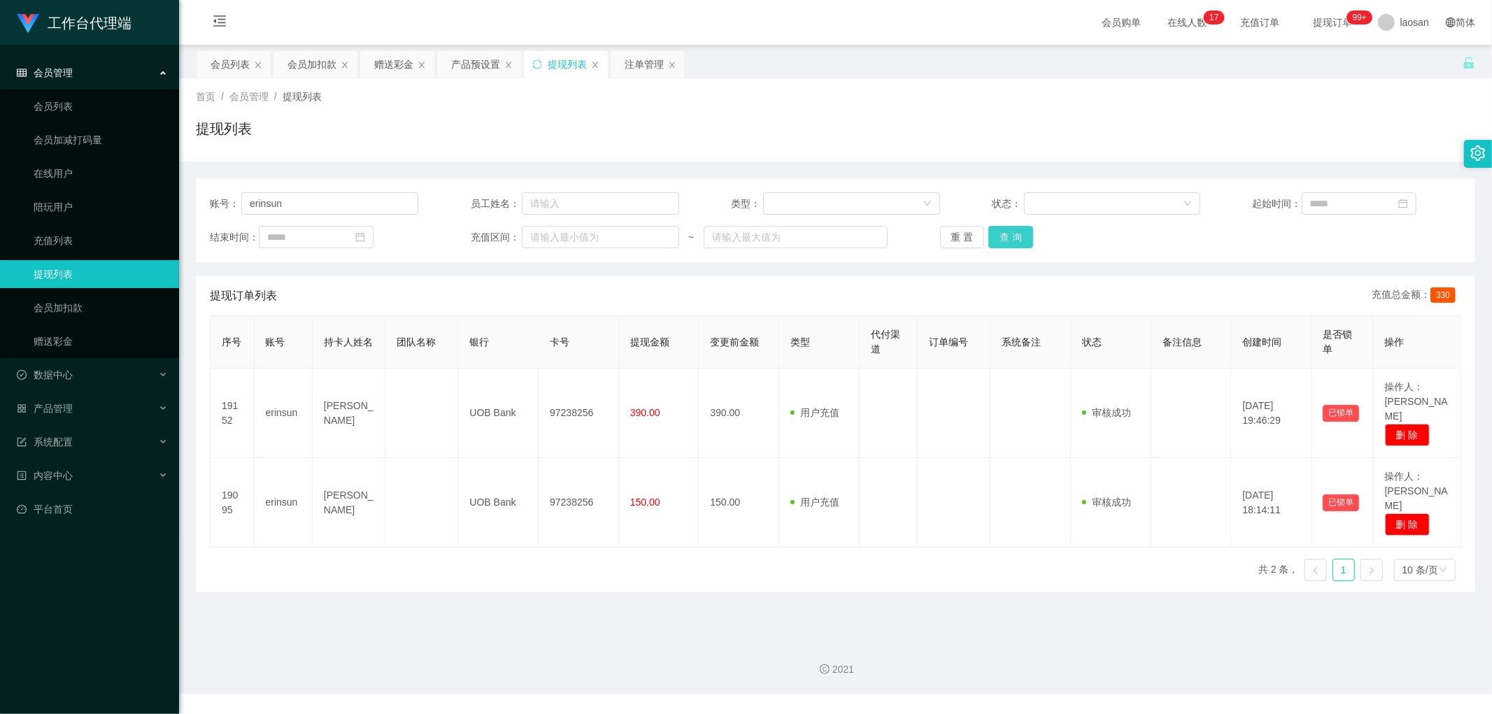
click at [507, 245] on button "查 询" at bounding box center [1011, 237] width 45 height 22
click at [507, 245] on button "查 询" at bounding box center [1019, 237] width 60 height 22
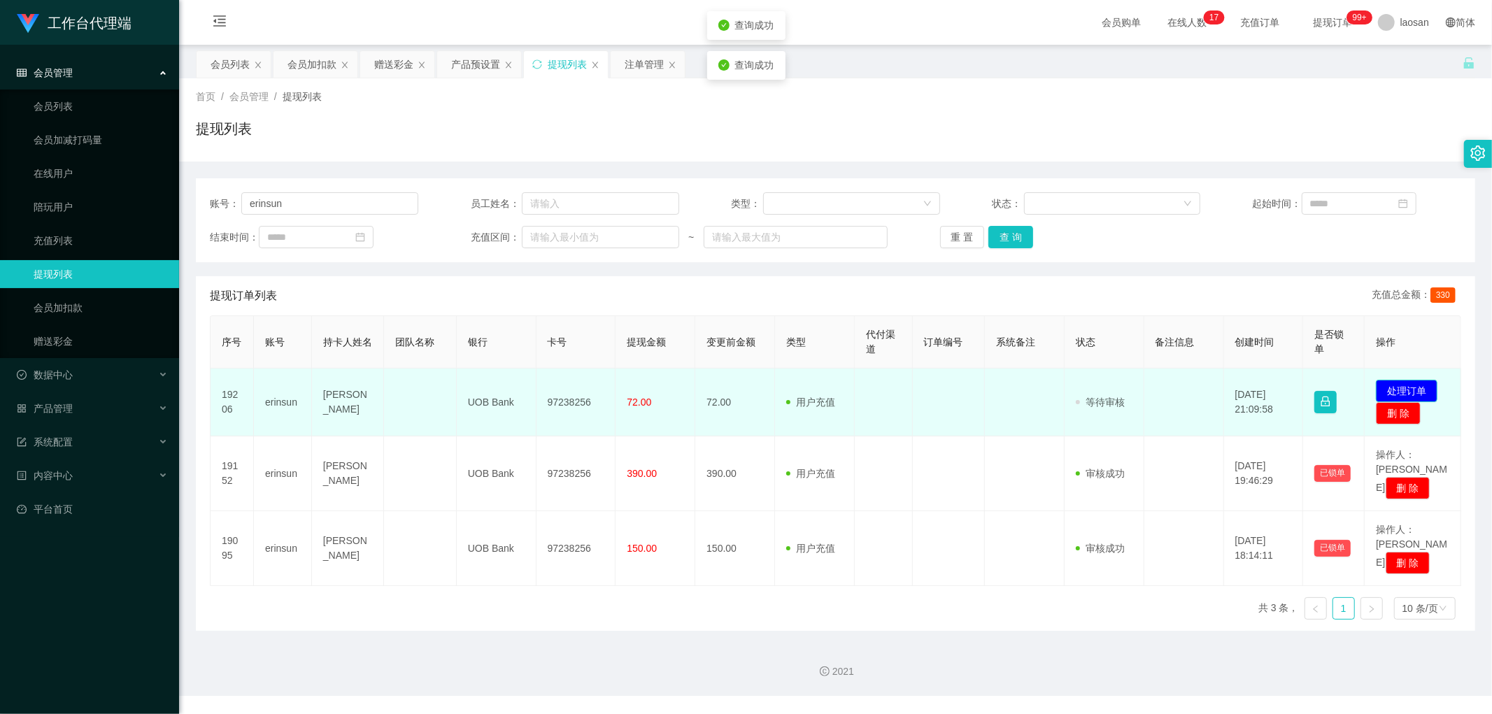
click at [507, 347] on button "处理订单" at bounding box center [1407, 391] width 62 height 22
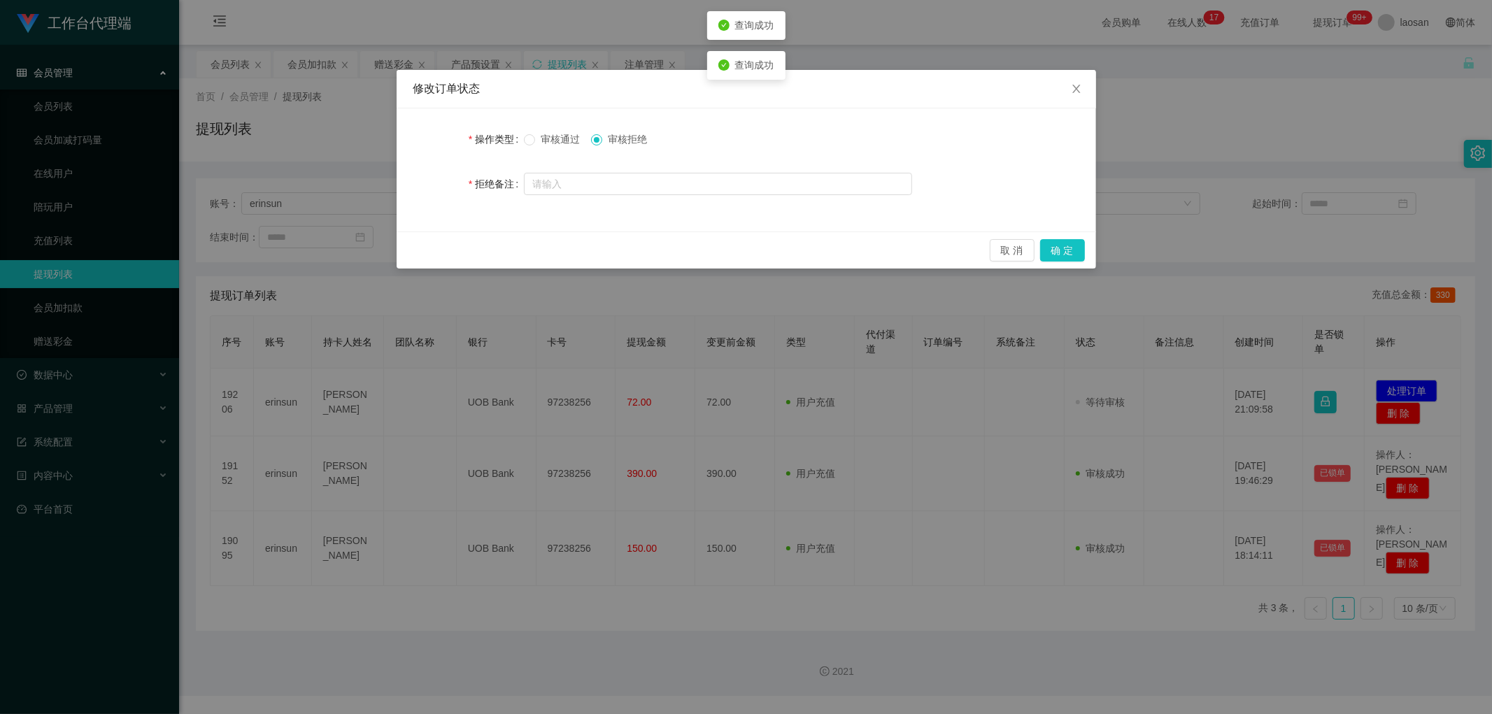
drag, startPoint x: 544, startPoint y: 141, endPoint x: 577, endPoint y: 150, distance: 34.1
click at [507, 141] on span "审核通过" at bounding box center [560, 139] width 50 height 11
click at [507, 253] on button "确 定" at bounding box center [1062, 250] width 45 height 22
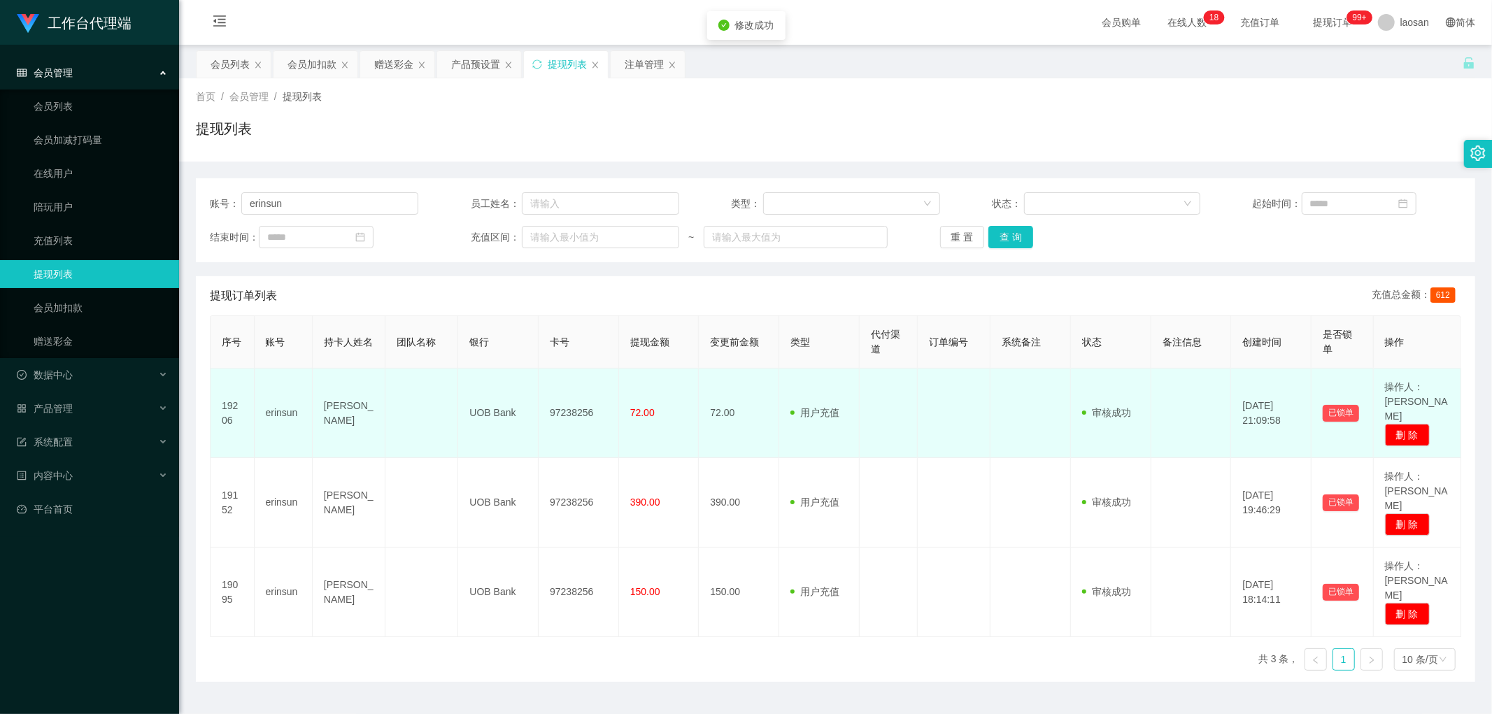
click at [507, 347] on td "97238256" at bounding box center [579, 414] width 80 height 90
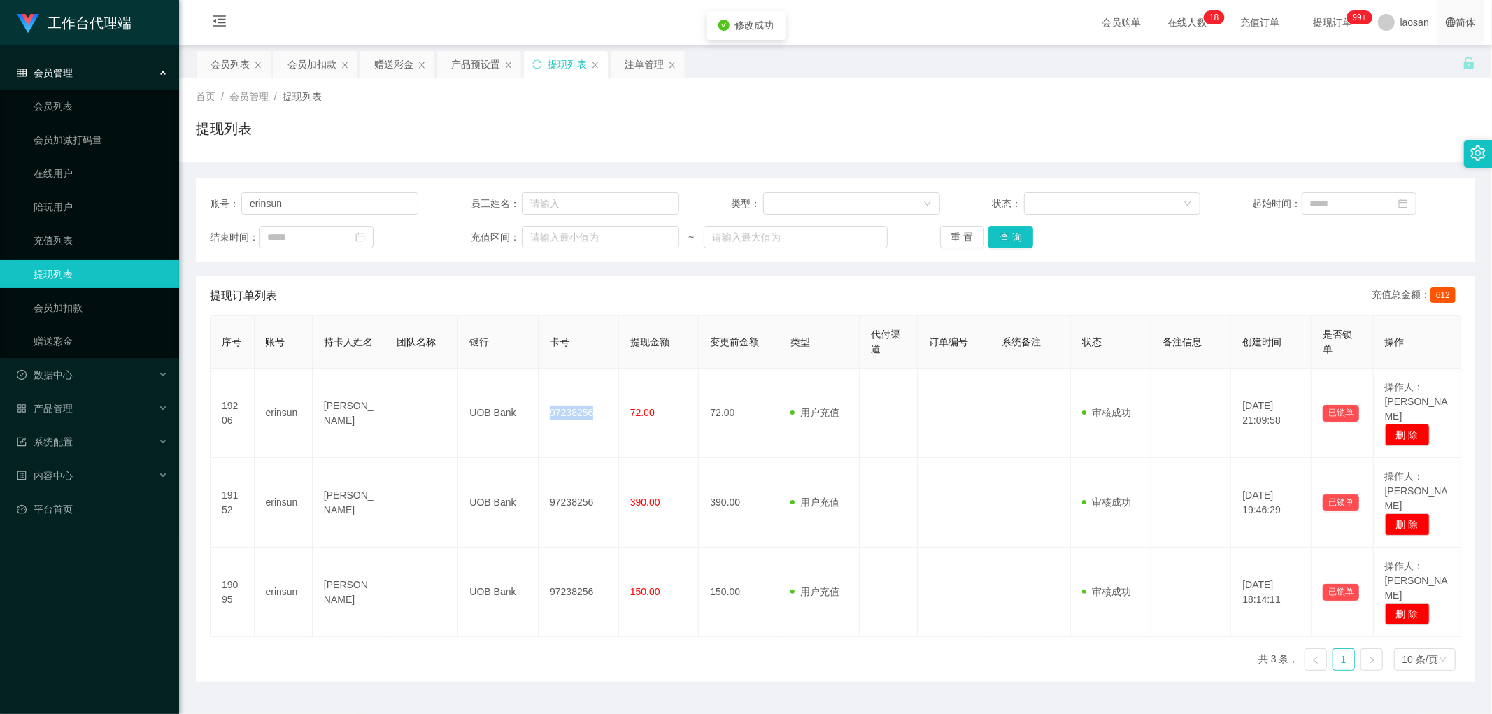
copy td "97238256"
